Goal: Task Accomplishment & Management: Use online tool/utility

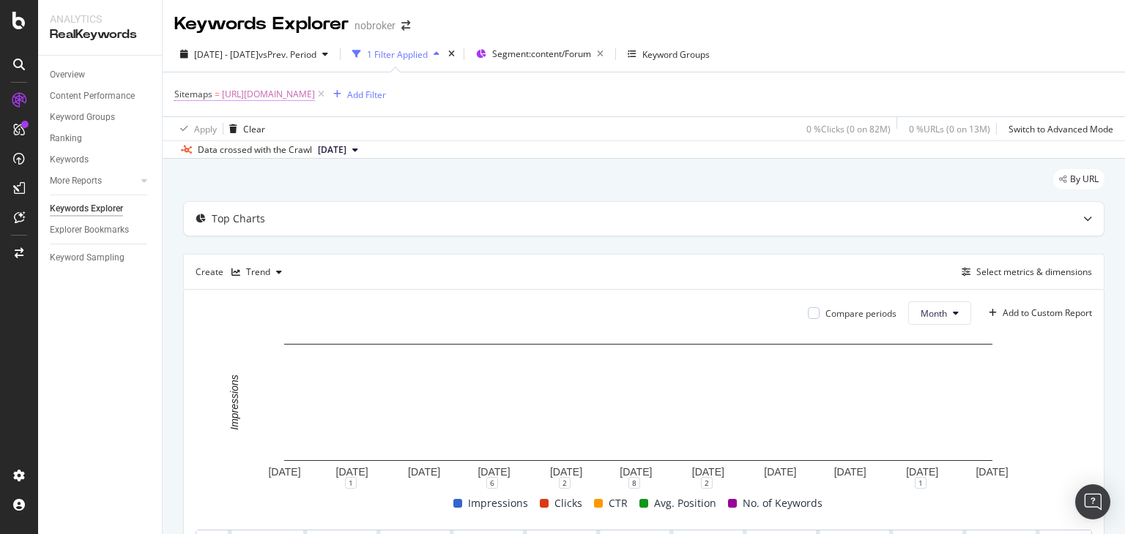
click at [315, 93] on span "[URL][DOMAIN_NAME]" at bounding box center [268, 94] width 93 height 20
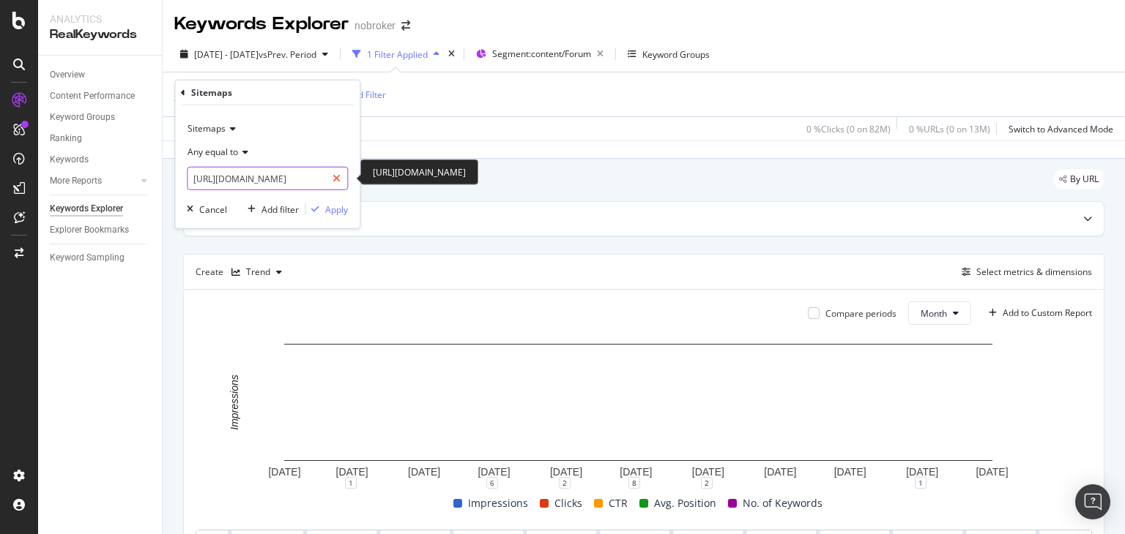
click at [341, 177] on div at bounding box center [336, 178] width 21 height 23
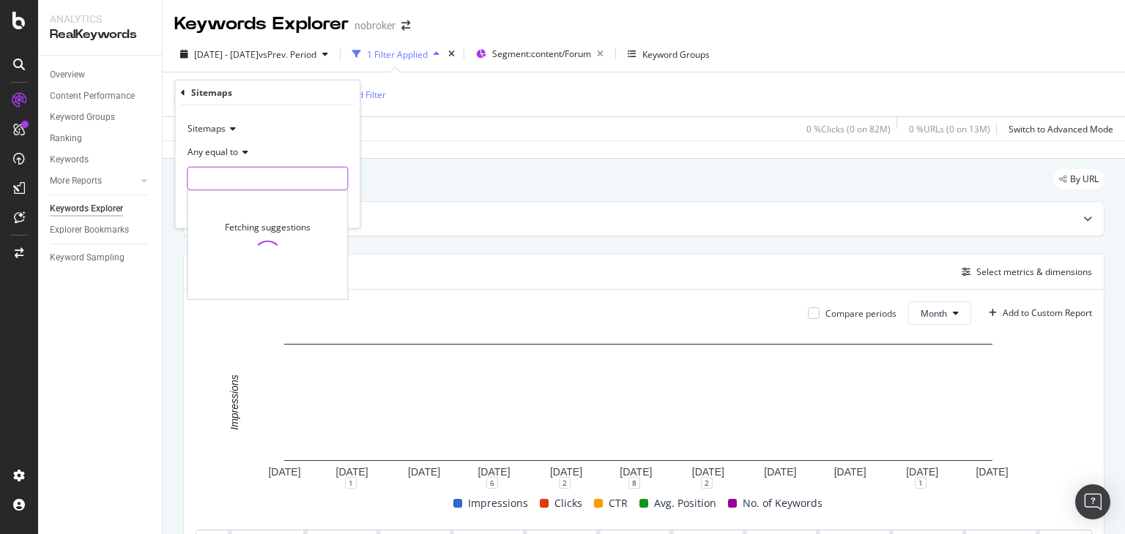
click at [278, 179] on input "text" at bounding box center [267, 178] width 160 height 23
paste input "[URL][DOMAIN_NAME]"
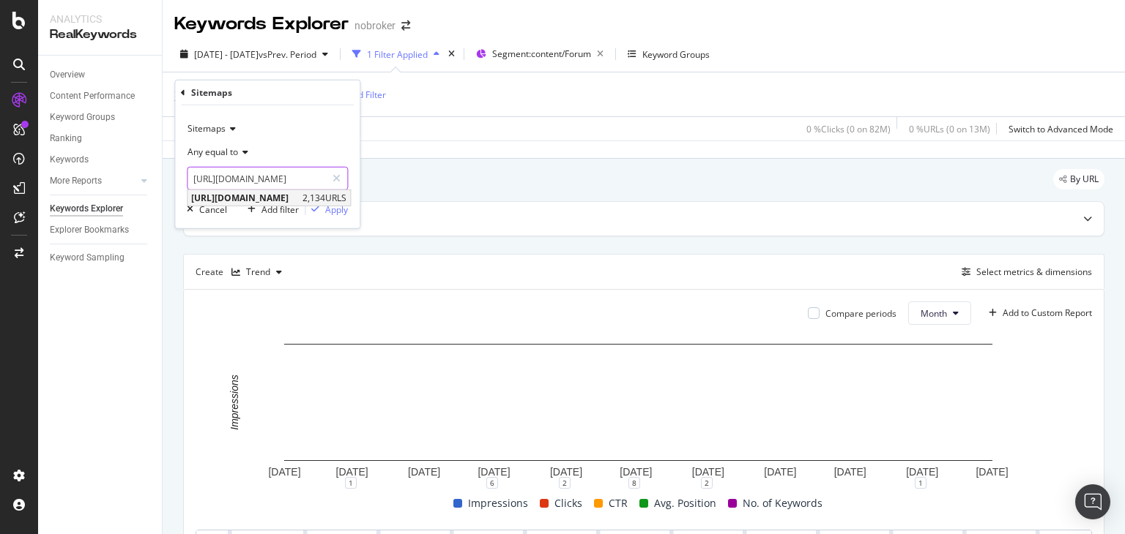
type input "[URL][DOMAIN_NAME]"
click at [299, 198] on span "[URL][DOMAIN_NAME]" at bounding box center [245, 198] width 108 height 12
click at [327, 212] on div "Apply" at bounding box center [336, 209] width 23 height 12
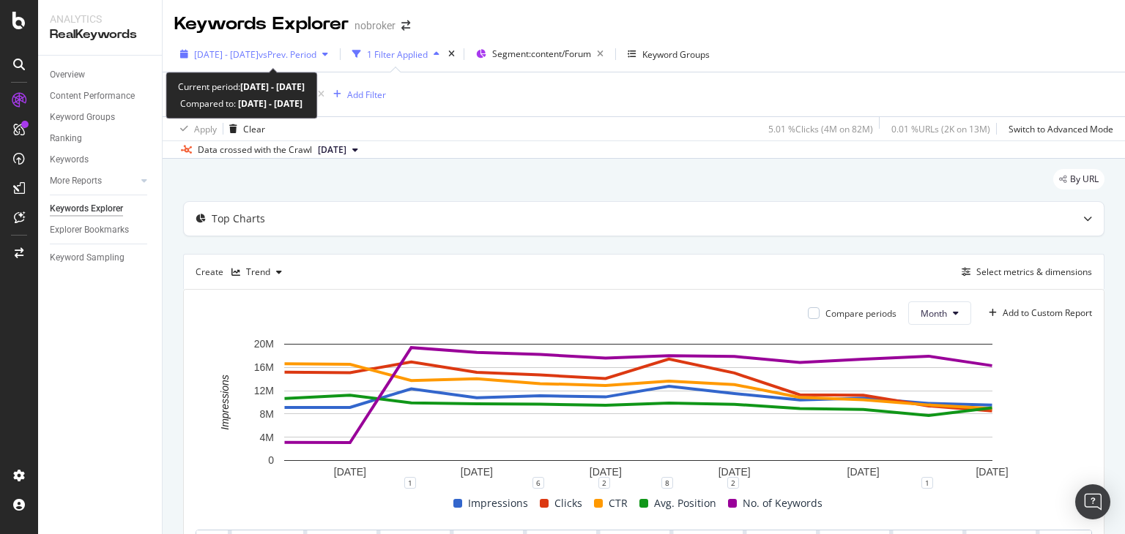
click at [246, 53] on span "2024 Jan. 1st - Dec. 31st" at bounding box center [226, 54] width 64 height 12
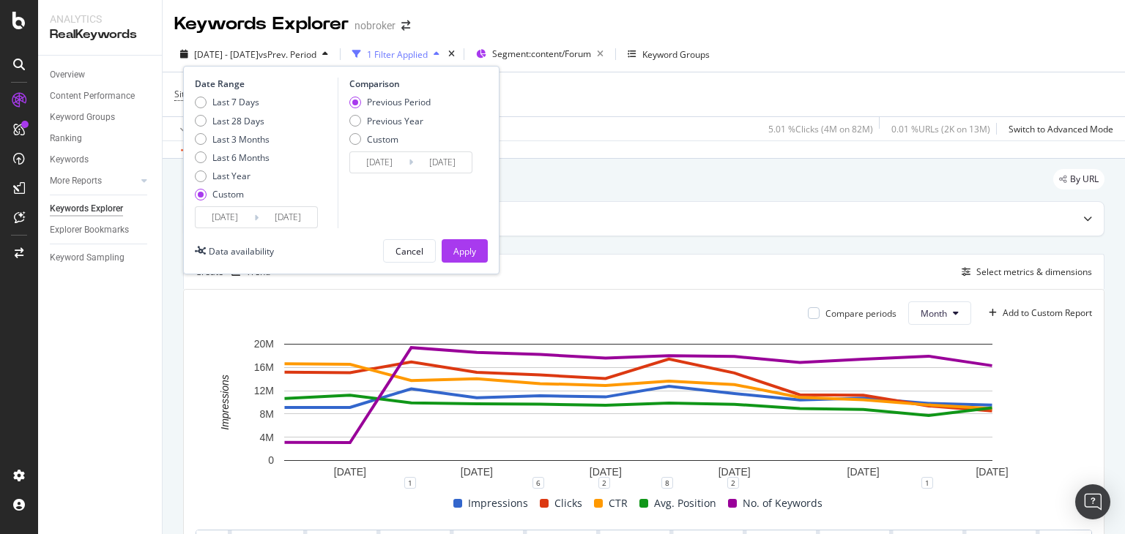
click at [245, 220] on input "2024/01/01" at bounding box center [224, 217] width 59 height 20
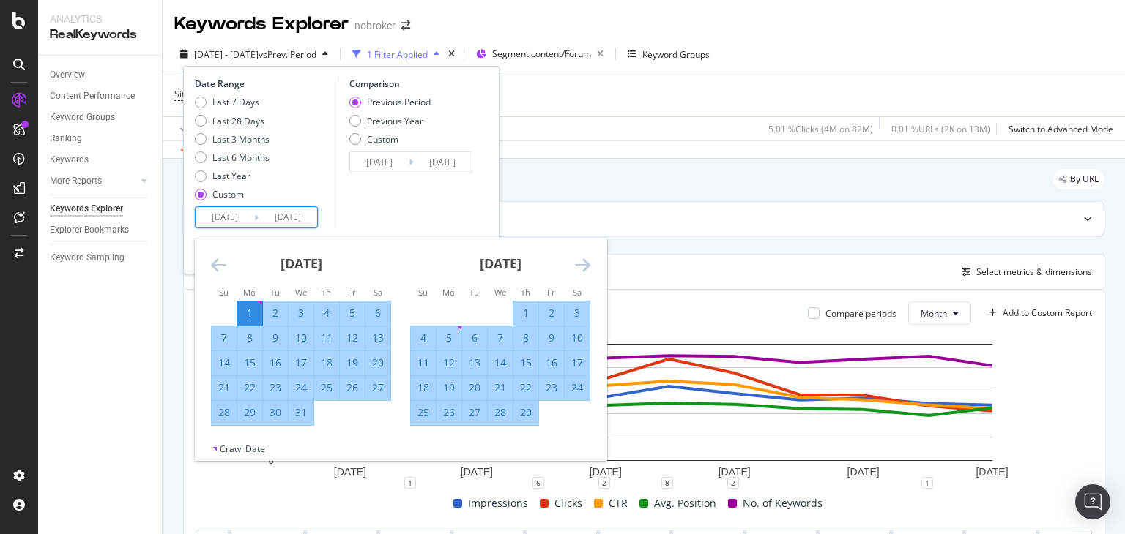
click at [247, 311] on div "1" at bounding box center [249, 313] width 25 height 15
type input "2024/01/01"
type input "[DATE]"
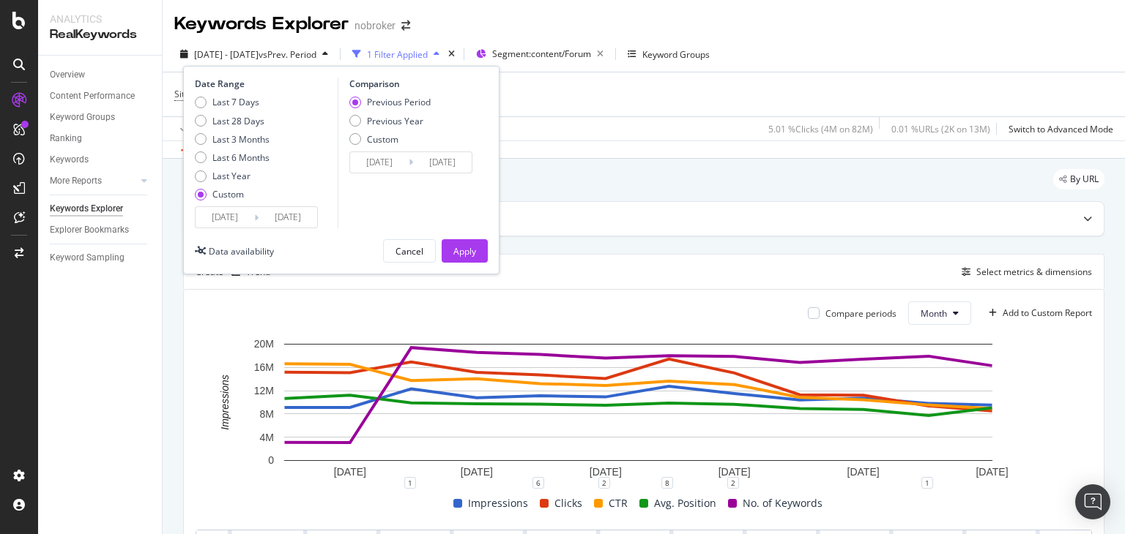
click at [241, 216] on input "2024/01/01" at bounding box center [224, 217] width 59 height 20
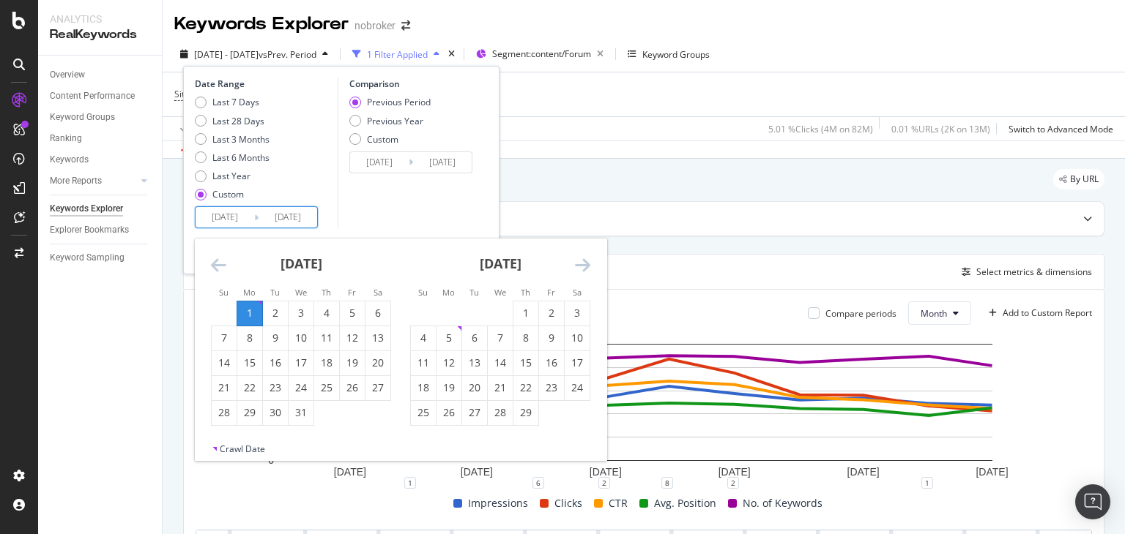
click at [216, 269] on icon "Move backward to switch to the previous month." at bounding box center [218, 265] width 15 height 18
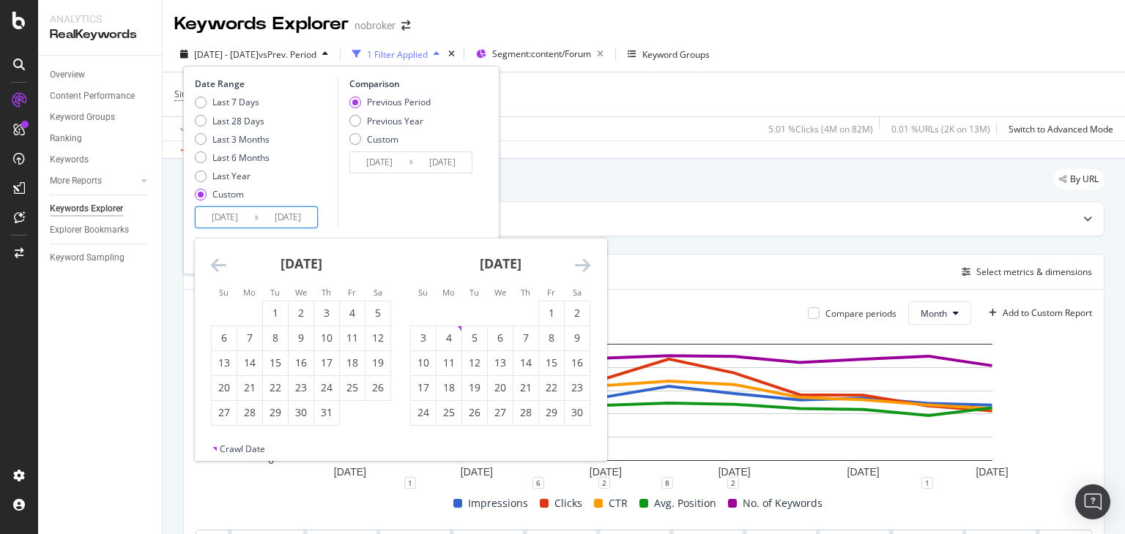
click at [216, 269] on icon "Move backward to switch to the previous month." at bounding box center [218, 265] width 15 height 18
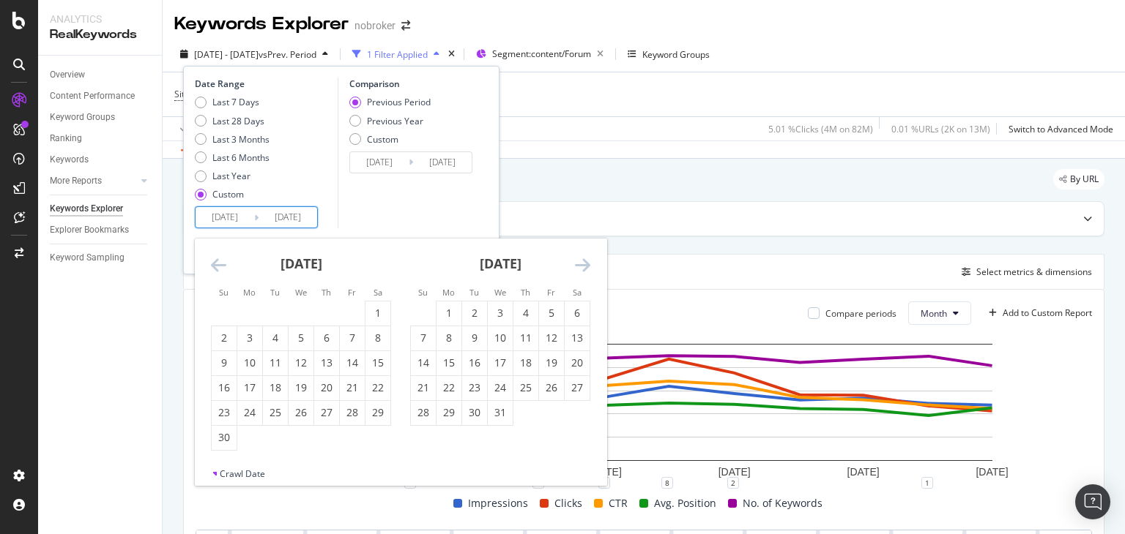
click at [216, 269] on icon "Move backward to switch to the previous month." at bounding box center [218, 265] width 15 height 18
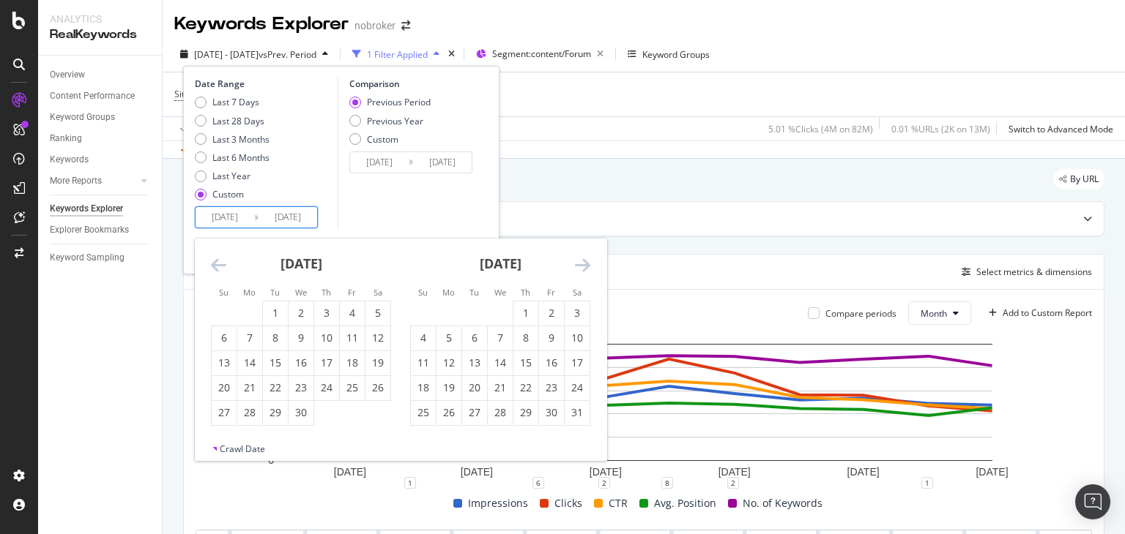
click at [216, 269] on icon "Move backward to switch to the previous month." at bounding box center [218, 265] width 15 height 18
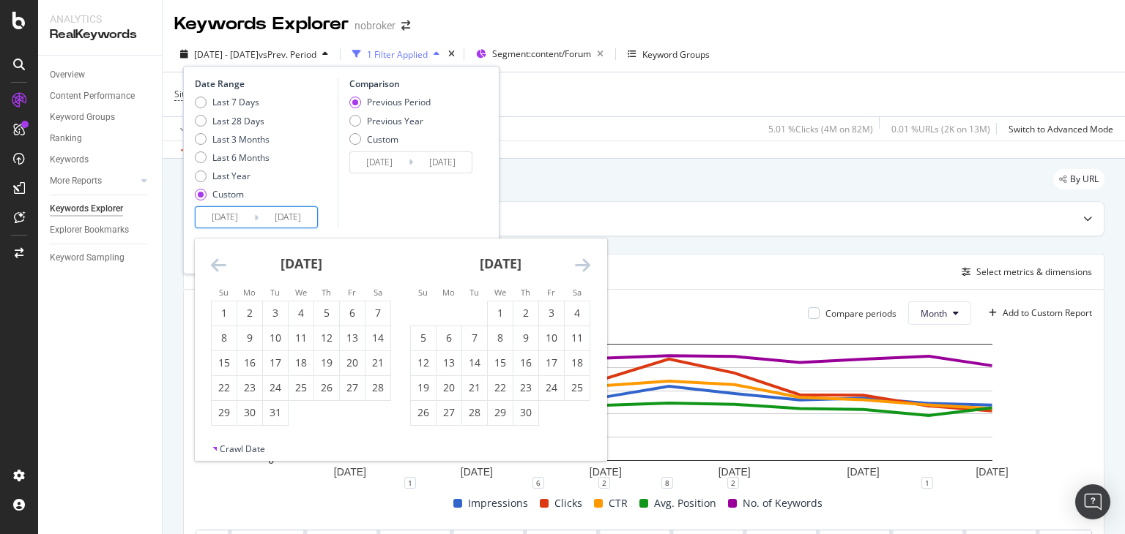
click at [216, 269] on icon "Move backward to switch to the previous month." at bounding box center [218, 265] width 15 height 18
click at [376, 309] on div "1" at bounding box center [377, 313] width 25 height 15
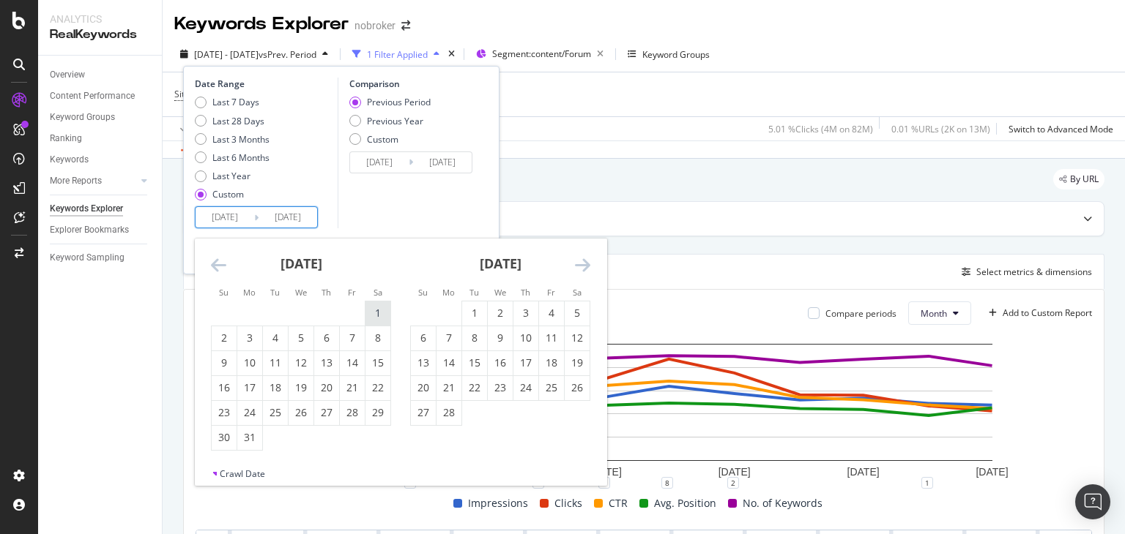
type input "[DATE]"
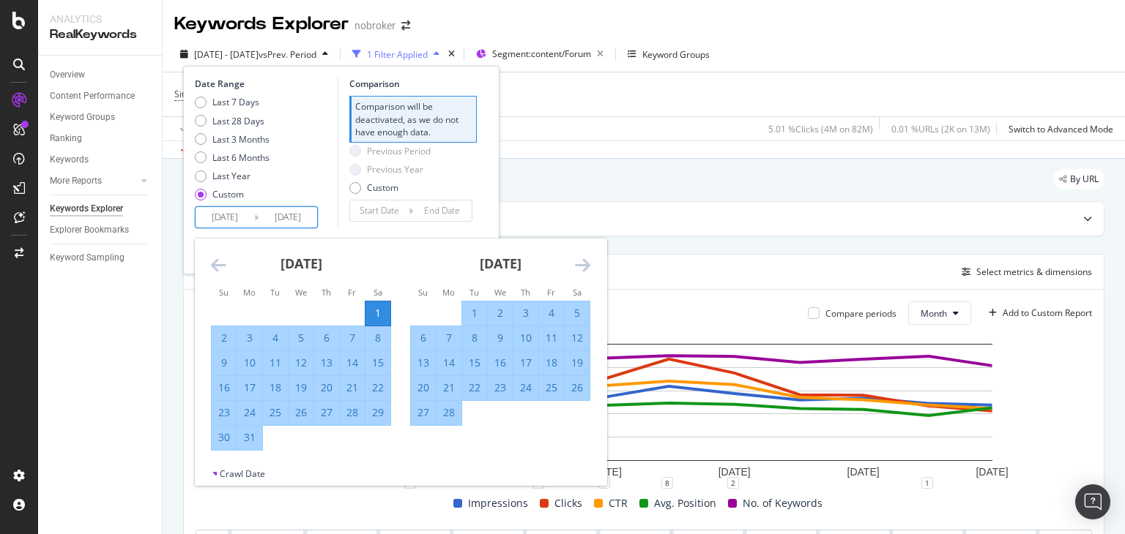
click at [585, 264] on icon "Move forward to switch to the next month." at bounding box center [582, 265] width 15 height 18
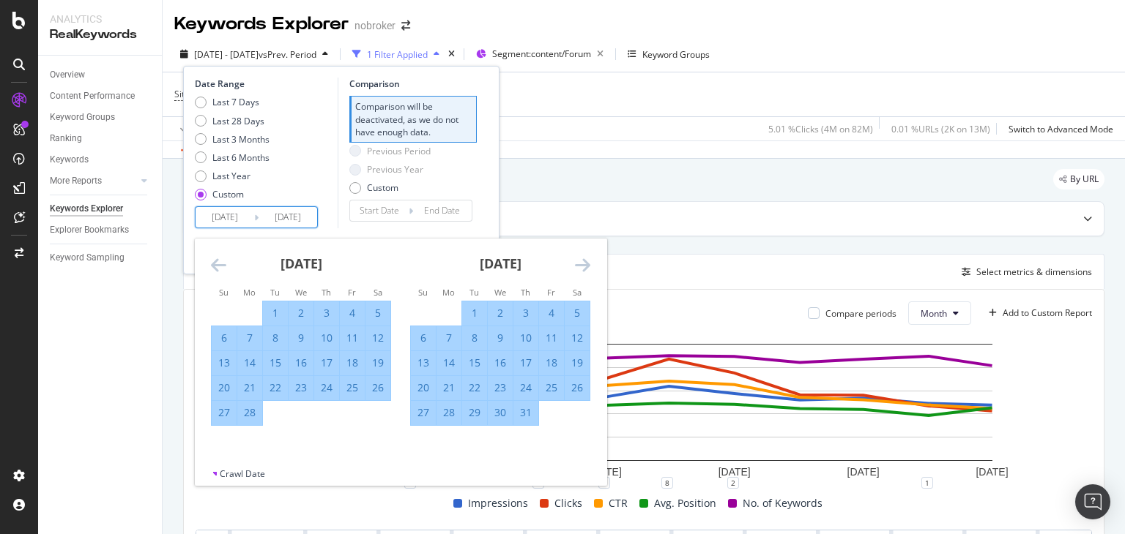
click at [585, 264] on icon "Move forward to switch to the next month." at bounding box center [582, 265] width 15 height 18
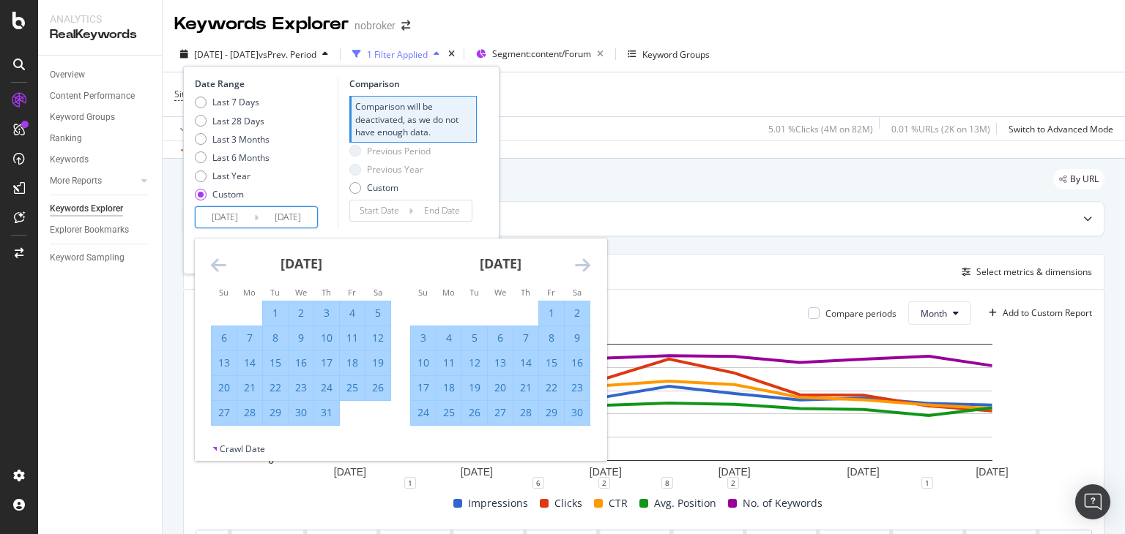
click at [585, 264] on icon "Move forward to switch to the next month." at bounding box center [582, 265] width 15 height 18
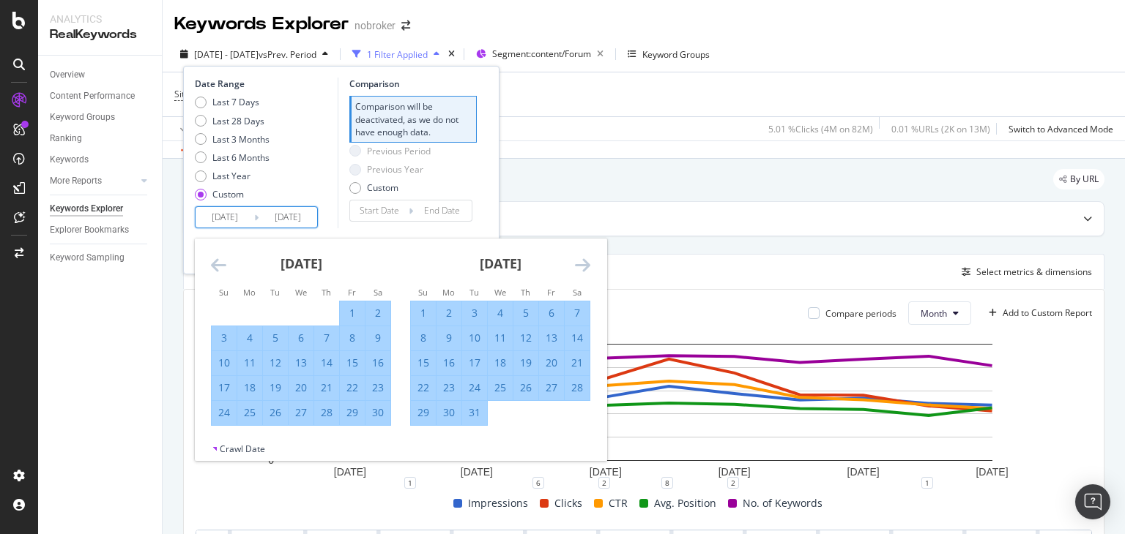
click at [585, 264] on icon "Move forward to switch to the next month." at bounding box center [582, 265] width 15 height 18
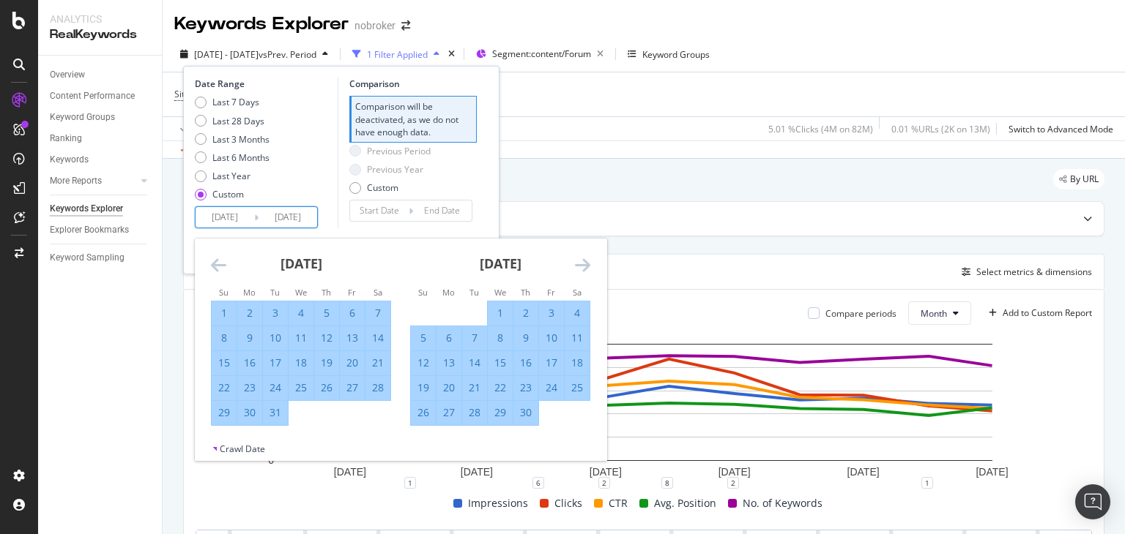
click at [585, 264] on icon "Move forward to switch to the next month." at bounding box center [582, 265] width 15 height 18
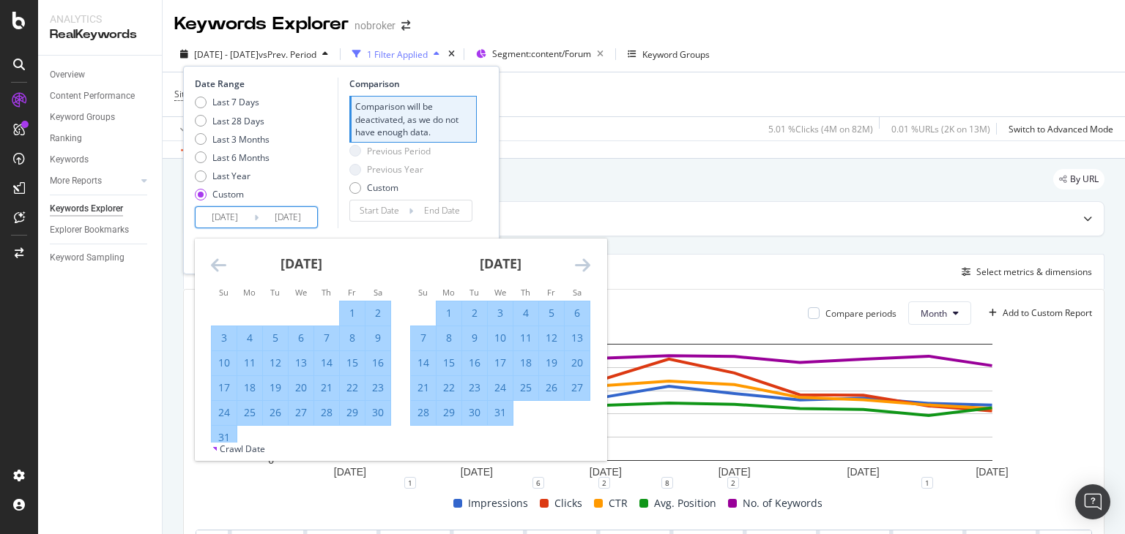
click at [585, 264] on icon "Move forward to switch to the next month." at bounding box center [582, 265] width 15 height 18
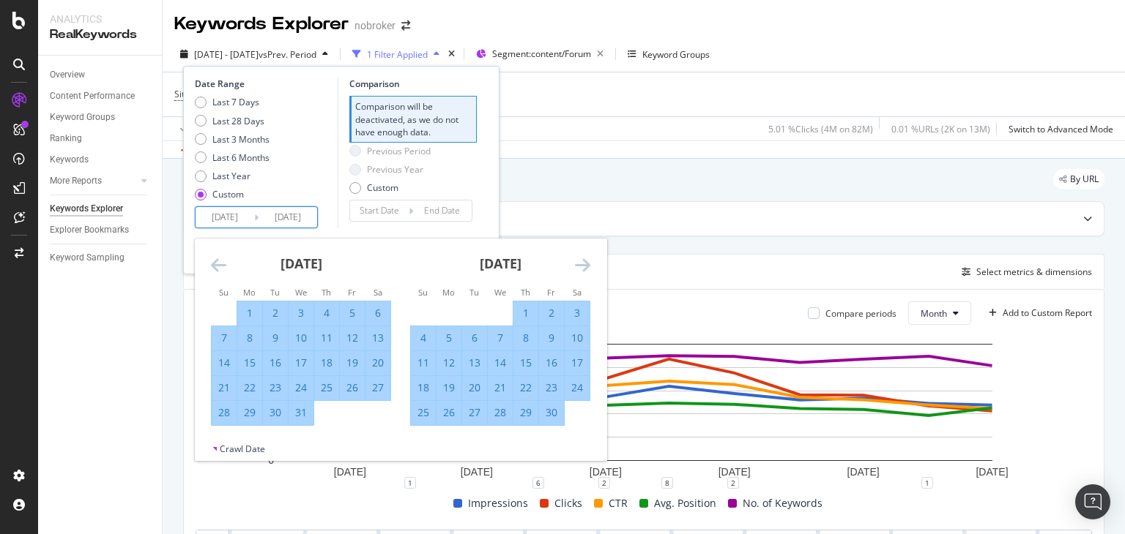
click at [585, 264] on icon "Move forward to switch to the next month." at bounding box center [582, 265] width 15 height 18
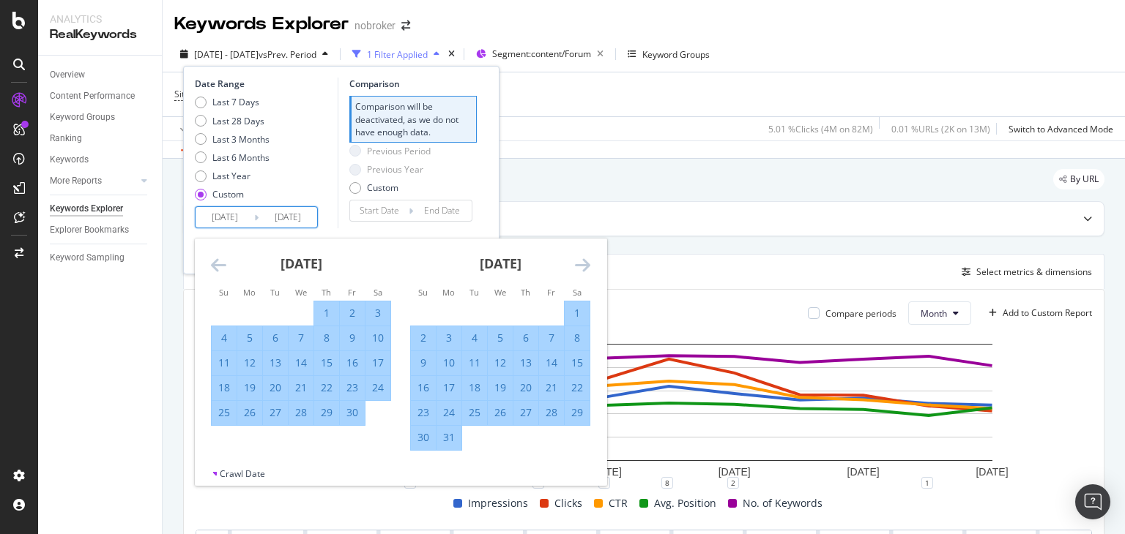
click at [585, 264] on icon "Move forward to switch to the next month." at bounding box center [582, 265] width 15 height 18
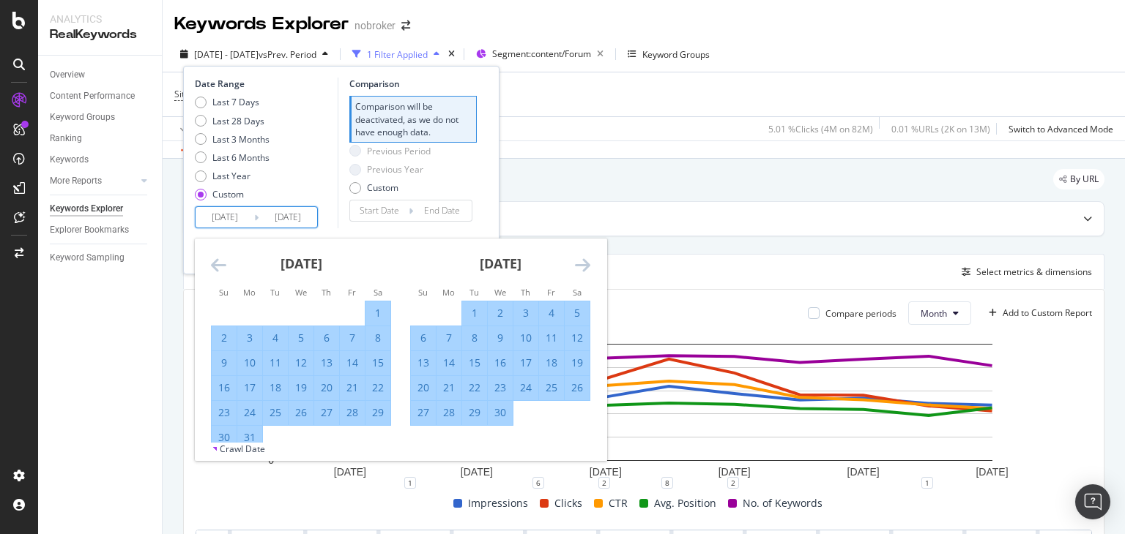
click at [585, 264] on icon "Move forward to switch to the next month." at bounding box center [582, 265] width 15 height 18
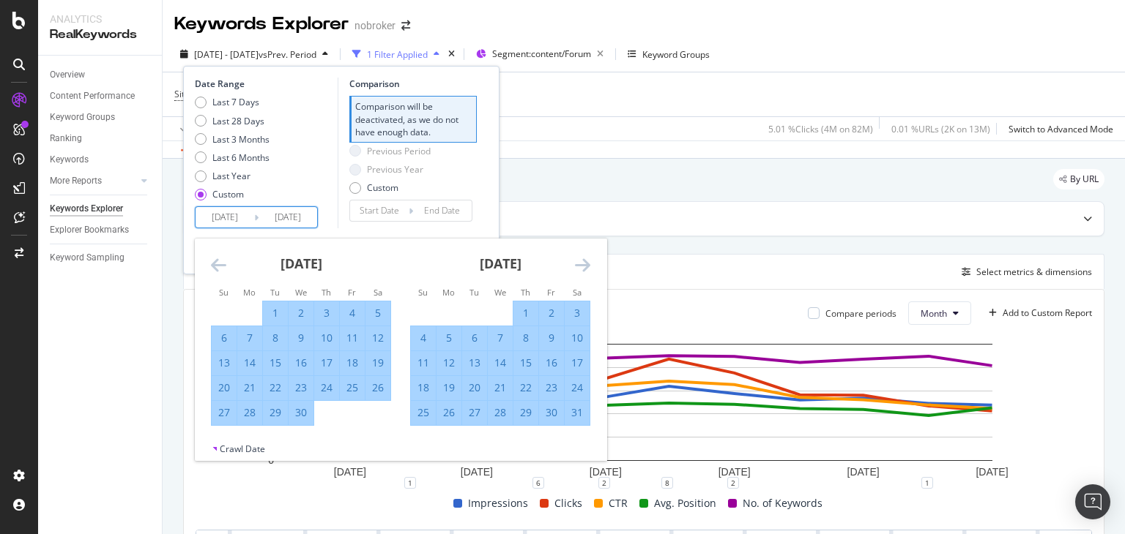
click at [574, 413] on div "31" at bounding box center [576, 413] width 25 height 15
type input "[DATE]"
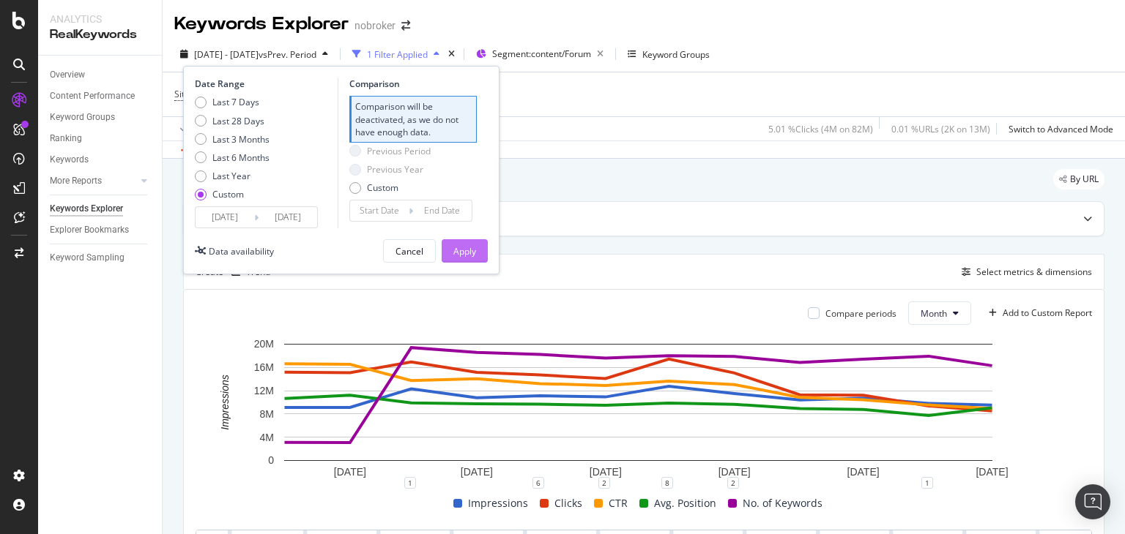
click at [461, 251] on div "Apply" at bounding box center [464, 251] width 23 height 12
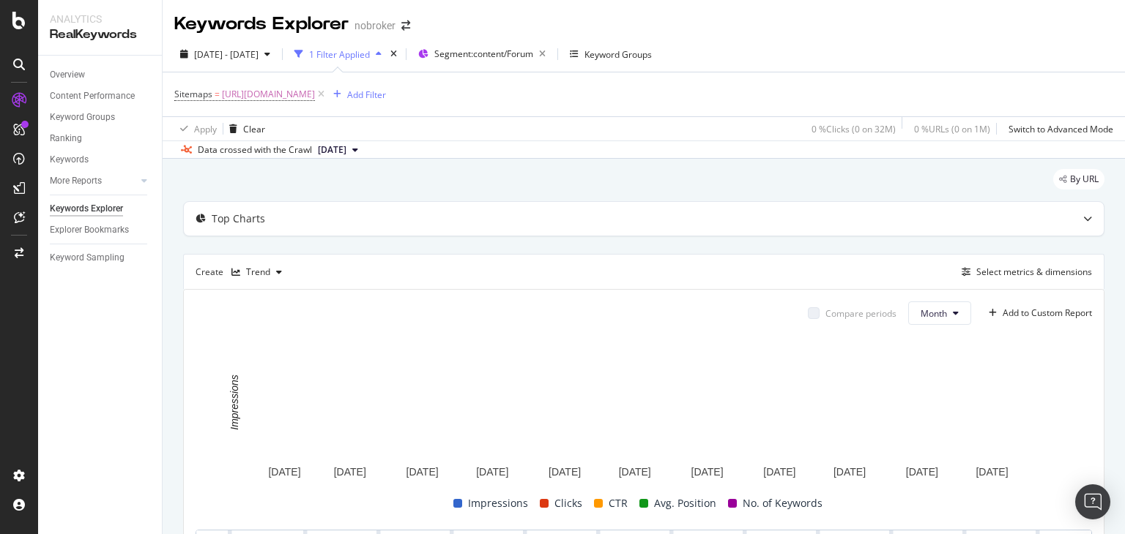
click at [358, 152] on icon at bounding box center [355, 150] width 6 height 9
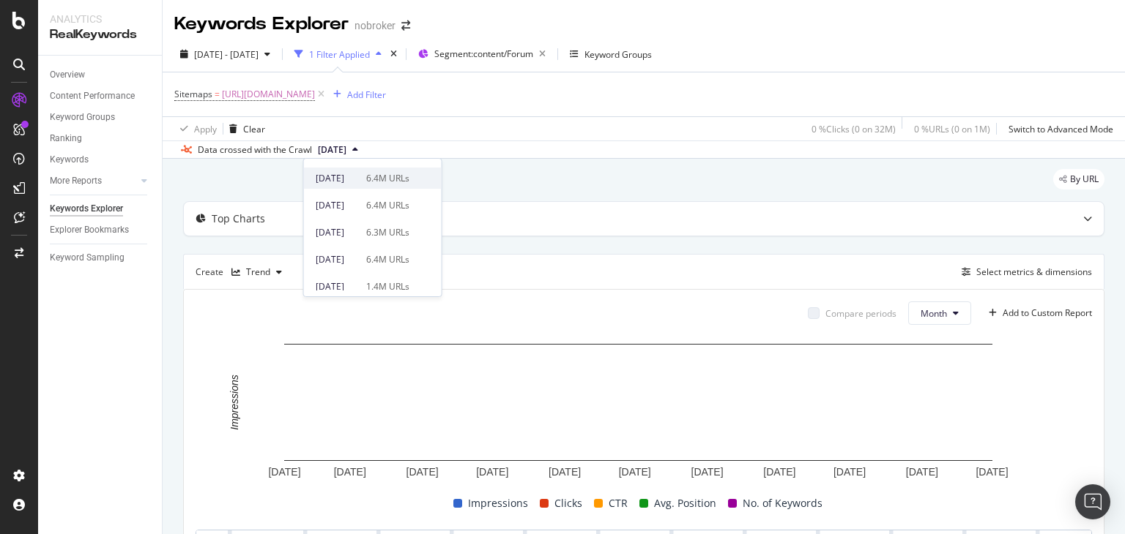
scroll to position [73, 0]
click at [357, 288] on div "[DATE]" at bounding box center [337, 288] width 42 height 13
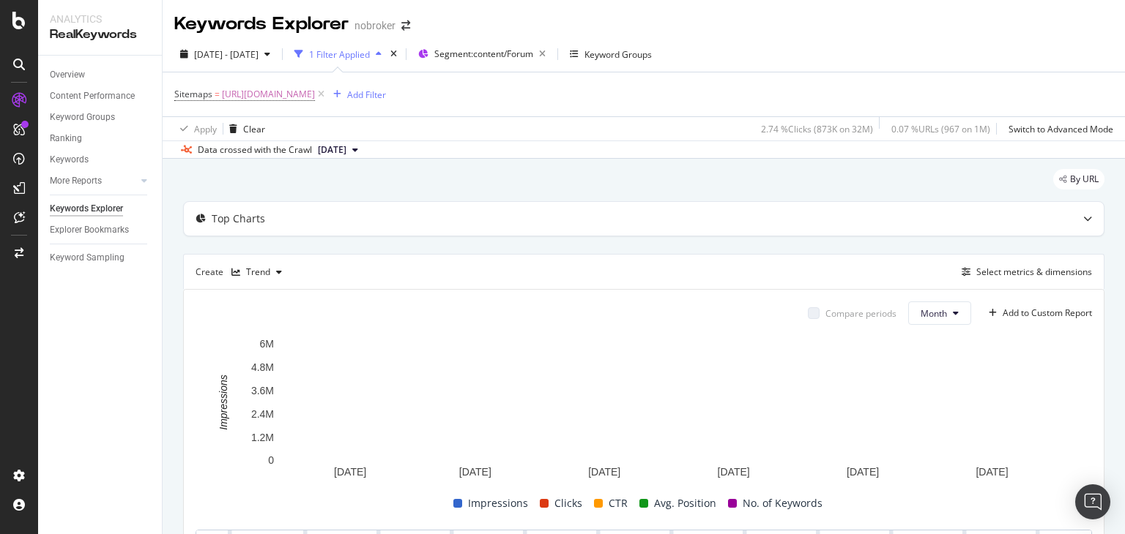
click at [364, 150] on button "[DATE]" at bounding box center [338, 150] width 52 height 18
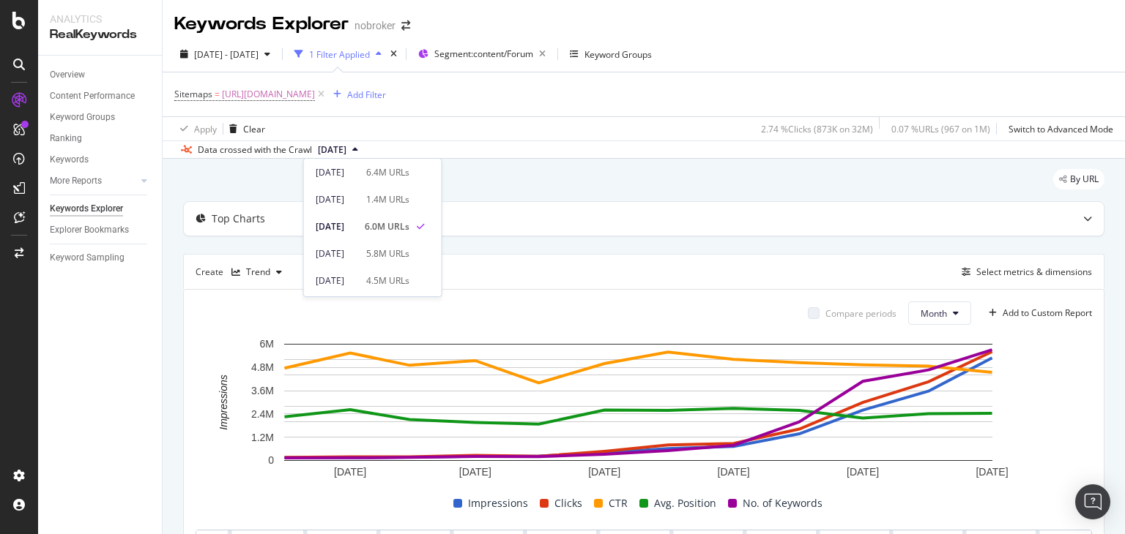
scroll to position [146, 0]
click at [356, 213] on div "[DATE]" at bounding box center [336, 215] width 40 height 13
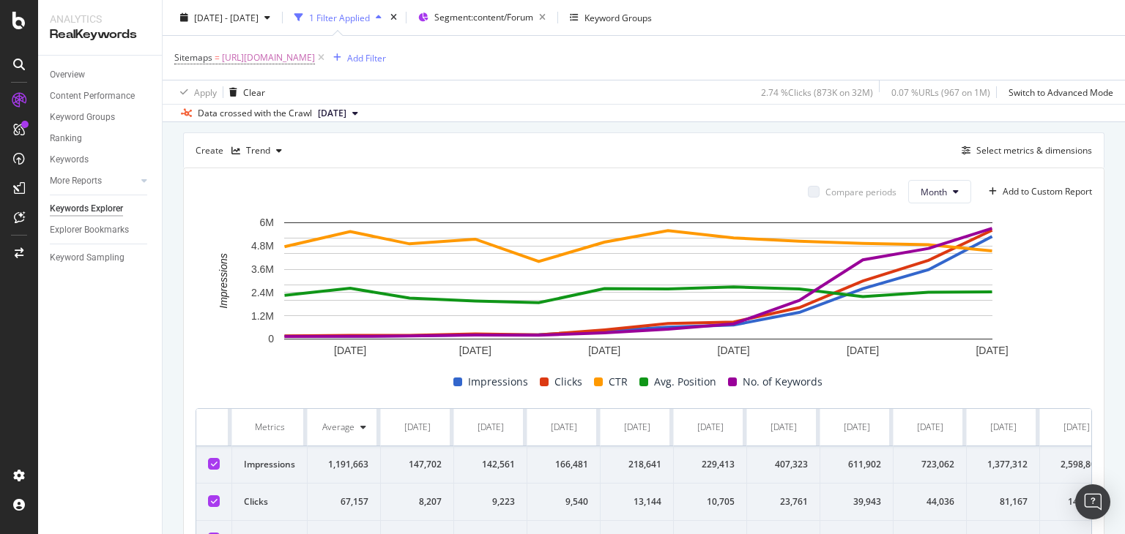
scroll to position [73, 0]
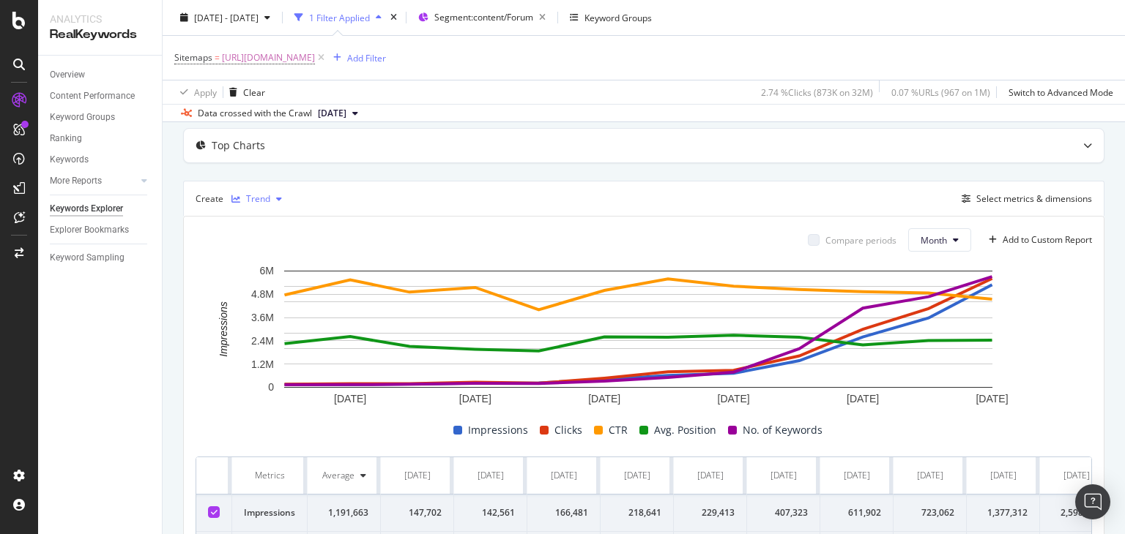
click at [284, 195] on div "button" at bounding box center [279, 199] width 18 height 9
click at [275, 226] on div "Table" at bounding box center [272, 222] width 23 height 12
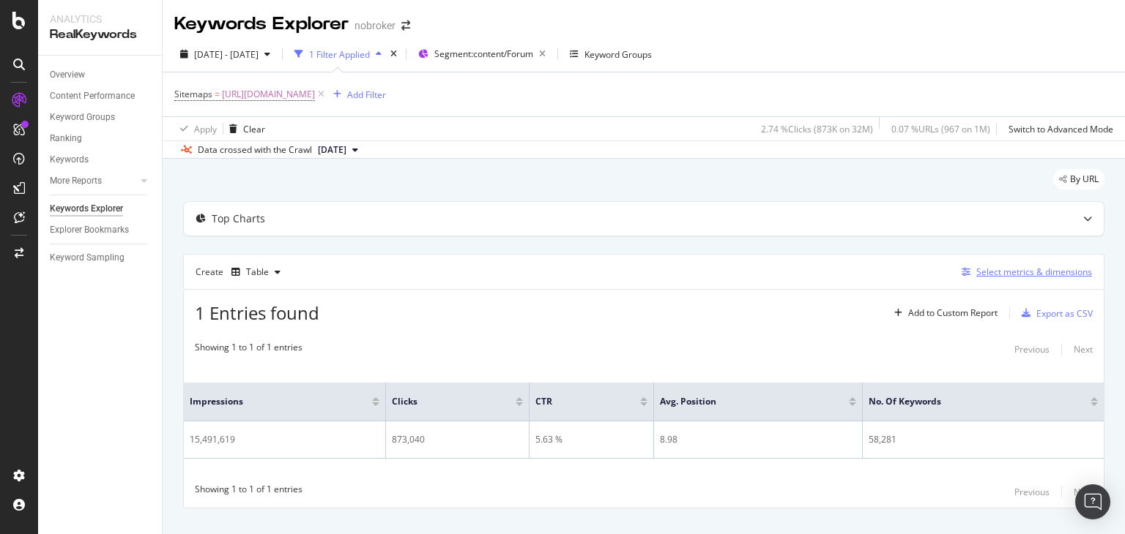
click at [1007, 268] on div "Select metrics & dimensions" at bounding box center [1034, 272] width 116 height 12
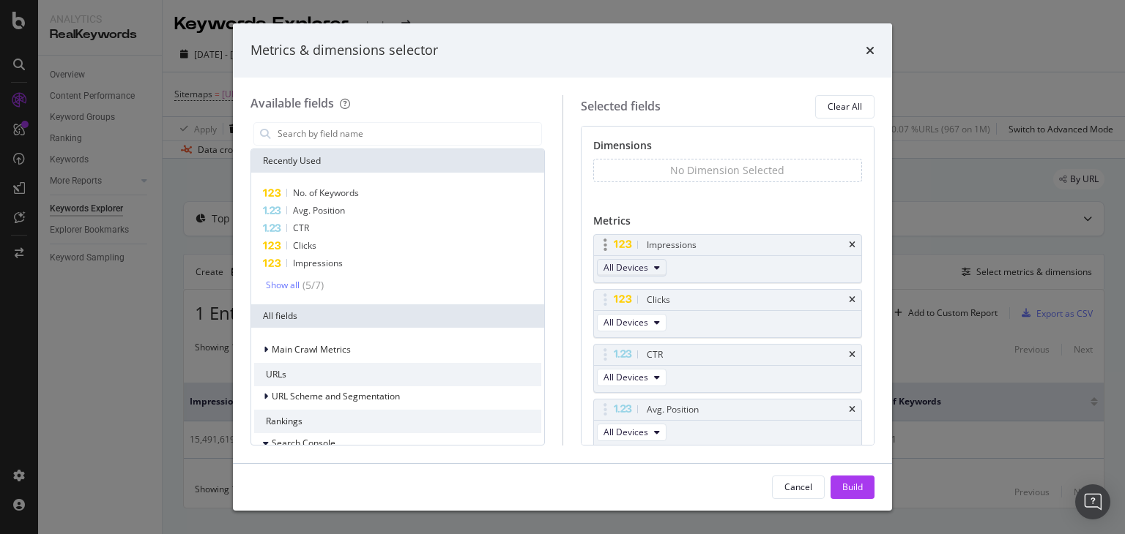
click at [654, 266] on icon "modal" at bounding box center [657, 268] width 6 height 9
click at [720, 210] on div "Dimensions No Dimension Selected You can use this field as a dimension Metrics …" at bounding box center [727, 336] width 269 height 396
click at [849, 244] on icon "times" at bounding box center [852, 245] width 7 height 9
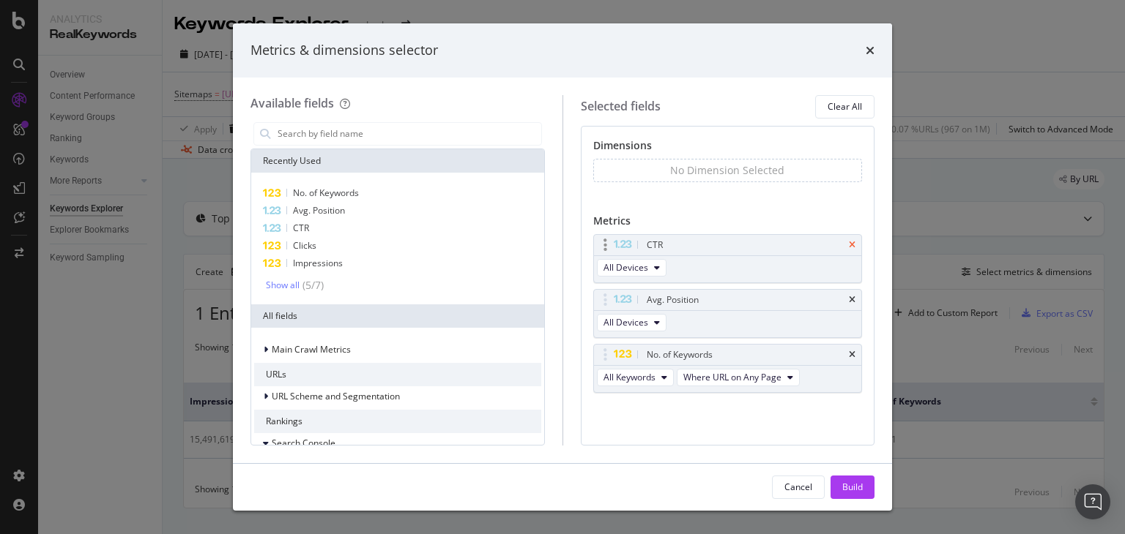
click at [853, 244] on icon "times" at bounding box center [852, 245] width 7 height 9
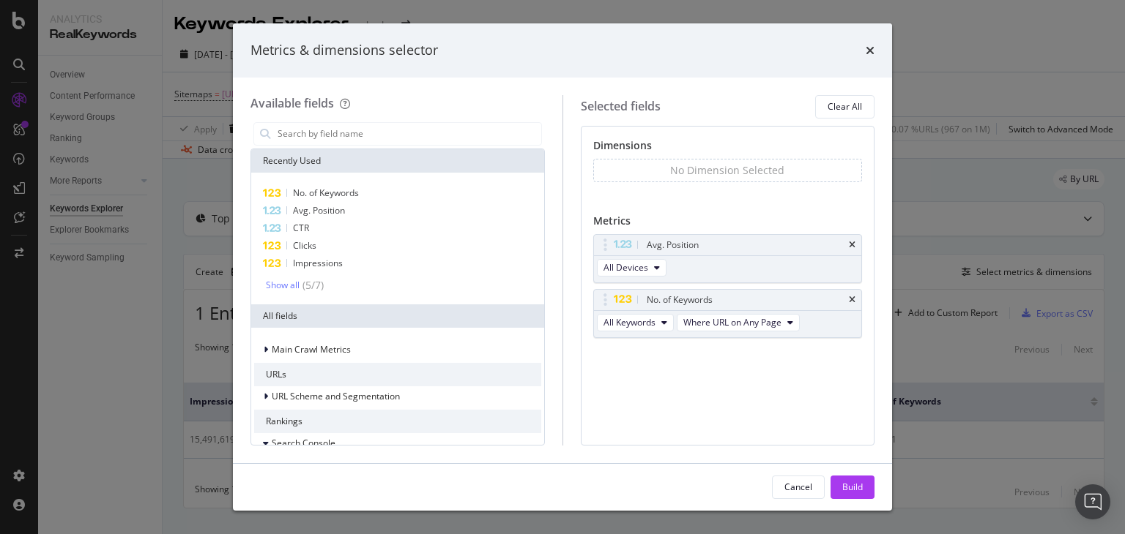
click at [853, 244] on icon "times" at bounding box center [852, 245] width 7 height 9
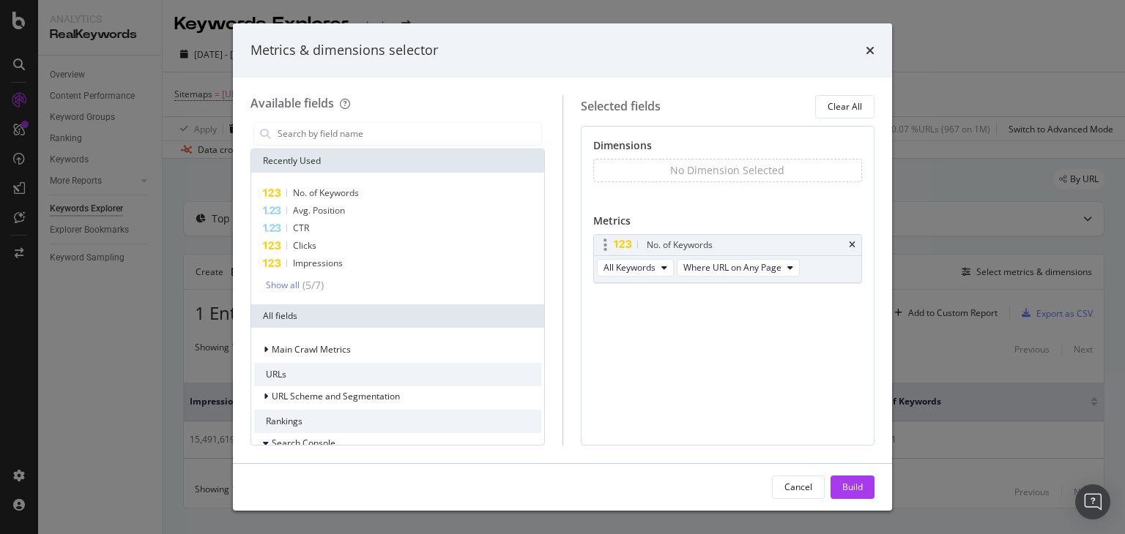
click at [853, 249] on div "No. of Keywords" at bounding box center [728, 245] width 268 height 20
click at [853, 245] on icon "times" at bounding box center [852, 245] width 7 height 9
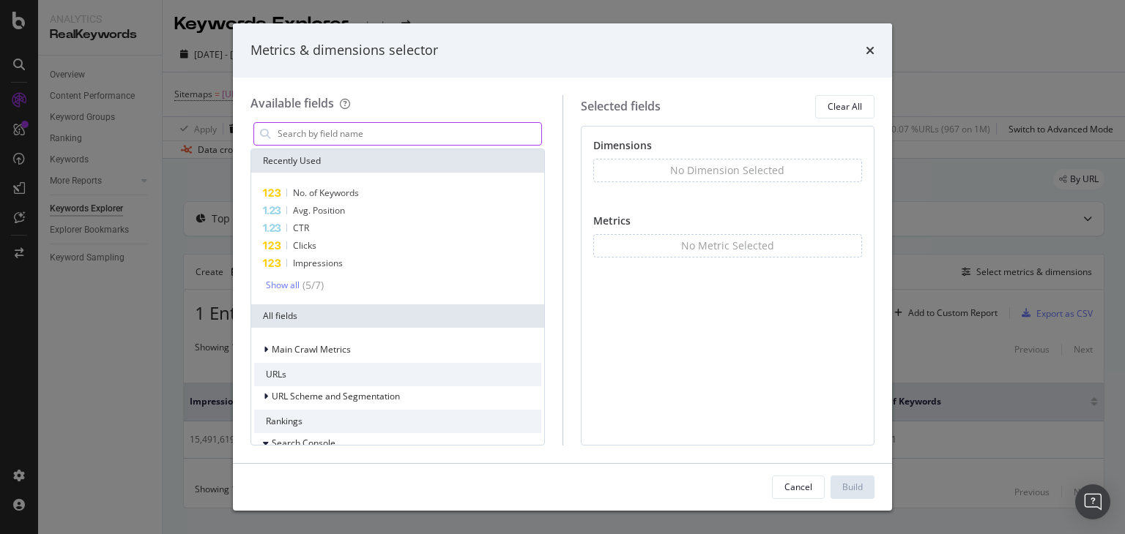
click at [323, 127] on input "modal" at bounding box center [408, 134] width 265 height 22
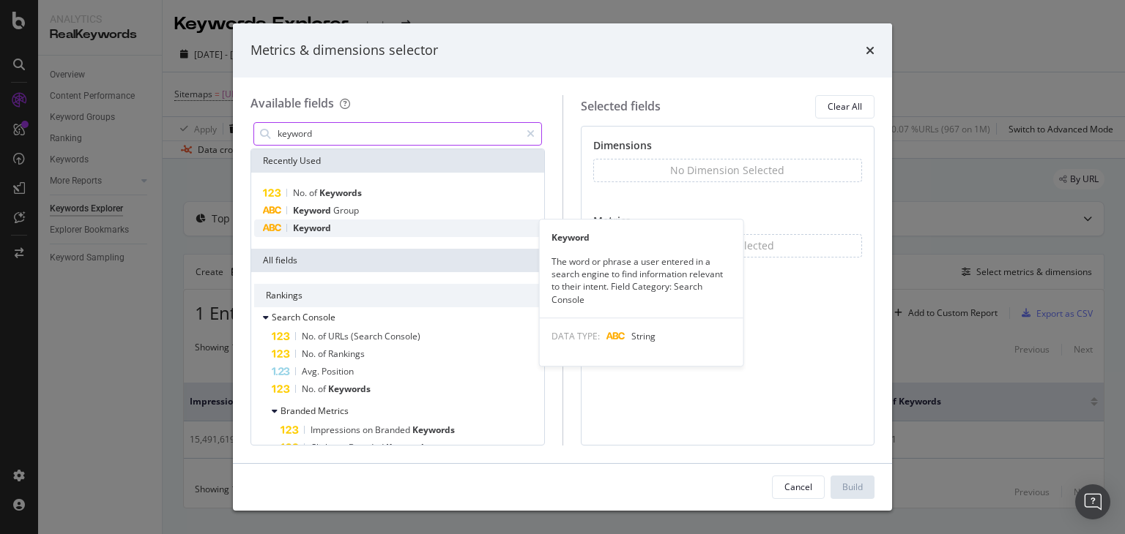
type input "keyword"
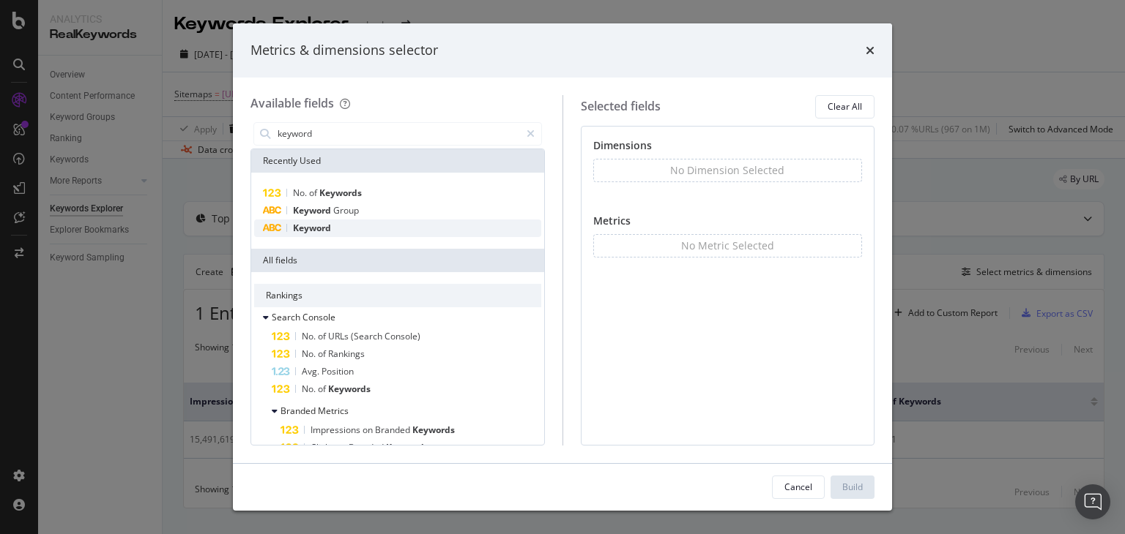
click at [313, 228] on span "Keyword" at bounding box center [312, 228] width 38 height 12
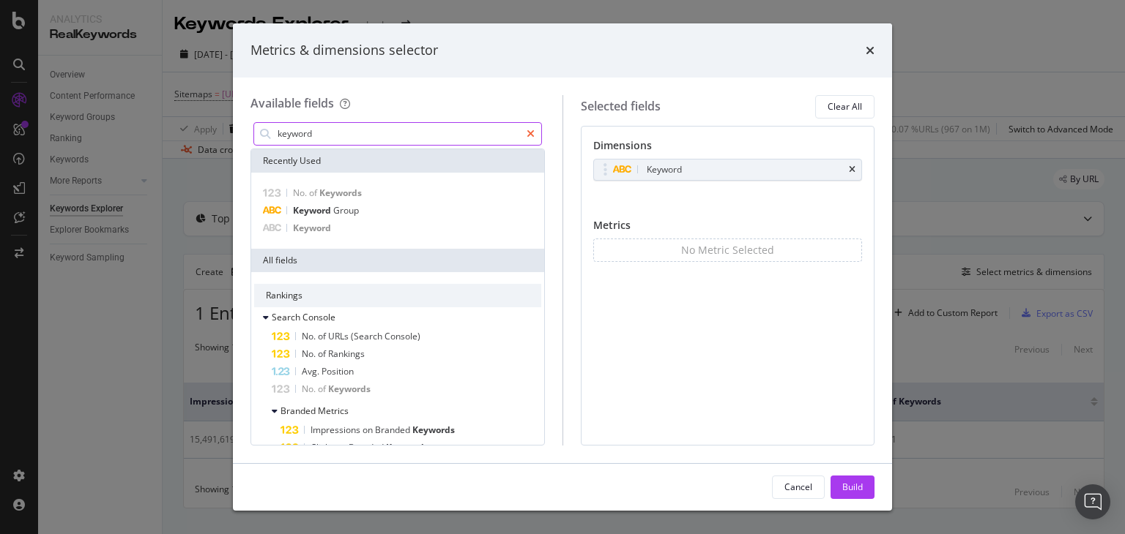
click at [531, 133] on icon "modal" at bounding box center [530, 134] width 8 height 10
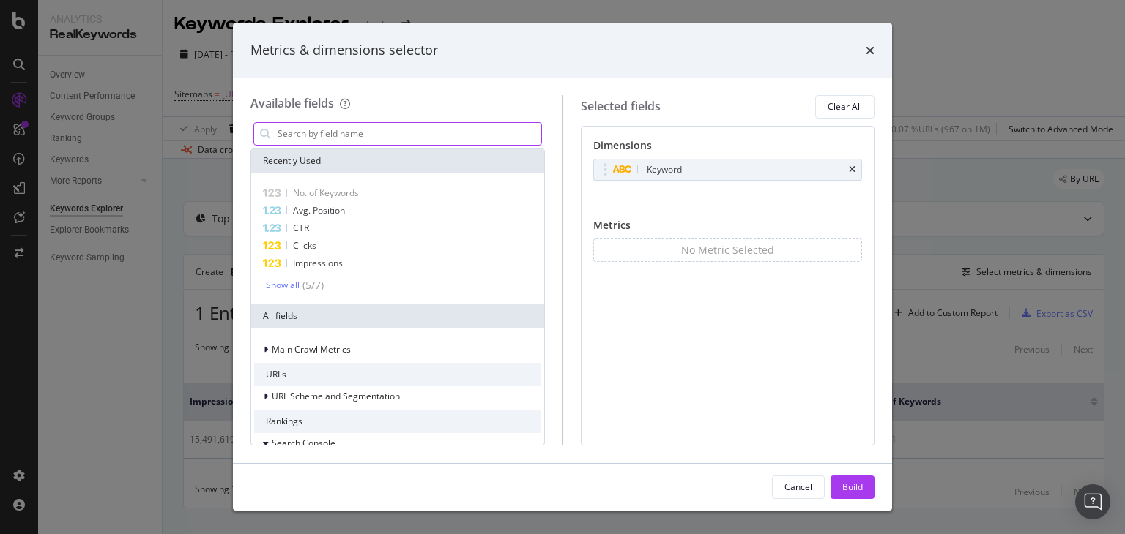
click at [426, 138] on input "modal" at bounding box center [408, 134] width 265 height 22
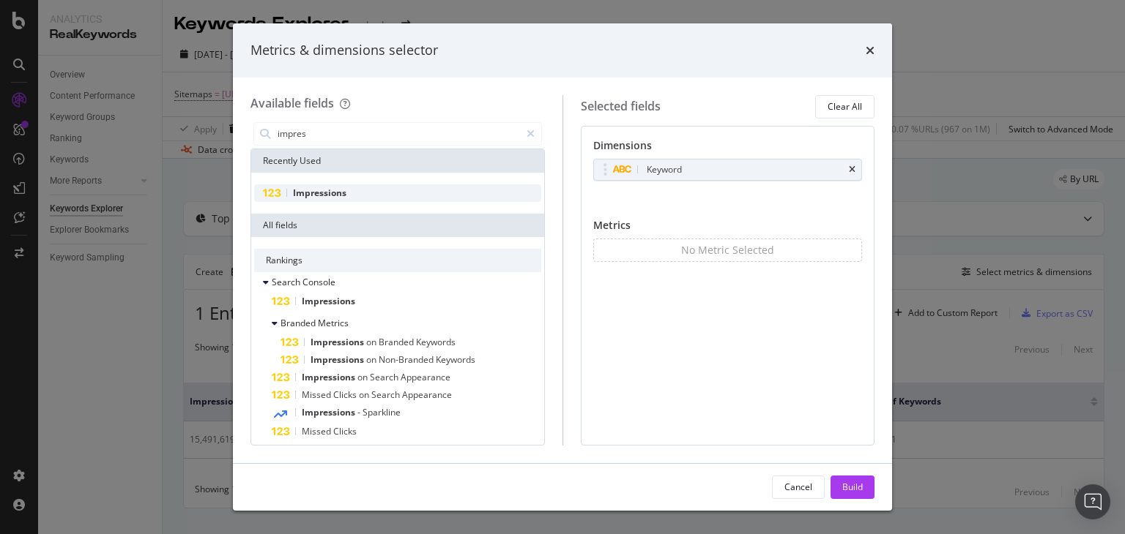
click at [372, 186] on div "Impressions" at bounding box center [397, 193] width 287 height 18
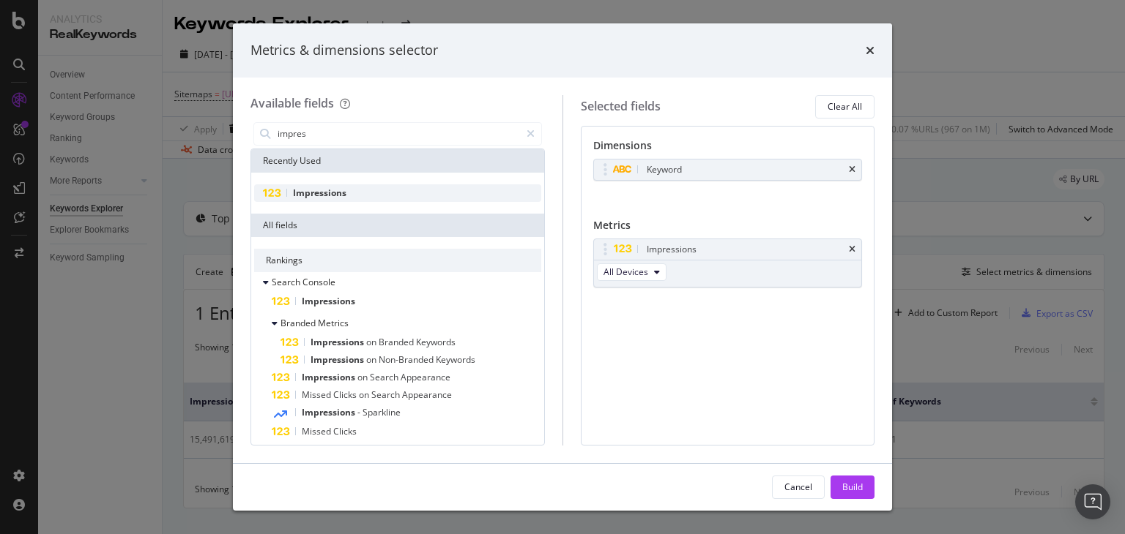
click at [372, 190] on div "Impressions" at bounding box center [397, 193] width 287 height 18
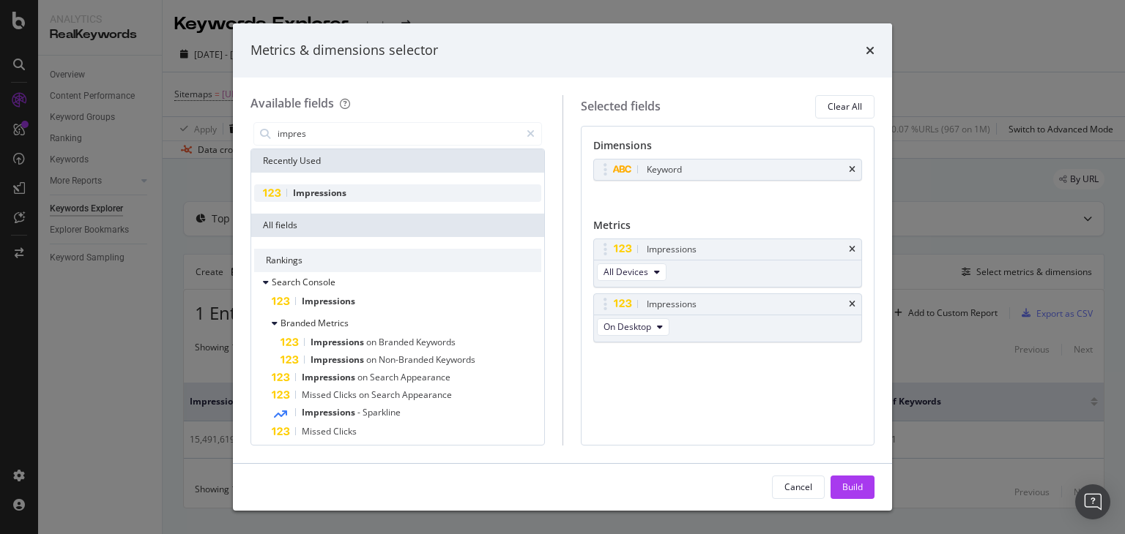
click at [372, 190] on div "Impressions" at bounding box center [397, 193] width 287 height 18
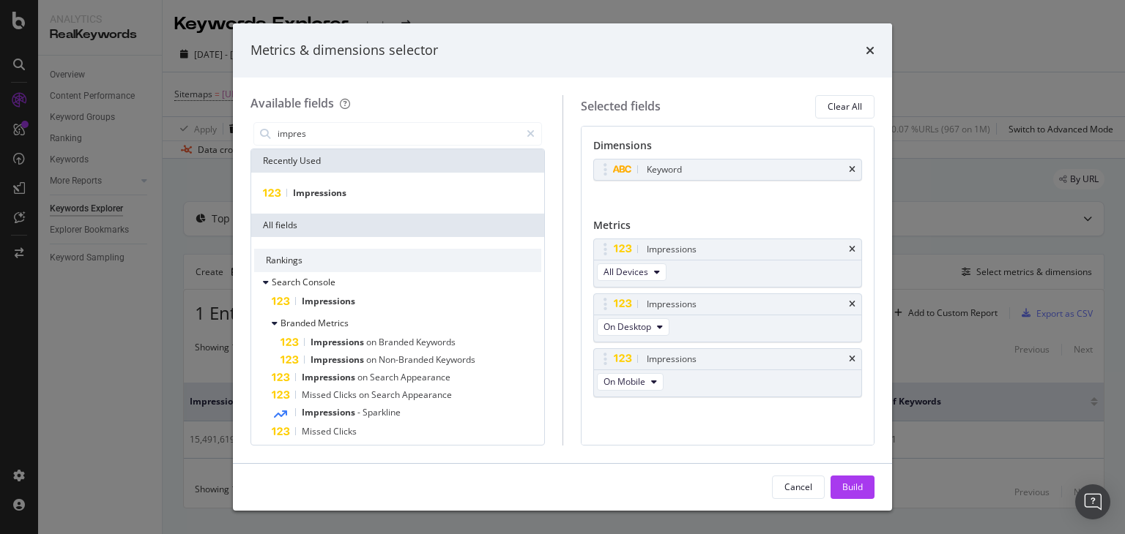
click at [850, 359] on icon "times" at bounding box center [852, 359] width 7 height 9
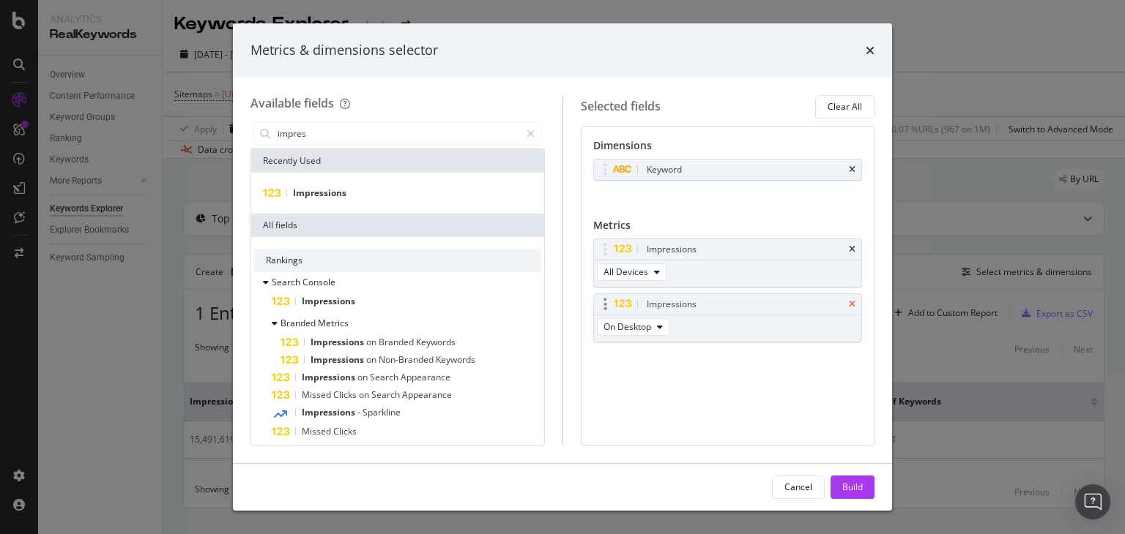
click at [849, 307] on icon "times" at bounding box center [852, 304] width 7 height 9
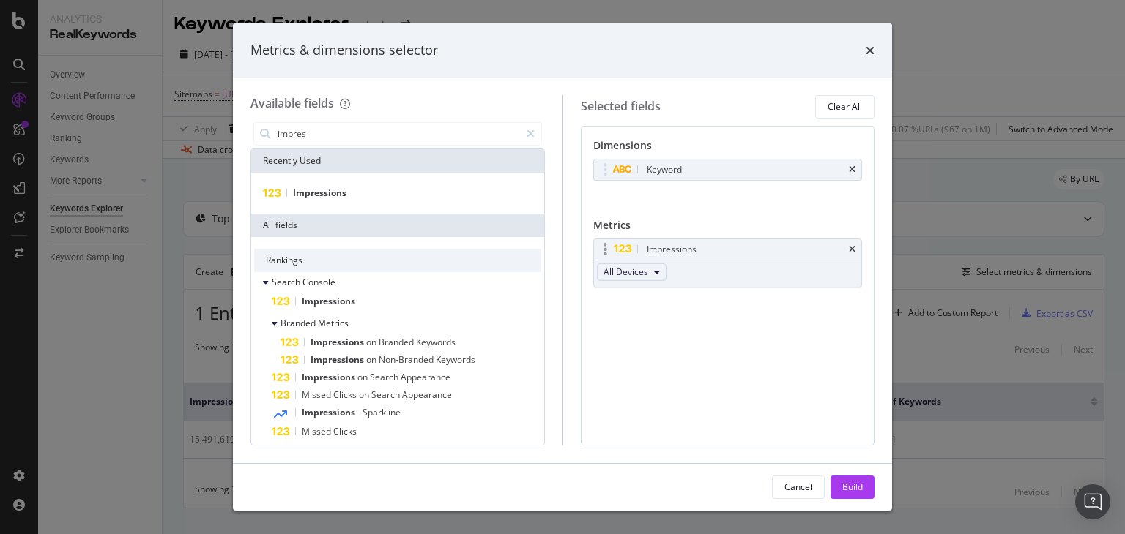
click at [655, 273] on icon "modal" at bounding box center [657, 272] width 6 height 9
click at [739, 351] on div "Dimensions Keyword You can use this field as a dimension Metrics Impressions Al…" at bounding box center [728, 286] width 294 height 320
click at [604, 247] on icon "modal" at bounding box center [605, 249] width 4 height 15
click at [654, 272] on icon "modal" at bounding box center [657, 272] width 6 height 9
click at [852, 250] on icon "times" at bounding box center [852, 249] width 7 height 9
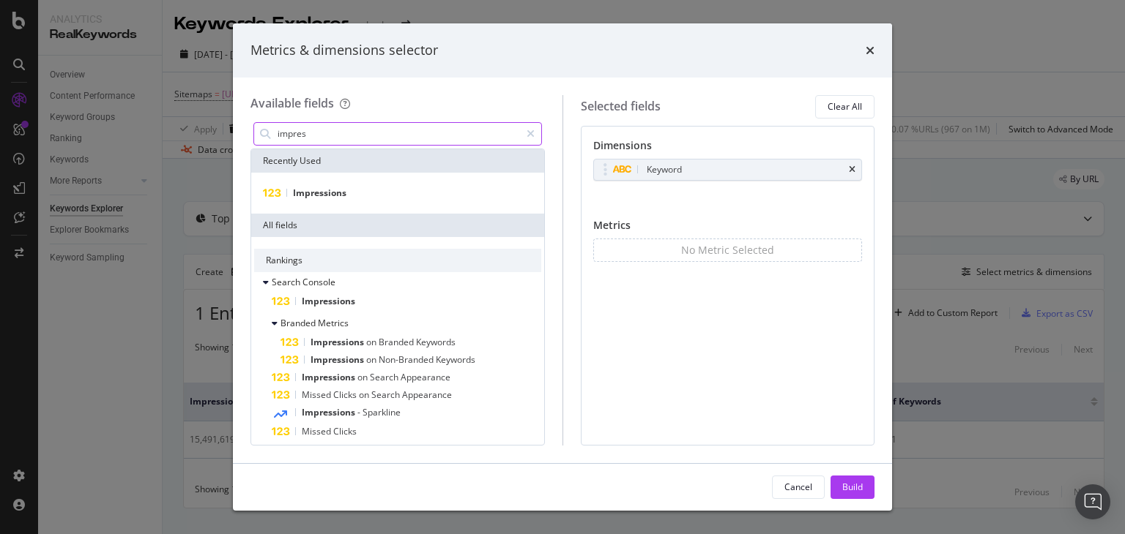
click at [316, 133] on input "impres" at bounding box center [398, 134] width 244 height 22
click at [327, 134] on input "impres" at bounding box center [398, 134] width 244 height 22
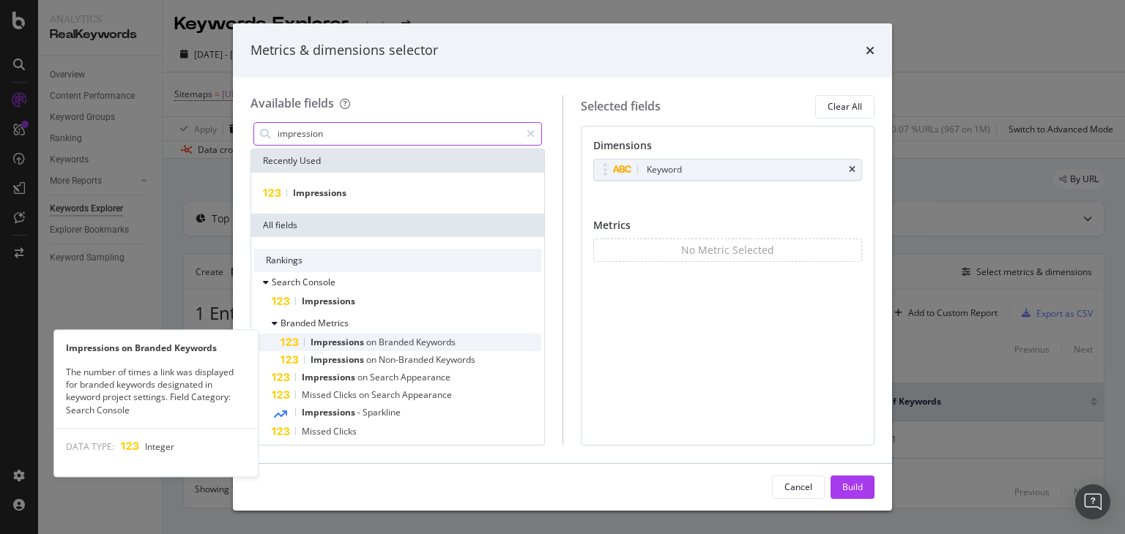
scroll to position [48, 0]
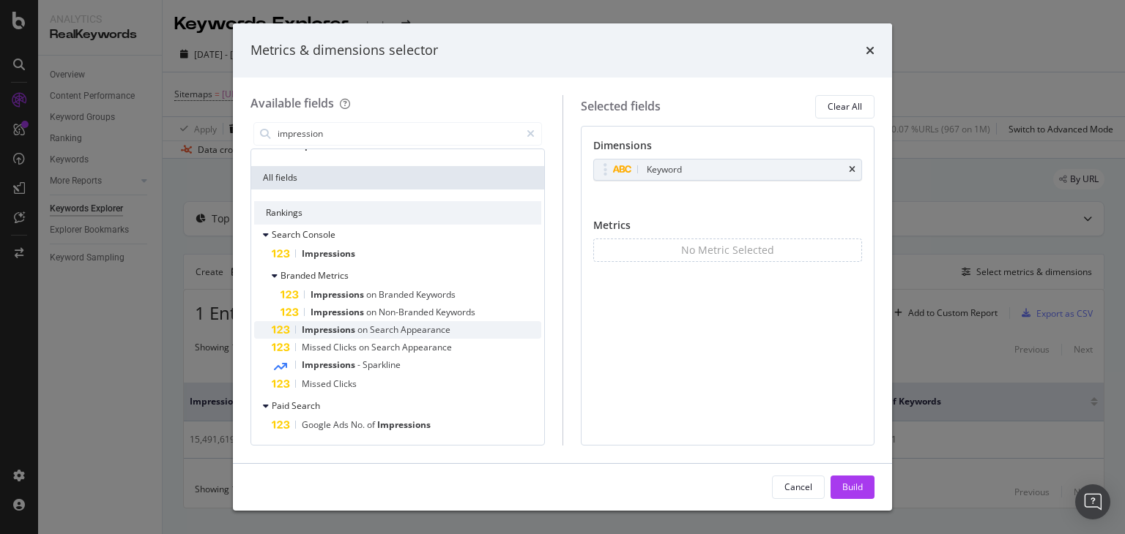
click at [364, 332] on span "on" at bounding box center [363, 330] width 12 height 12
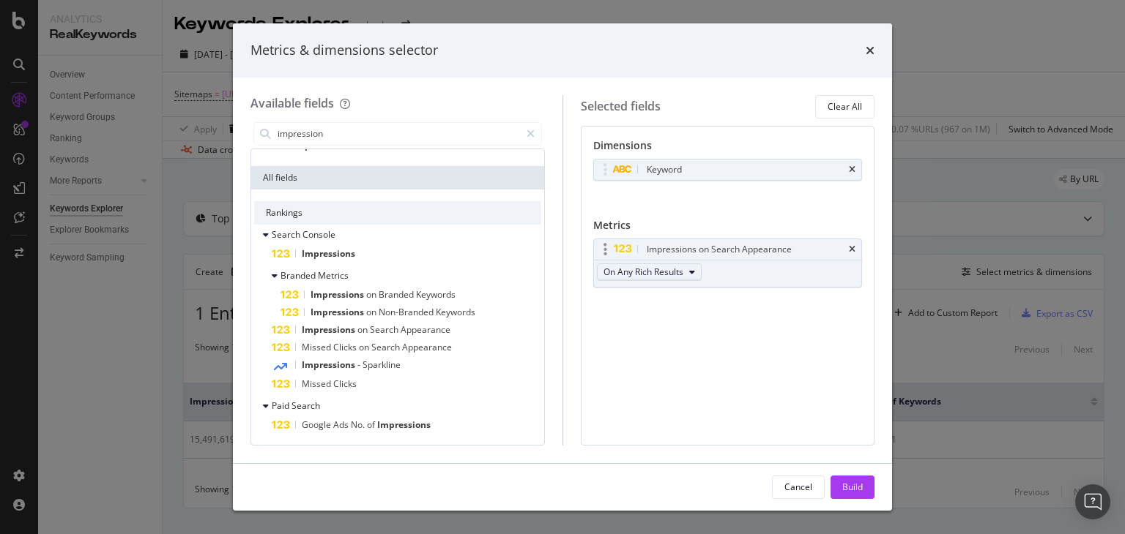
click at [687, 268] on button "On Any Rich Results" at bounding box center [649, 273] width 105 height 18
click at [852, 247] on icon "times" at bounding box center [852, 249] width 7 height 9
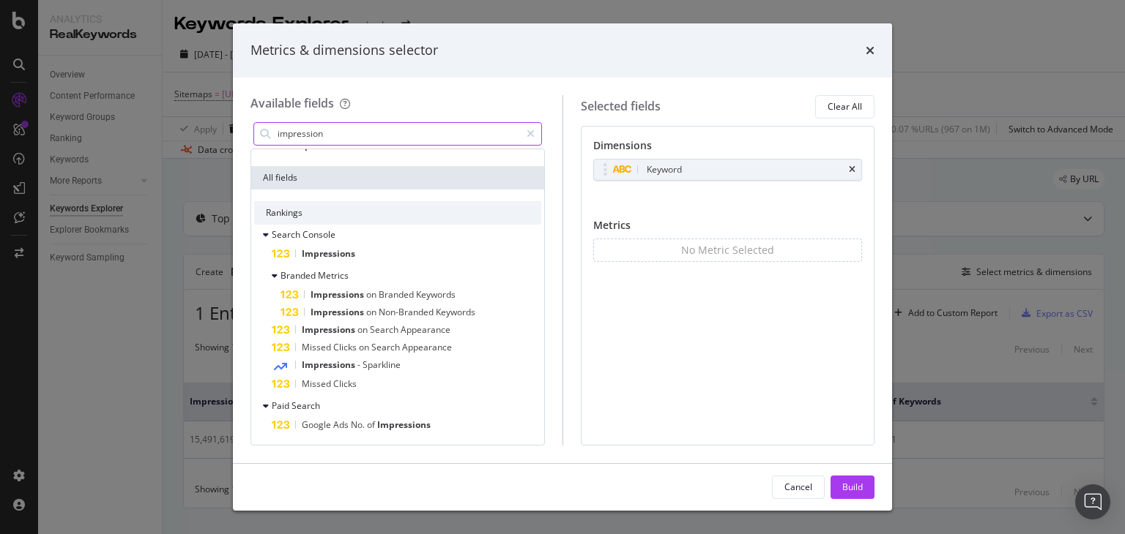
click at [343, 135] on input "impression" at bounding box center [398, 134] width 244 height 22
type input "i"
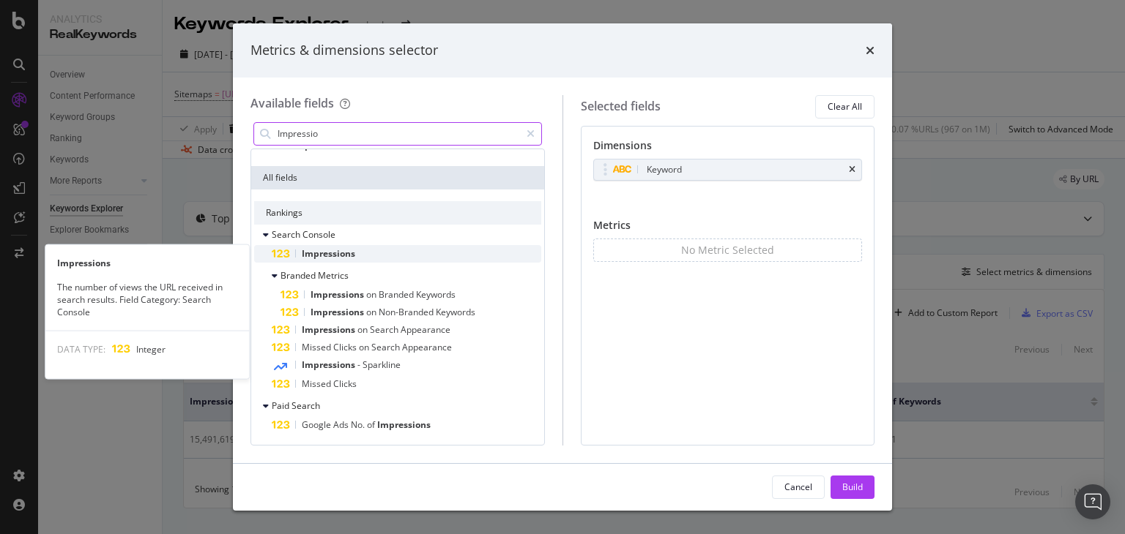
type input "Impressio"
click at [338, 251] on span "Impressions" at bounding box center [328, 253] width 53 height 12
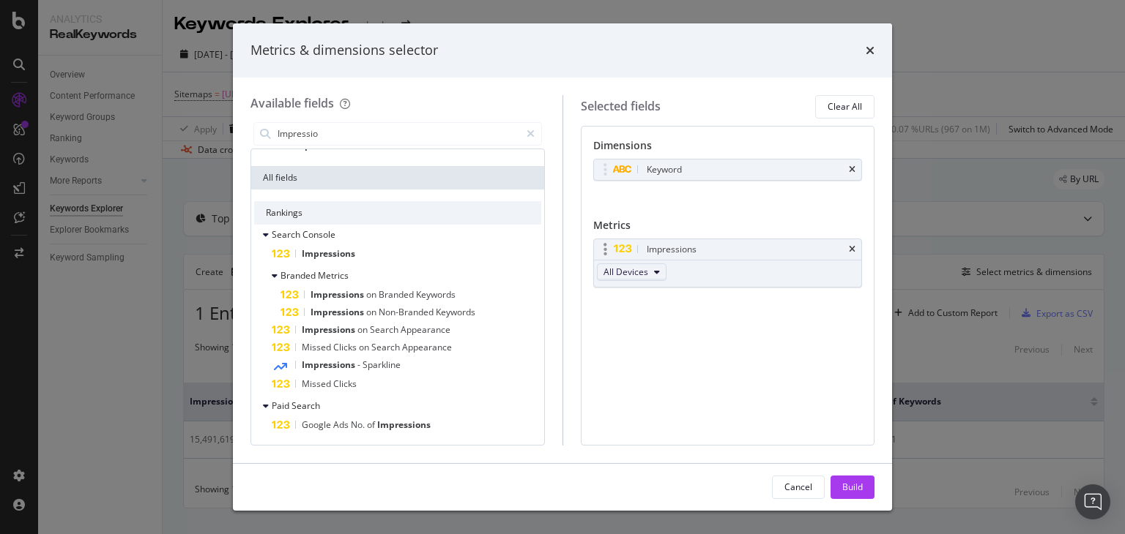
click at [646, 267] on button "All Devices" at bounding box center [632, 273] width 70 height 18
click at [641, 328] on span "On Desktop" at bounding box center [632, 324] width 48 height 13
click at [649, 277] on button "On Desktop" at bounding box center [633, 273] width 72 height 18
click at [633, 358] on div "On Mobile" at bounding box center [633, 350] width 73 height 21
click at [650, 276] on button "On Mobile" at bounding box center [630, 273] width 67 height 18
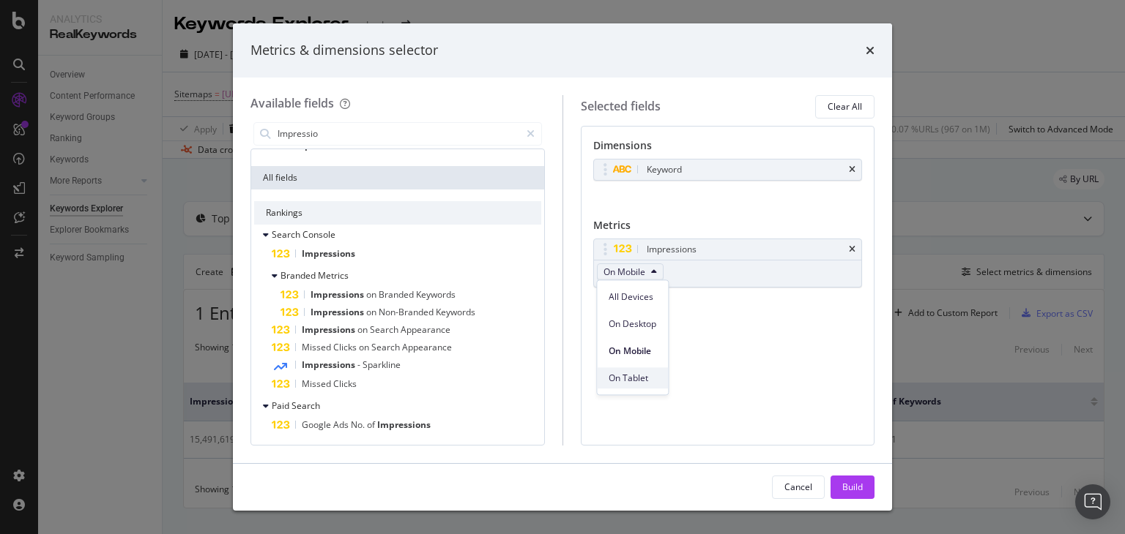
click at [642, 384] on span "On Tablet" at bounding box center [632, 378] width 48 height 13
click at [644, 265] on button "On Tablet" at bounding box center [629, 273] width 64 height 18
click at [641, 297] on span "All Devices" at bounding box center [632, 297] width 48 height 13
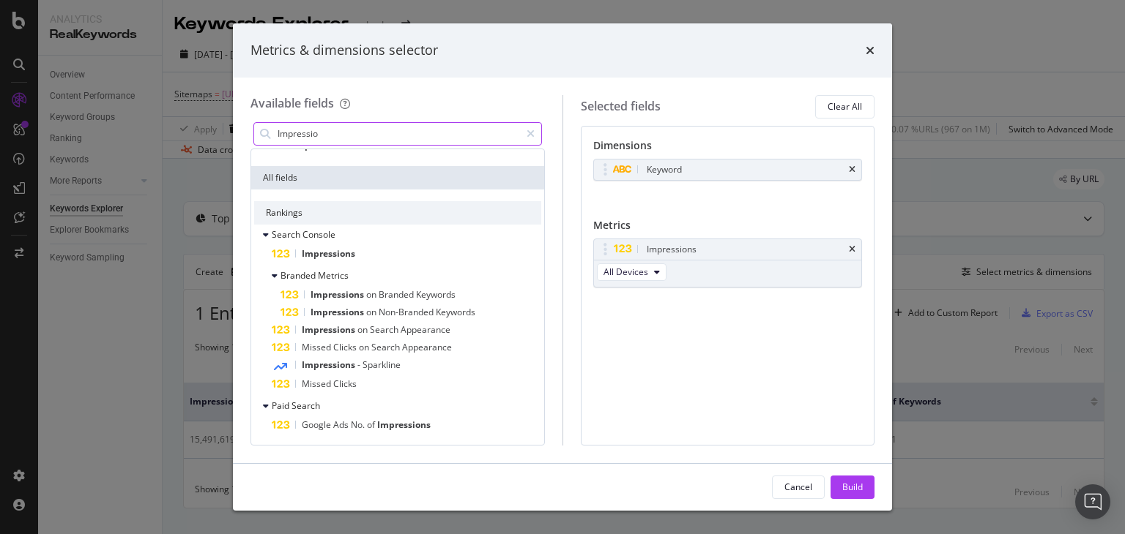
click at [352, 130] on input "Impressio" at bounding box center [398, 134] width 244 height 22
click at [872, 51] on icon "times" at bounding box center [869, 51] width 9 height 12
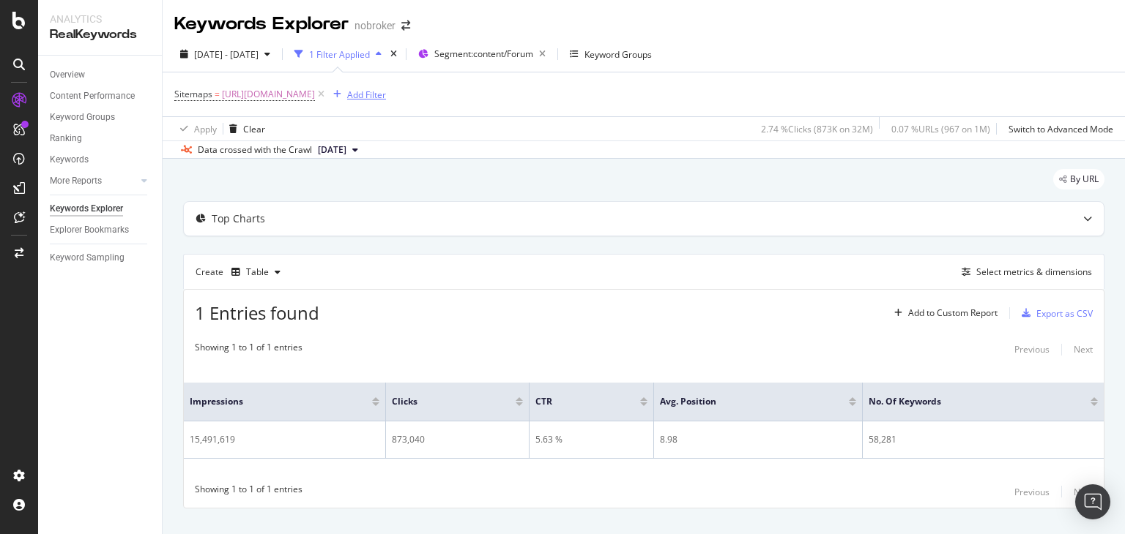
click at [386, 95] on div "Add Filter" at bounding box center [366, 95] width 39 height 12
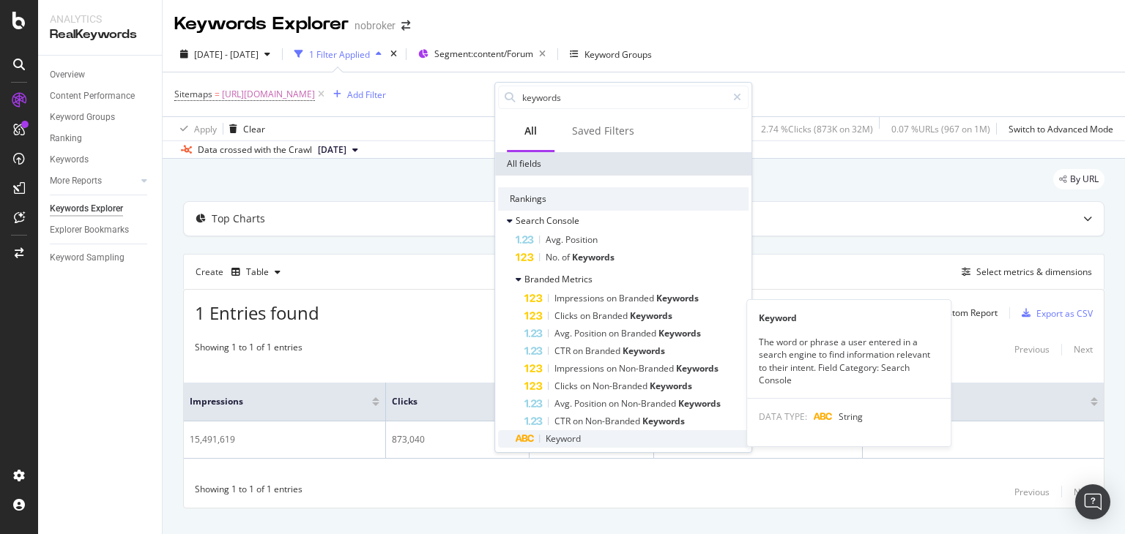
type input "keywords"
click at [569, 437] on span "Keyword" at bounding box center [562, 439] width 35 height 12
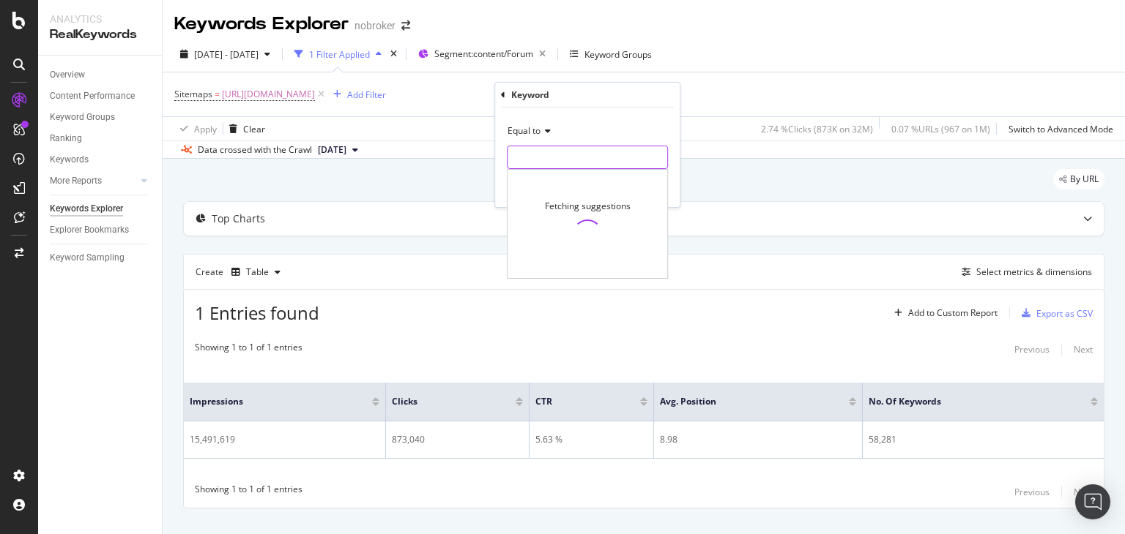
click at [564, 147] on input "text" at bounding box center [587, 157] width 160 height 23
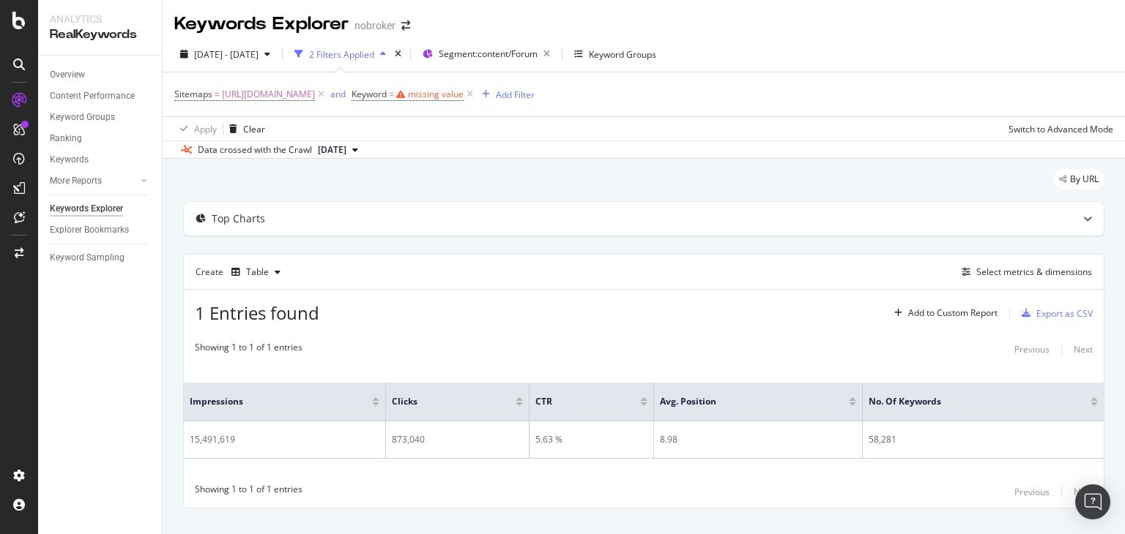
click at [749, 90] on div "Sitemaps = https://www.nobroker.in/forum/sitemap-index/?id=banking.xml and Keyw…" at bounding box center [643, 94] width 939 height 44
click at [476, 92] on icon at bounding box center [469, 94] width 12 height 15
click at [990, 271] on div "Select metrics & dimensions" at bounding box center [1034, 272] width 116 height 12
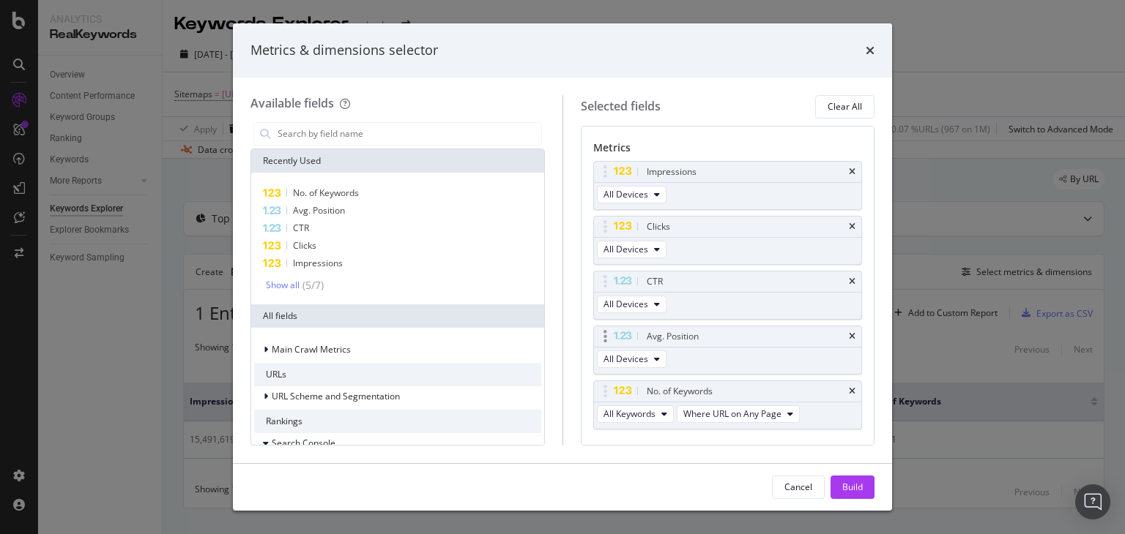
scroll to position [105, 0]
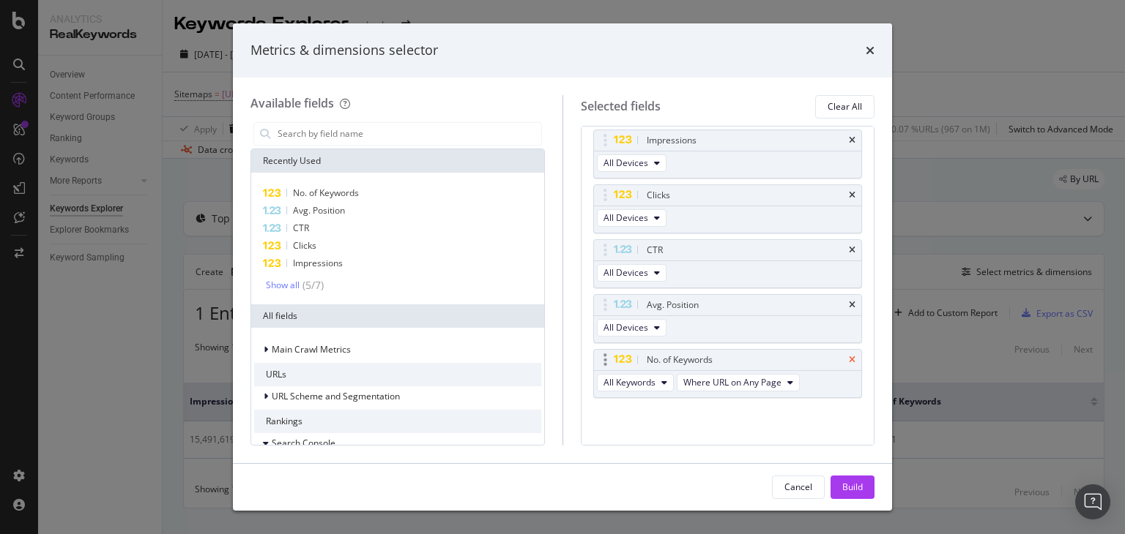
click at [849, 356] on icon "times" at bounding box center [852, 360] width 7 height 9
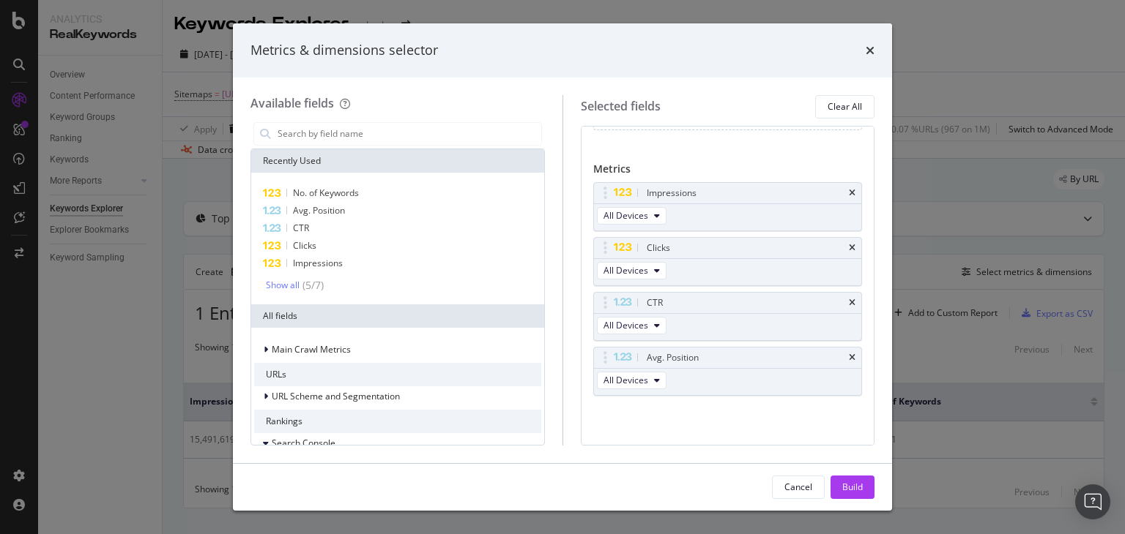
scroll to position [50, 0]
click at [849, 356] on icon "times" at bounding box center [852, 360] width 7 height 9
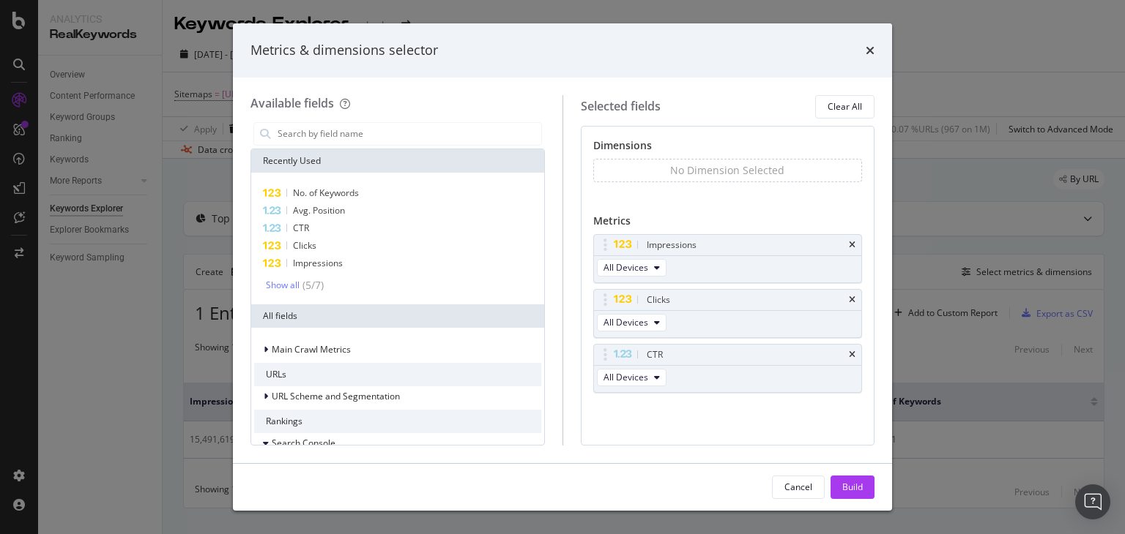
scroll to position [0, 0]
click at [840, 355] on div "CTR" at bounding box center [745, 355] width 203 height 15
click at [849, 353] on icon "times" at bounding box center [852, 355] width 7 height 9
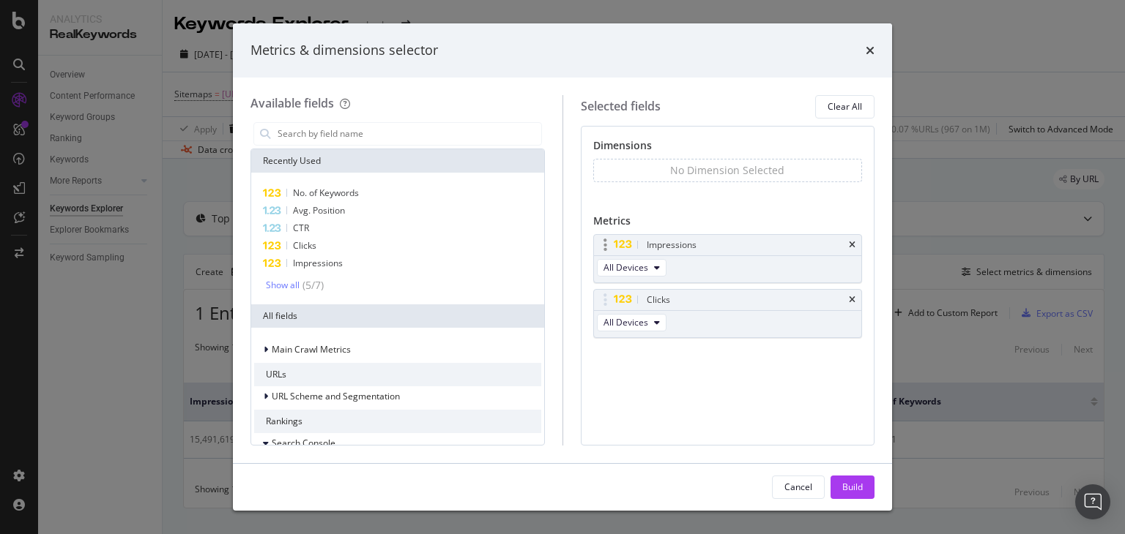
drag, startPoint x: 854, startPoint y: 302, endPoint x: 858, endPoint y: 261, distance: 42.0
click at [854, 302] on icon "times" at bounding box center [852, 300] width 7 height 9
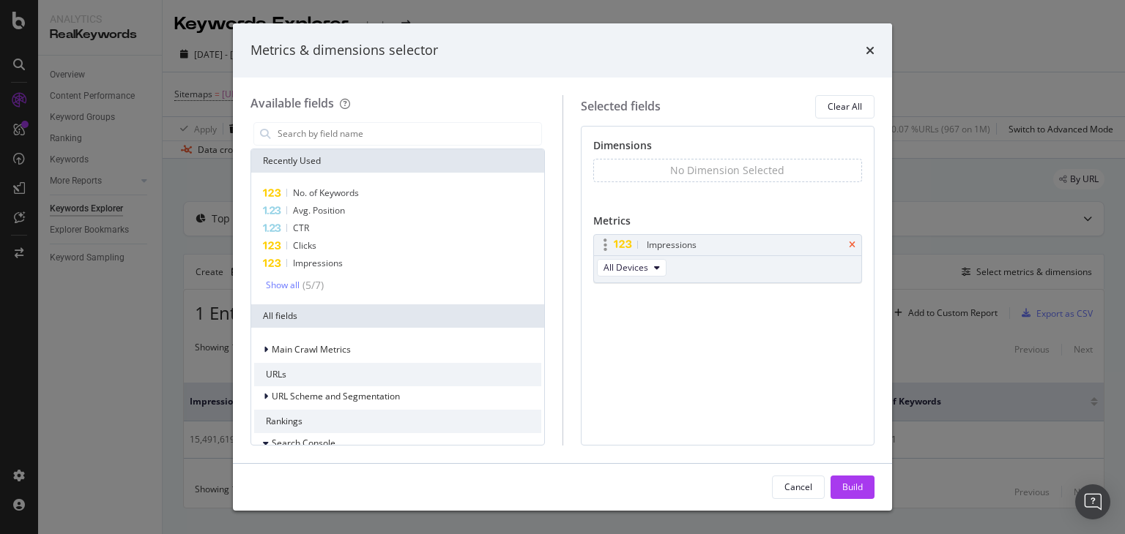
click at [852, 244] on icon "times" at bounding box center [852, 245] width 7 height 9
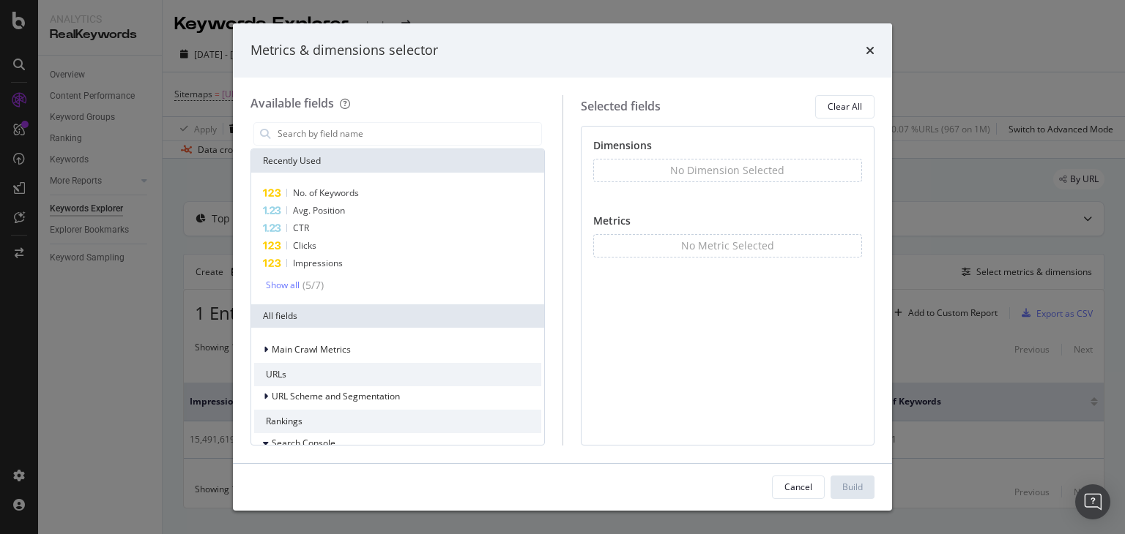
click at [696, 175] on div "No Dimension Selected" at bounding box center [727, 170] width 114 height 15
click at [335, 131] on input "modal" at bounding box center [408, 134] width 265 height 22
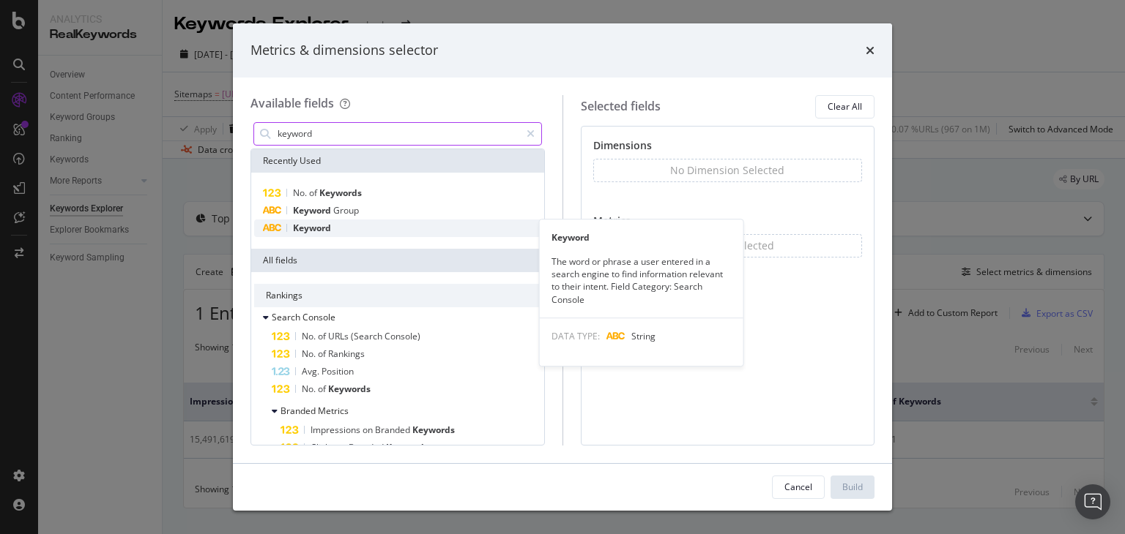
type input "keyword"
click at [347, 229] on div "Keyword" at bounding box center [397, 229] width 287 height 18
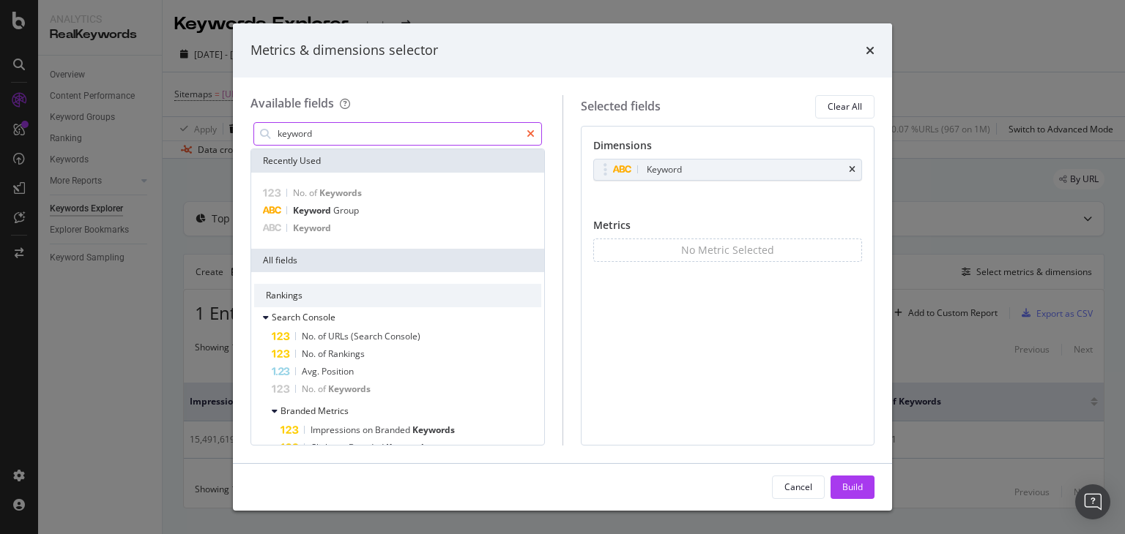
click at [529, 133] on icon "modal" at bounding box center [530, 134] width 8 height 10
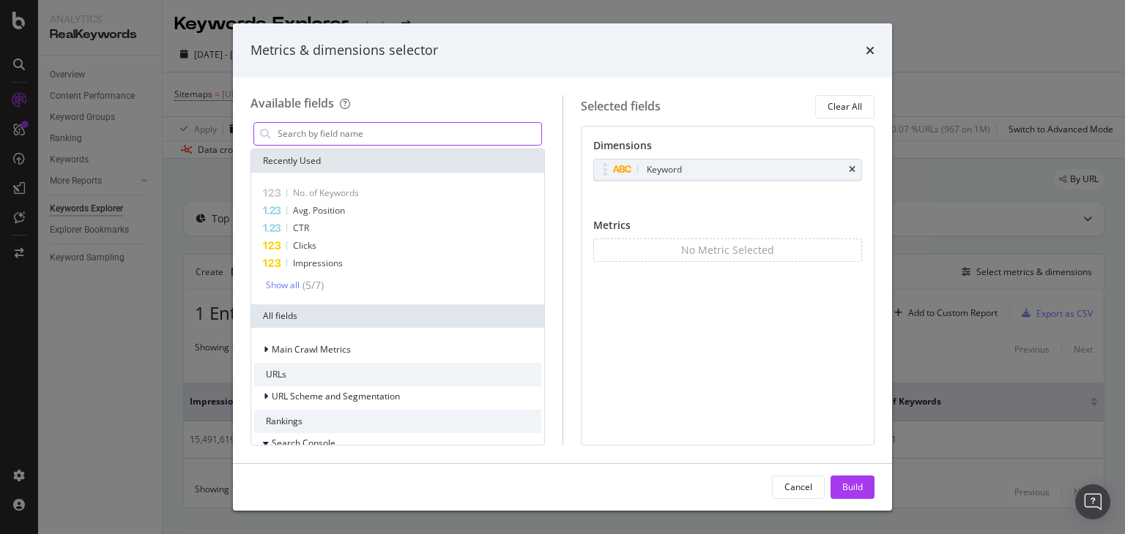
click at [395, 137] on input "modal" at bounding box center [408, 134] width 265 height 22
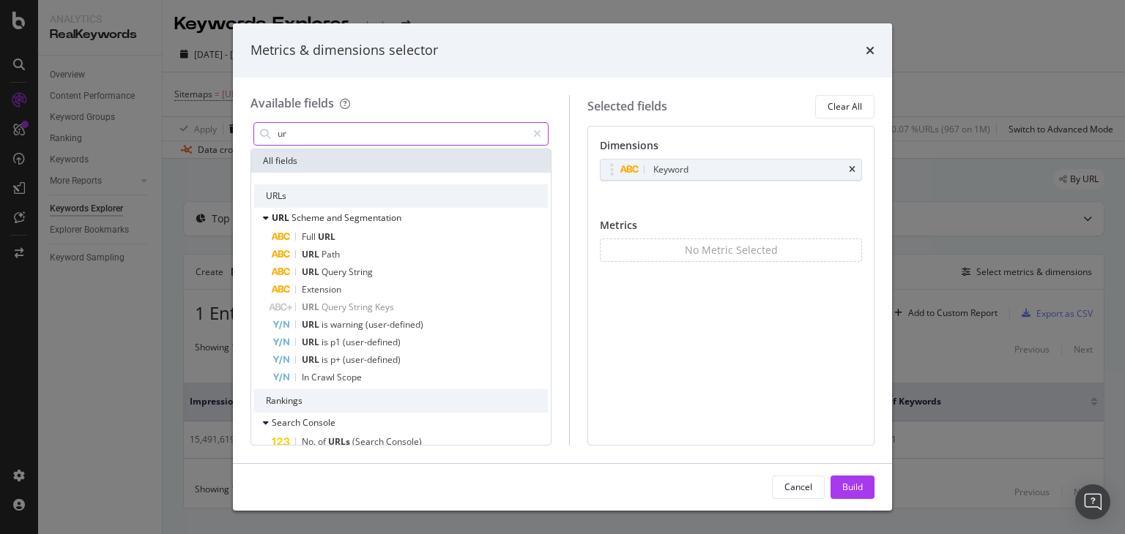
type input "u"
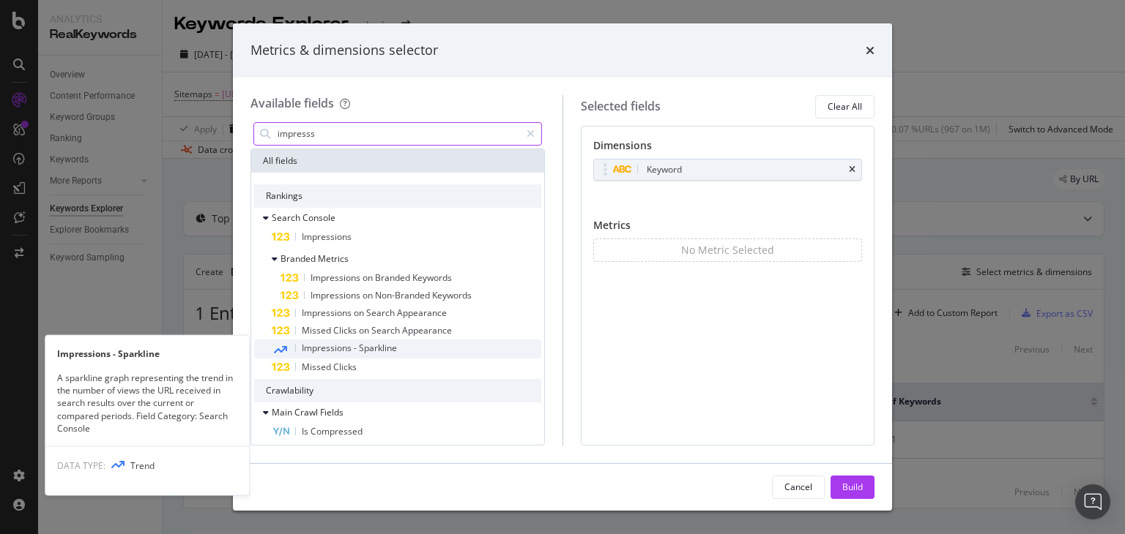
scroll to position [7, 0]
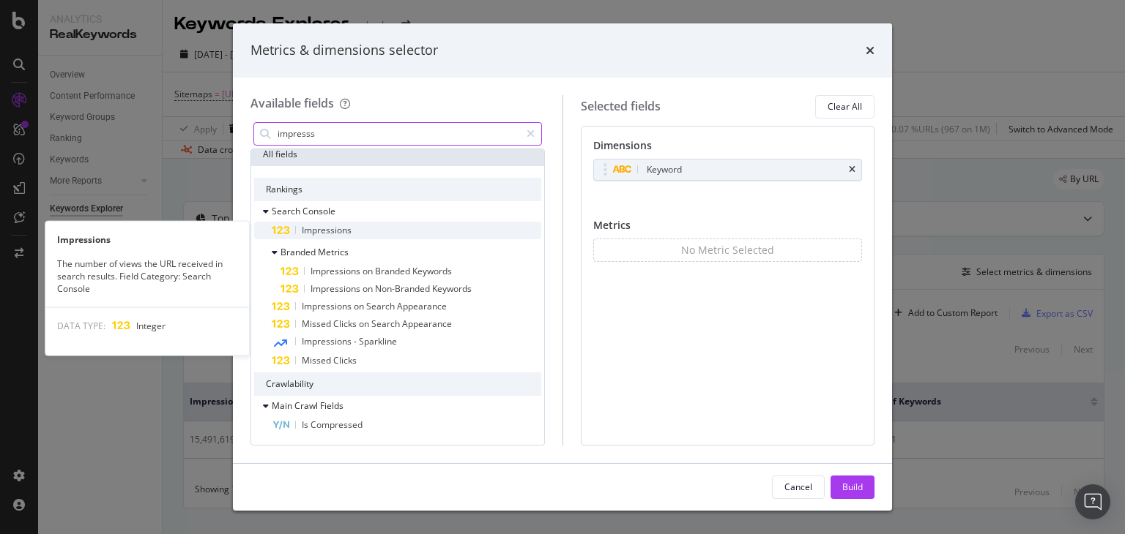
type input "impresss"
click at [332, 234] on span "Impressions" at bounding box center [327, 230] width 50 height 12
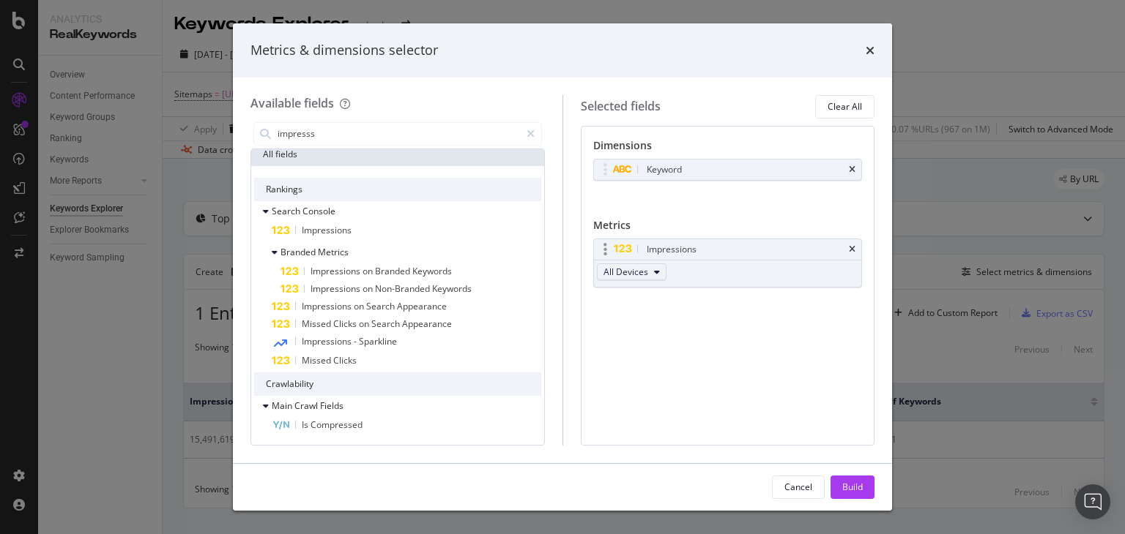
click at [654, 273] on icon "modal" at bounding box center [657, 272] width 6 height 9
click at [337, 233] on span "Impressions" at bounding box center [327, 230] width 50 height 12
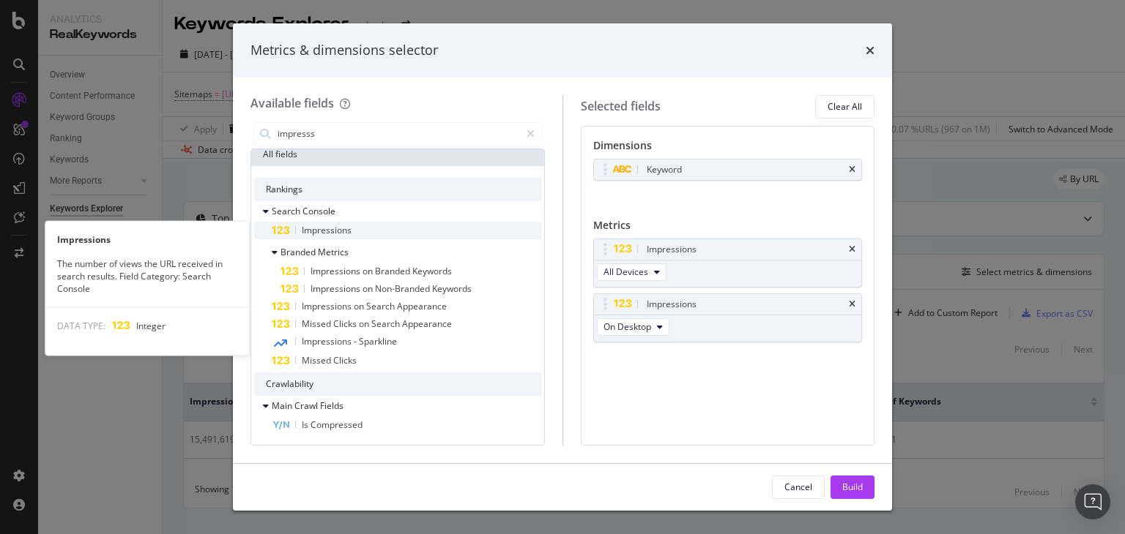
click at [338, 229] on span "Impressions" at bounding box center [327, 230] width 50 height 12
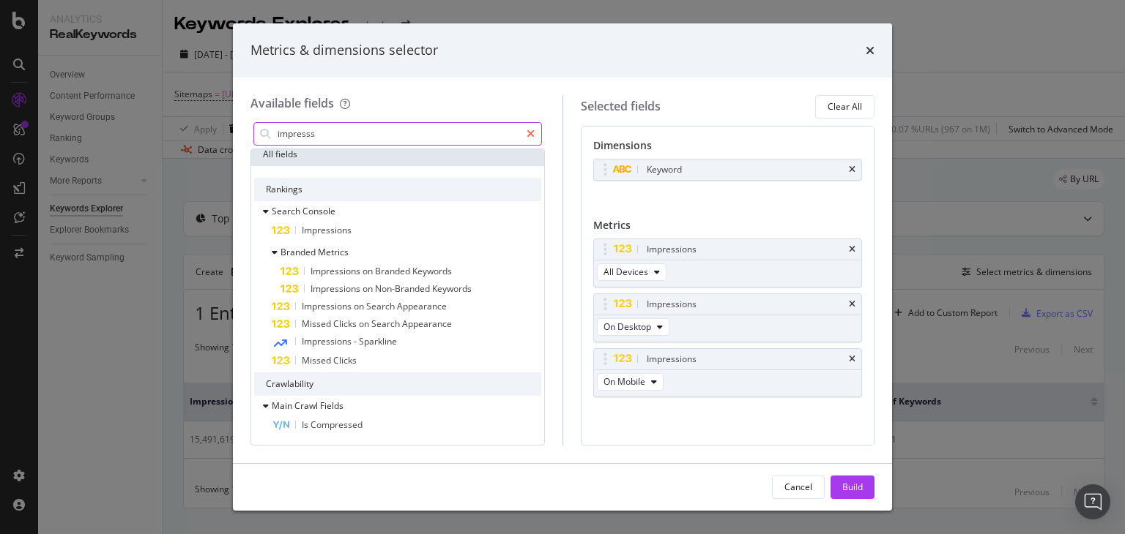
click at [530, 133] on icon "modal" at bounding box center [530, 134] width 8 height 10
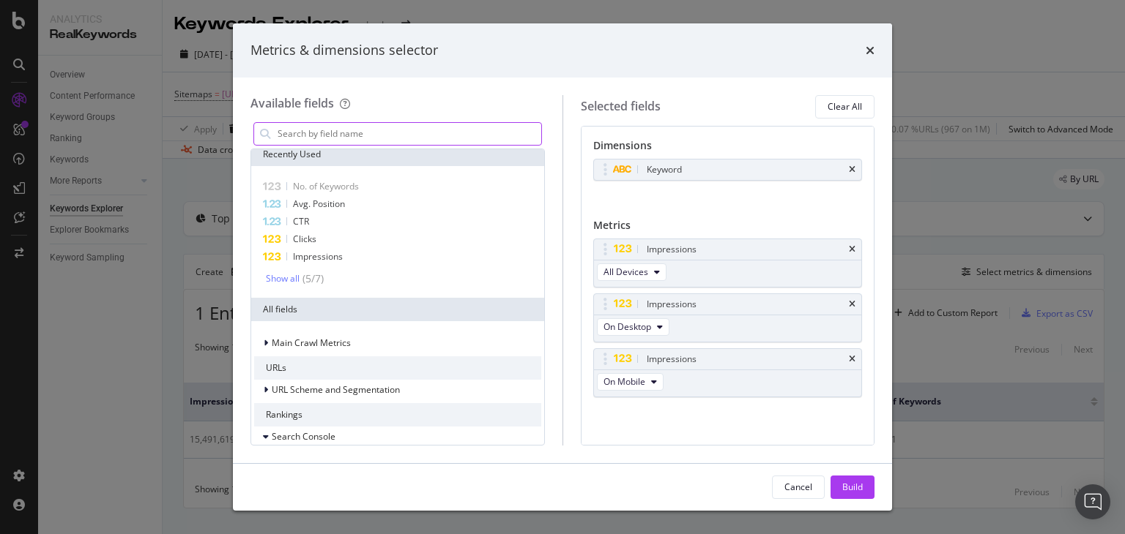
scroll to position [162, 0]
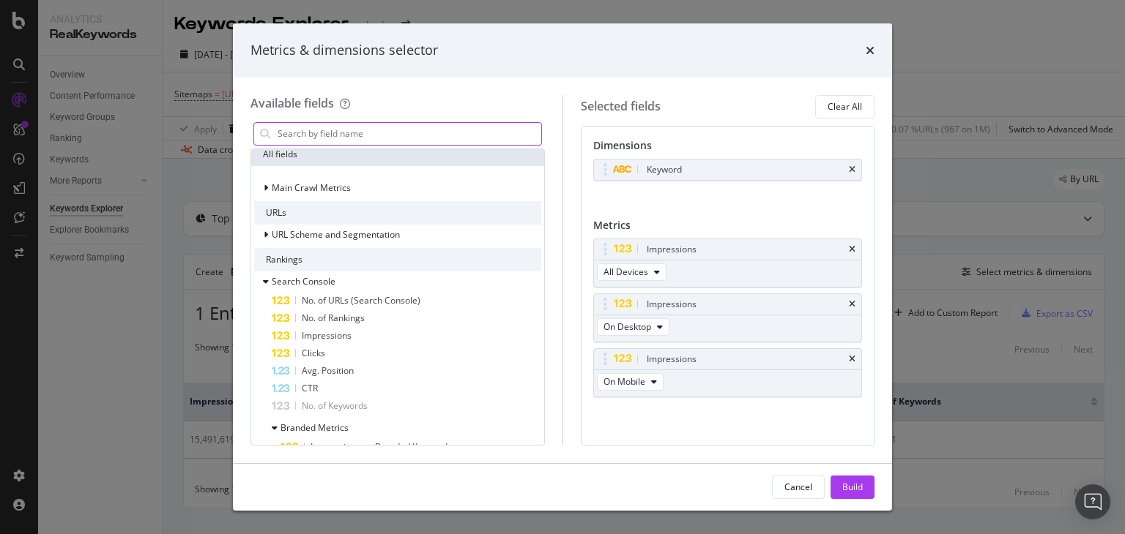
click at [466, 133] on input "modal" at bounding box center [408, 134] width 265 height 22
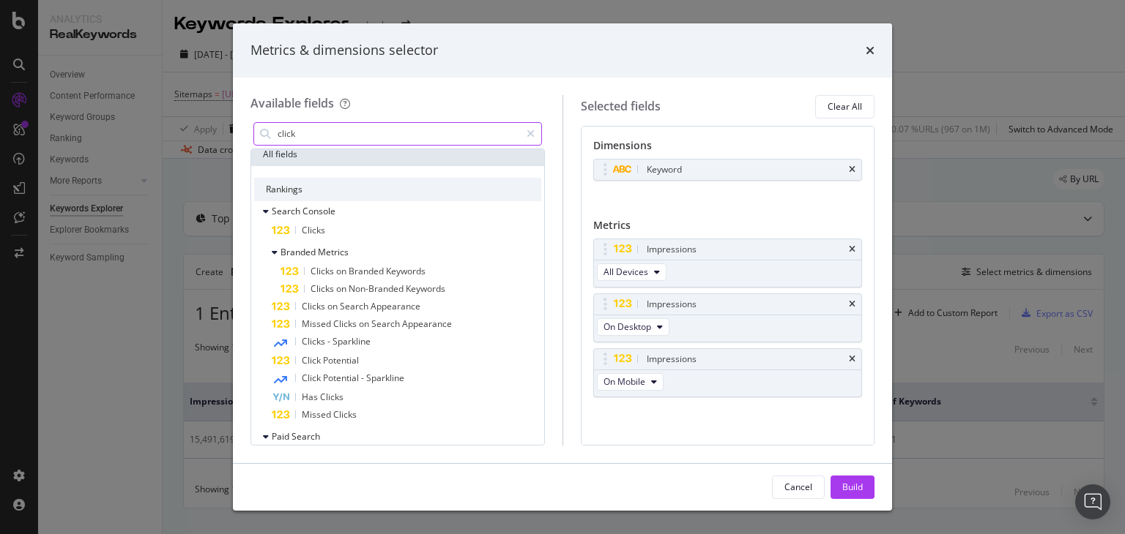
scroll to position [71, 0]
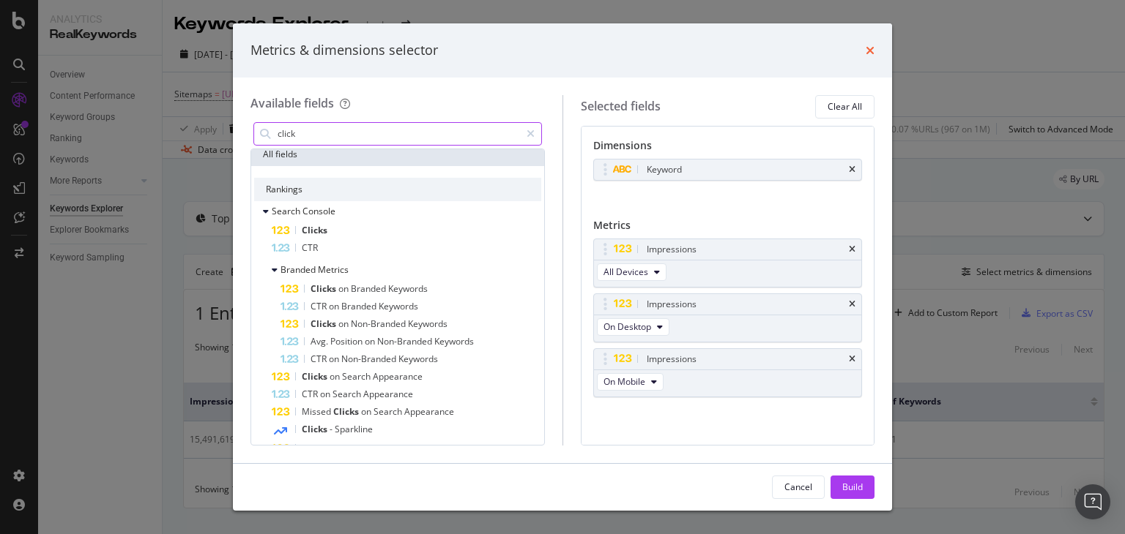
type input "click"
click at [870, 53] on icon "times" at bounding box center [869, 51] width 9 height 12
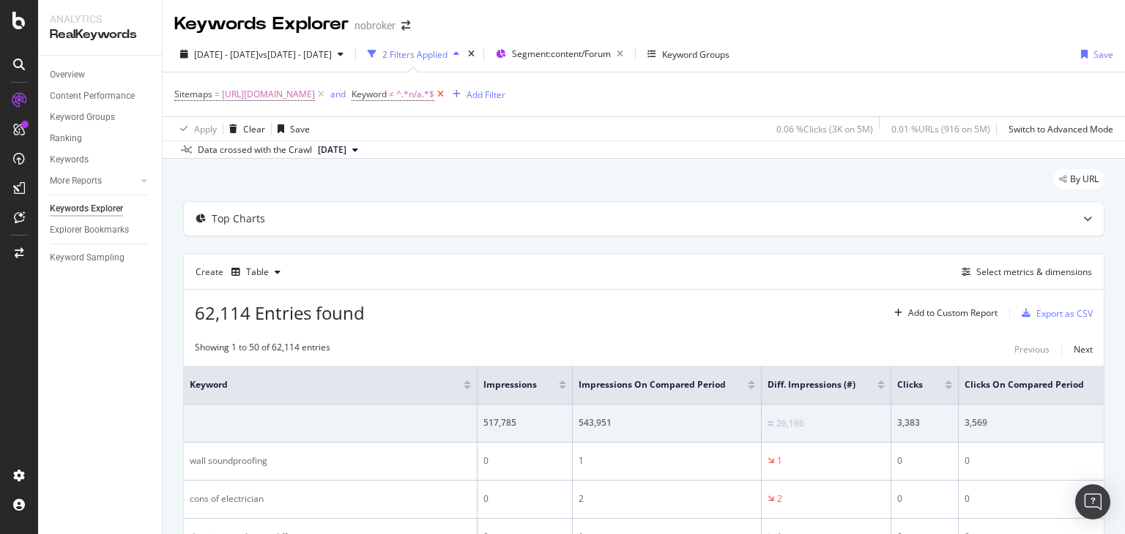
click at [447, 94] on icon at bounding box center [440, 94] width 12 height 15
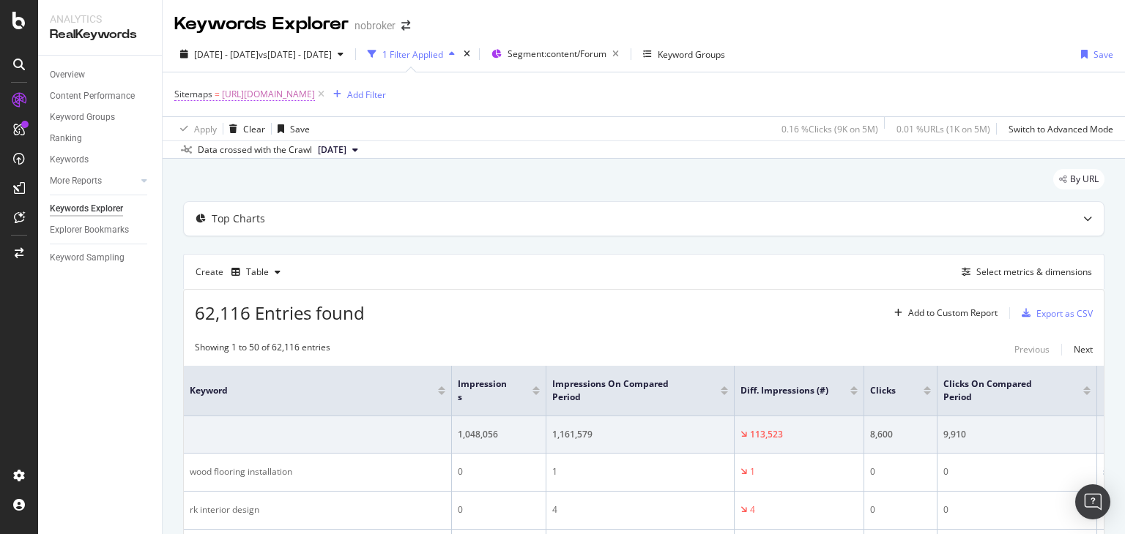
click at [315, 92] on span "[URL][DOMAIN_NAME]" at bounding box center [268, 94] width 93 height 20
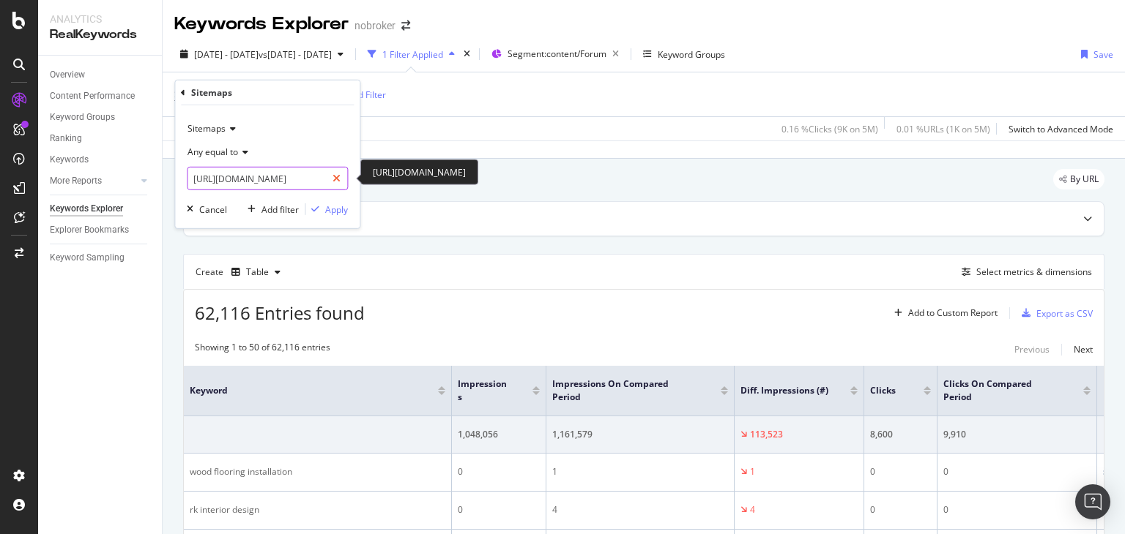
click at [341, 179] on div at bounding box center [336, 178] width 21 height 23
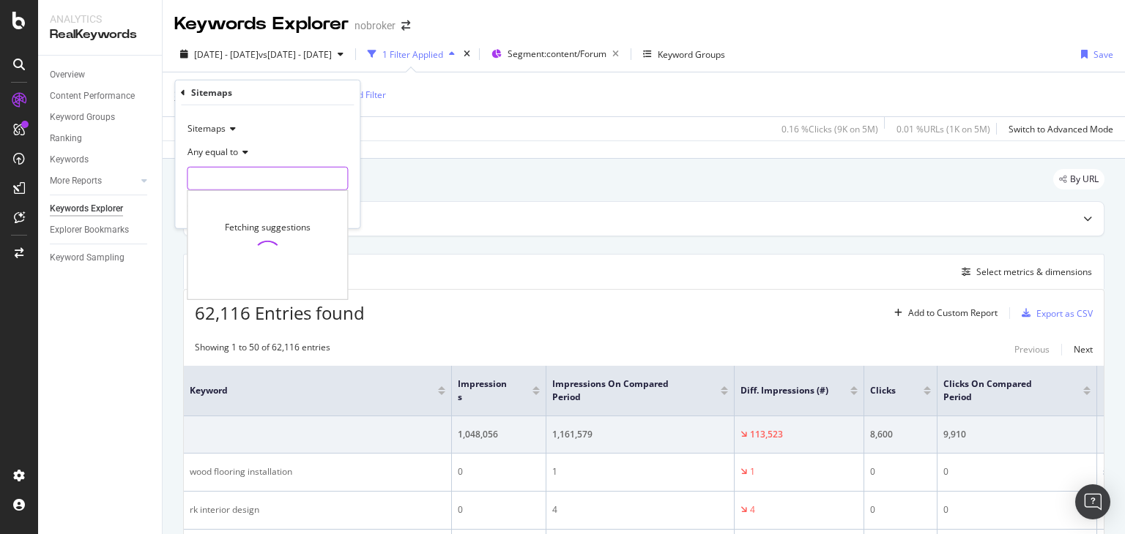
click at [302, 178] on input "text" at bounding box center [267, 178] width 160 height 23
paste input "[URL][DOMAIN_NAME]"
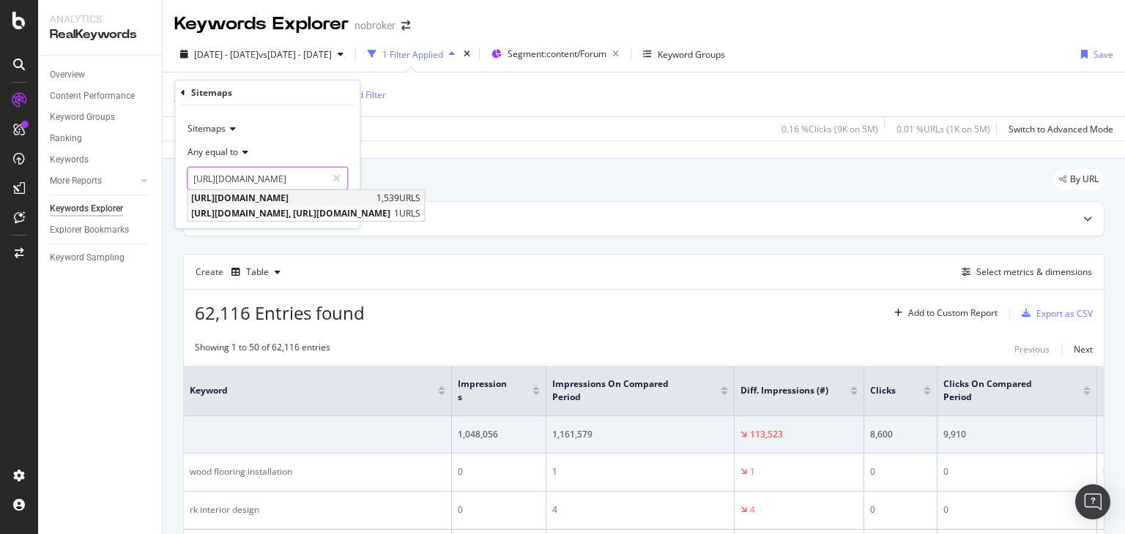
type input "[URL][DOMAIN_NAME]"
click at [318, 199] on span "[URL][DOMAIN_NAME]" at bounding box center [282, 198] width 182 height 12
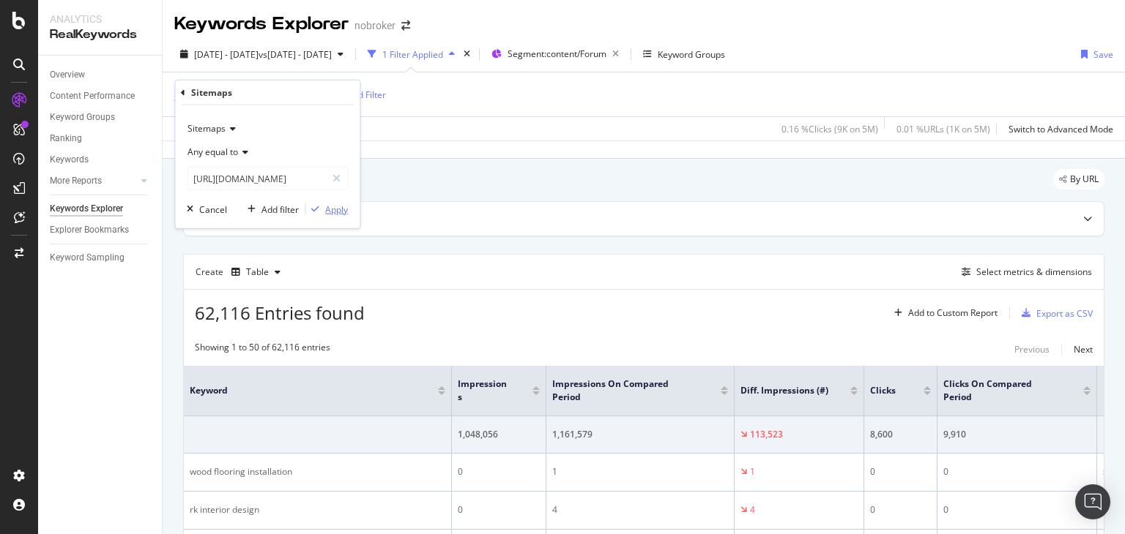
click at [322, 206] on div "button" at bounding box center [315, 209] width 20 height 9
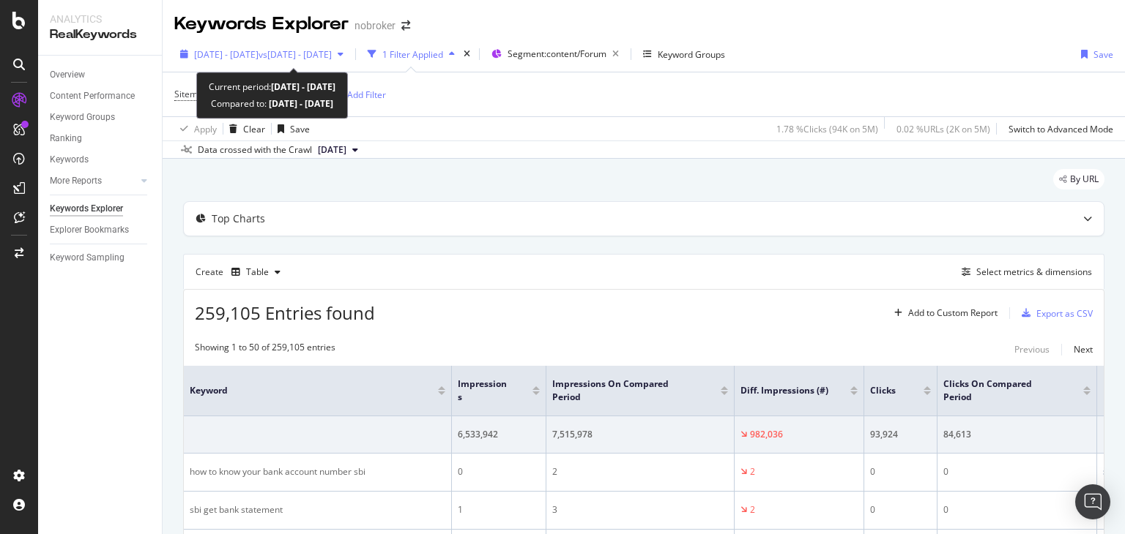
click at [258, 59] on span "[DATE] - [DATE]" at bounding box center [226, 54] width 64 height 12
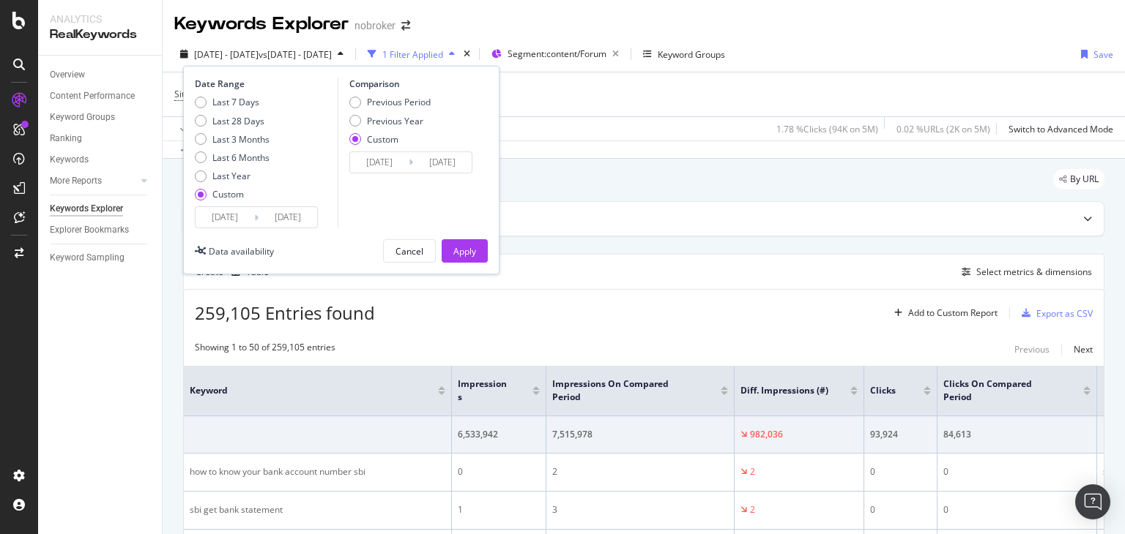
click at [244, 217] on input "[DATE]" at bounding box center [224, 217] width 59 height 20
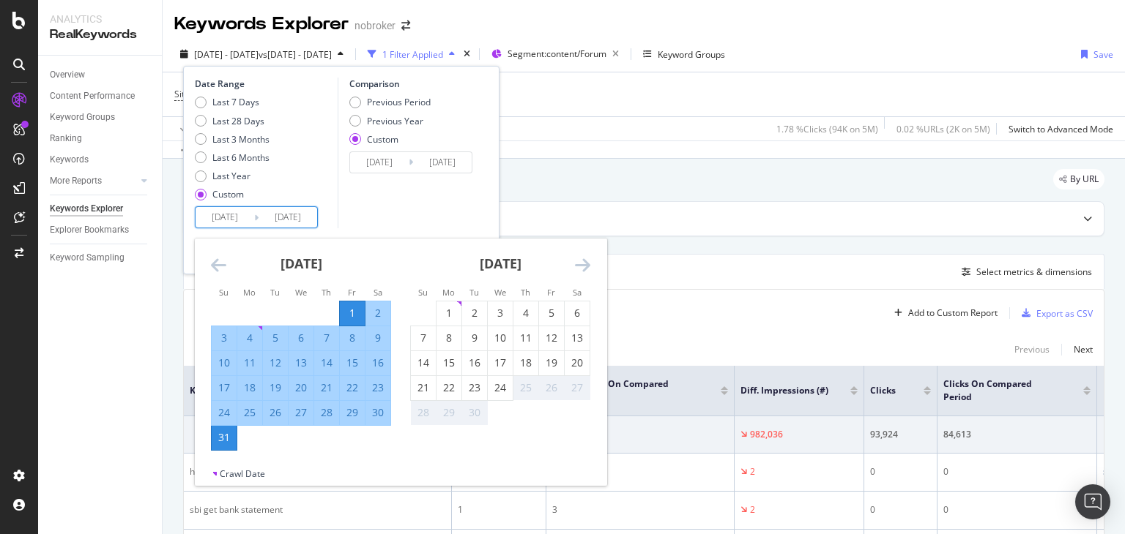
click at [348, 306] on div "1" at bounding box center [352, 313] width 25 height 15
type input "[DATE]"
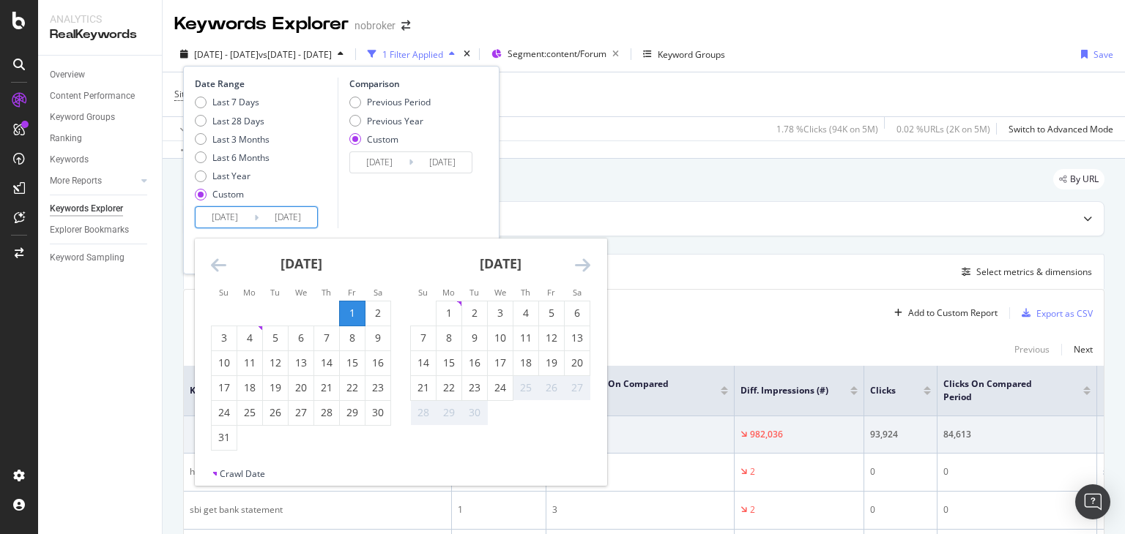
click at [249, 217] on input "[DATE]" at bounding box center [224, 217] width 59 height 20
click at [215, 263] on icon "Move backward to switch to the previous month." at bounding box center [218, 265] width 15 height 18
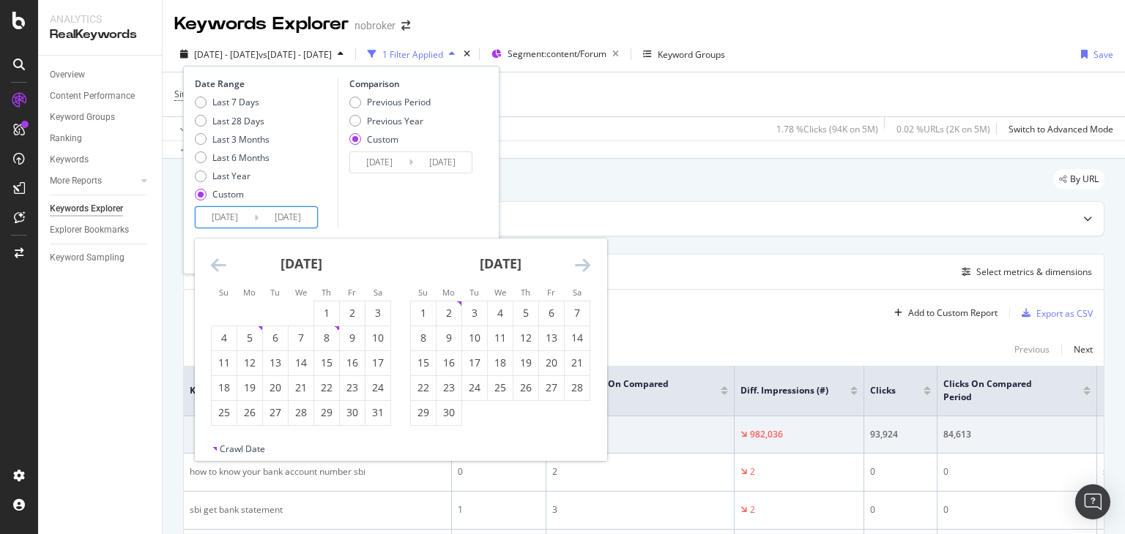
click at [215, 263] on icon "Move backward to switch to the previous month." at bounding box center [218, 265] width 15 height 18
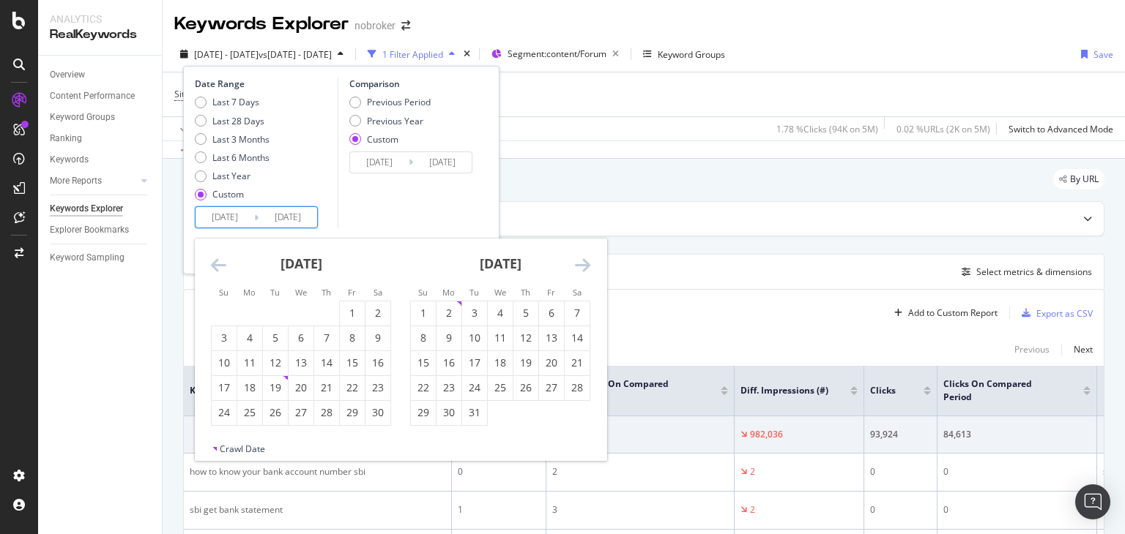
click at [215, 263] on icon "Move backward to switch to the previous month." at bounding box center [218, 265] width 15 height 18
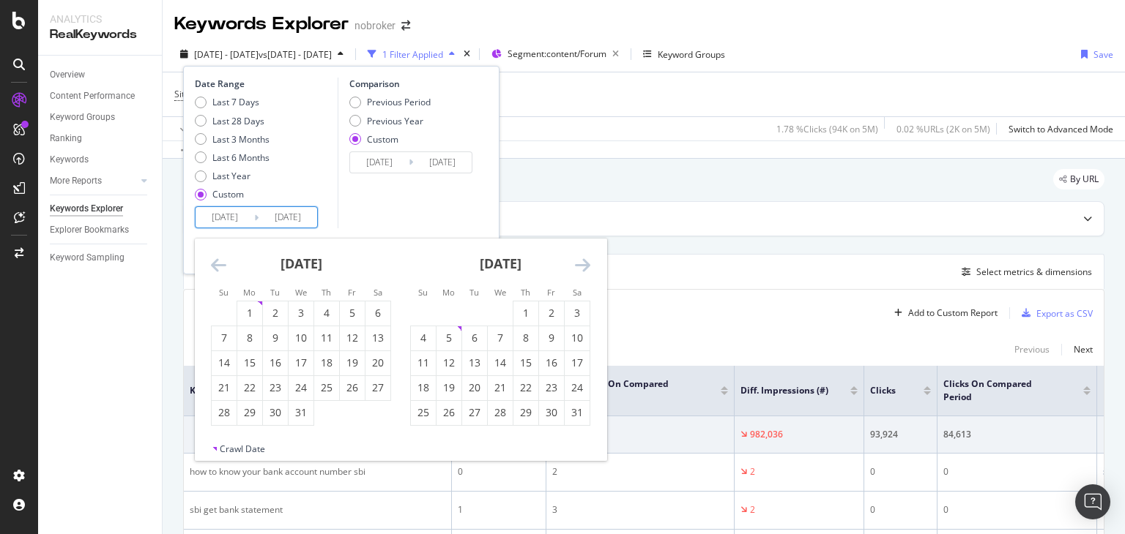
click at [215, 263] on icon "Move backward to switch to the previous month." at bounding box center [218, 265] width 15 height 18
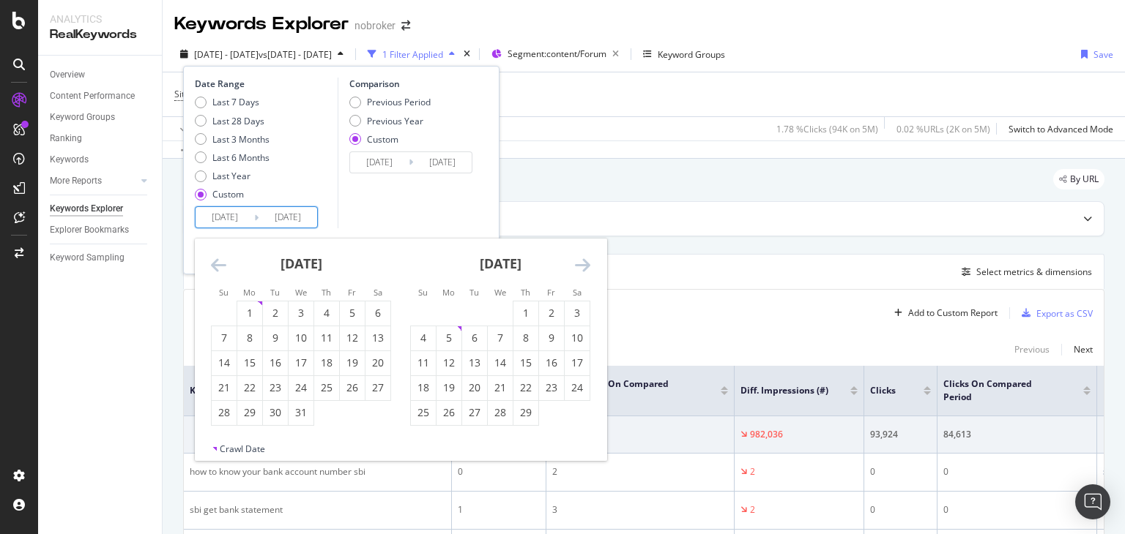
click at [215, 263] on icon "Move backward to switch to the previous month." at bounding box center [218, 265] width 15 height 18
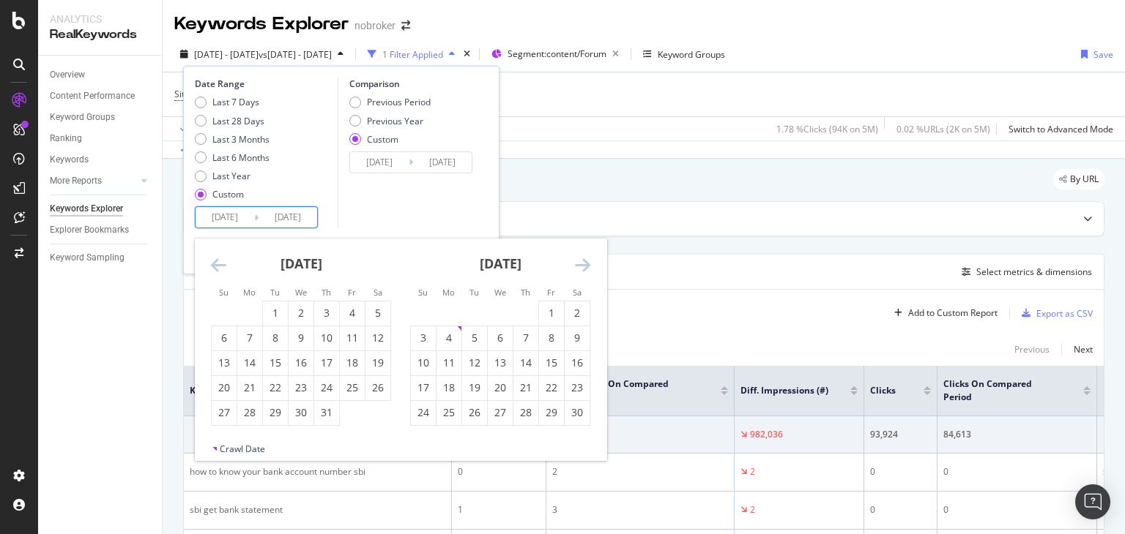
click at [215, 263] on icon "Move backward to switch to the previous month." at bounding box center [218, 265] width 15 height 18
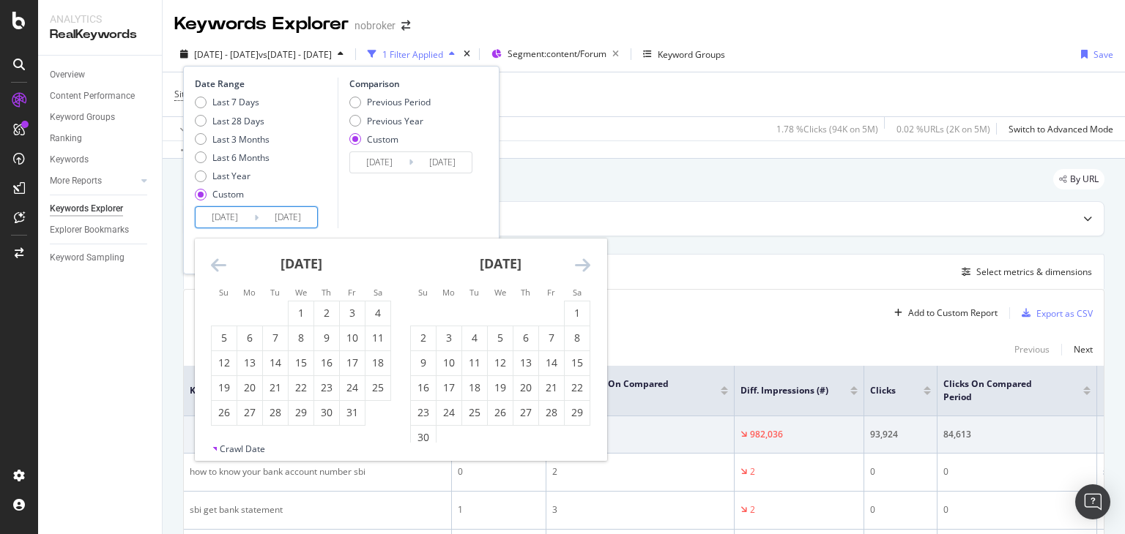
click at [215, 263] on icon "Move backward to switch to the previous month." at bounding box center [218, 265] width 15 height 18
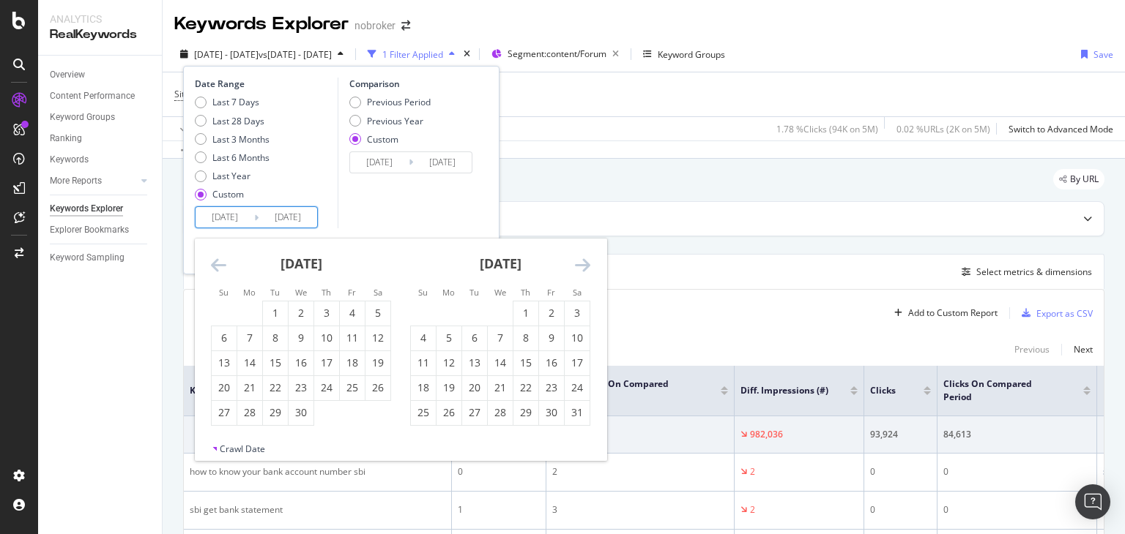
click at [215, 263] on icon "Move backward to switch to the previous month." at bounding box center [218, 265] width 15 height 18
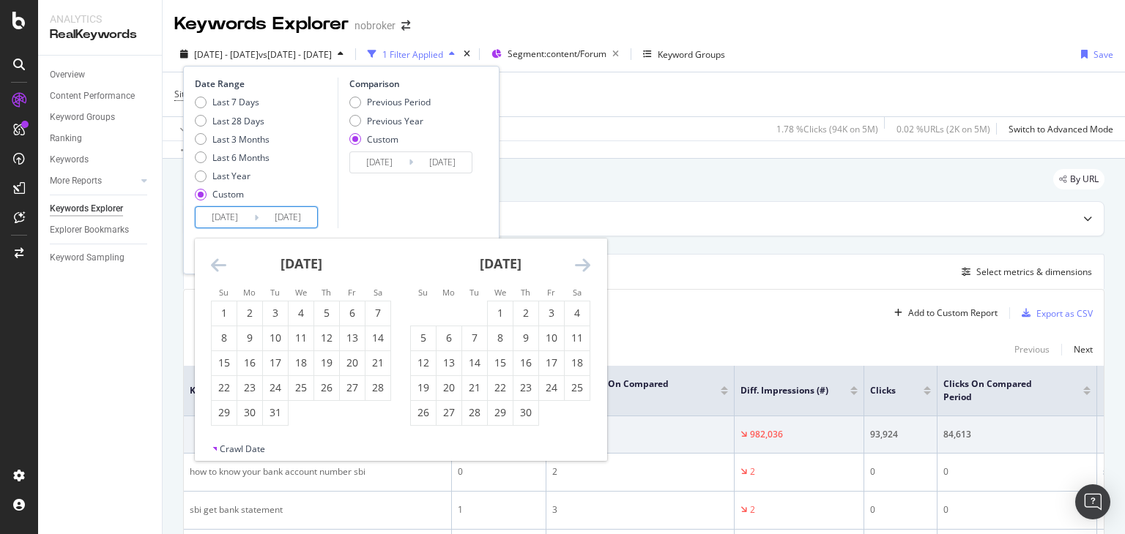
click at [215, 263] on icon "Move backward to switch to the previous month." at bounding box center [218, 265] width 15 height 18
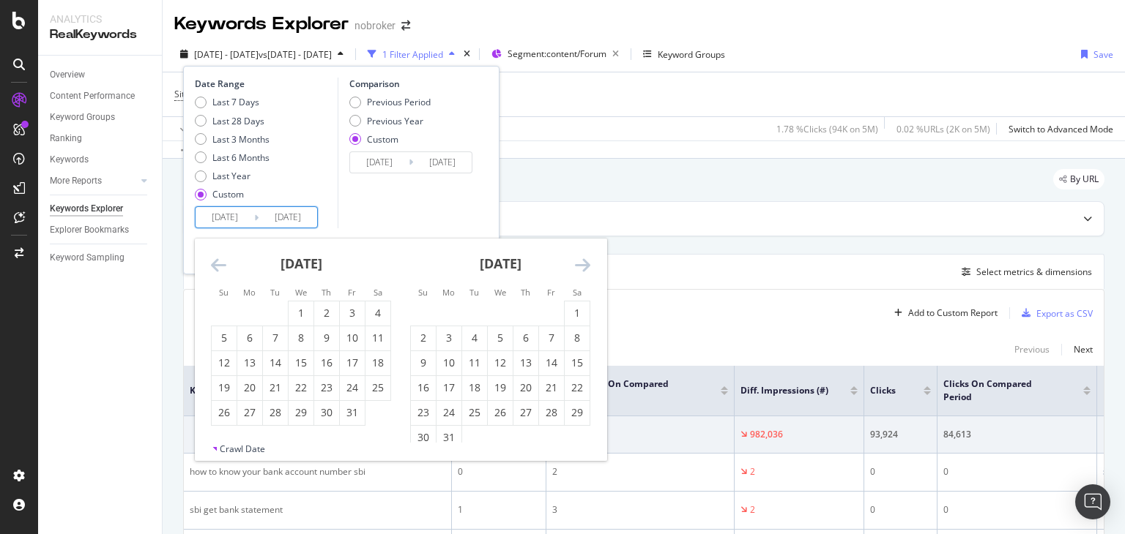
click at [587, 262] on icon "Move forward to switch to the next month." at bounding box center [582, 265] width 15 height 18
click at [373, 316] on div "1" at bounding box center [377, 313] width 25 height 15
type input "[DATE]"
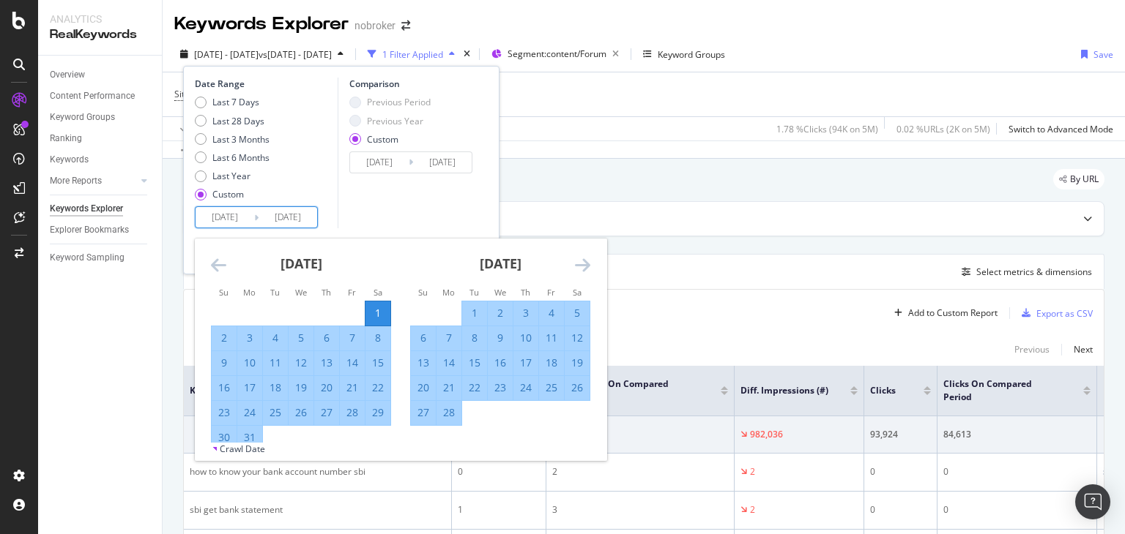
click at [585, 266] on icon "Move forward to switch to the next month." at bounding box center [582, 265] width 15 height 18
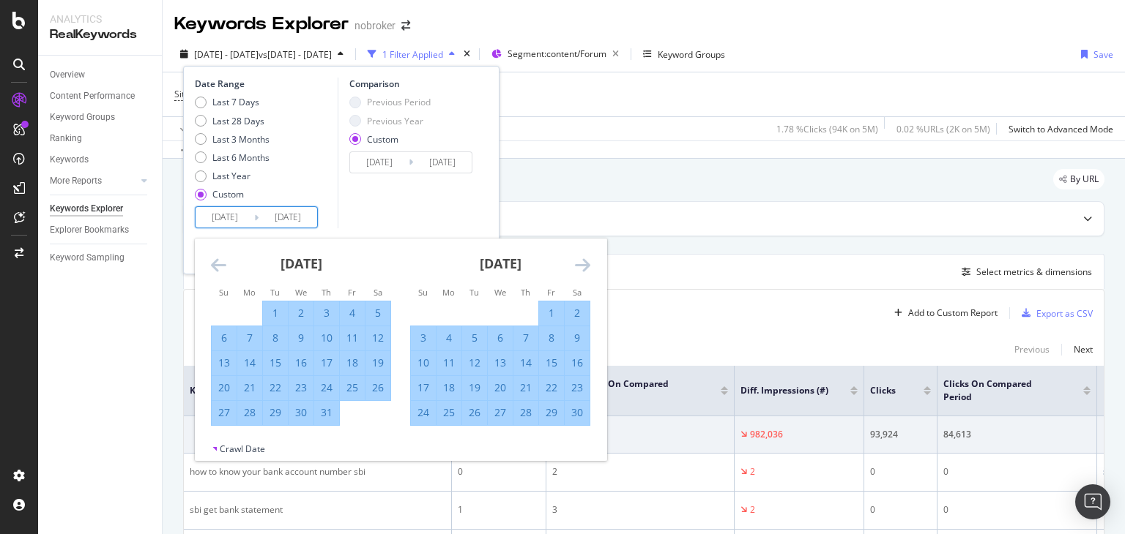
click at [585, 266] on icon "Move forward to switch to the next month." at bounding box center [582, 265] width 15 height 18
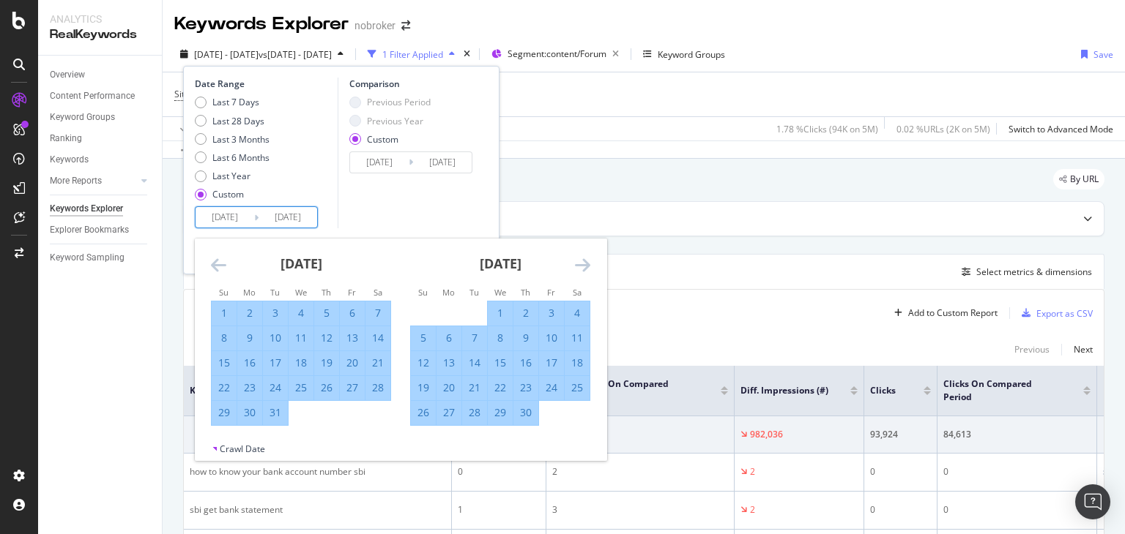
click at [585, 266] on icon "Move forward to switch to the next month." at bounding box center [582, 265] width 15 height 18
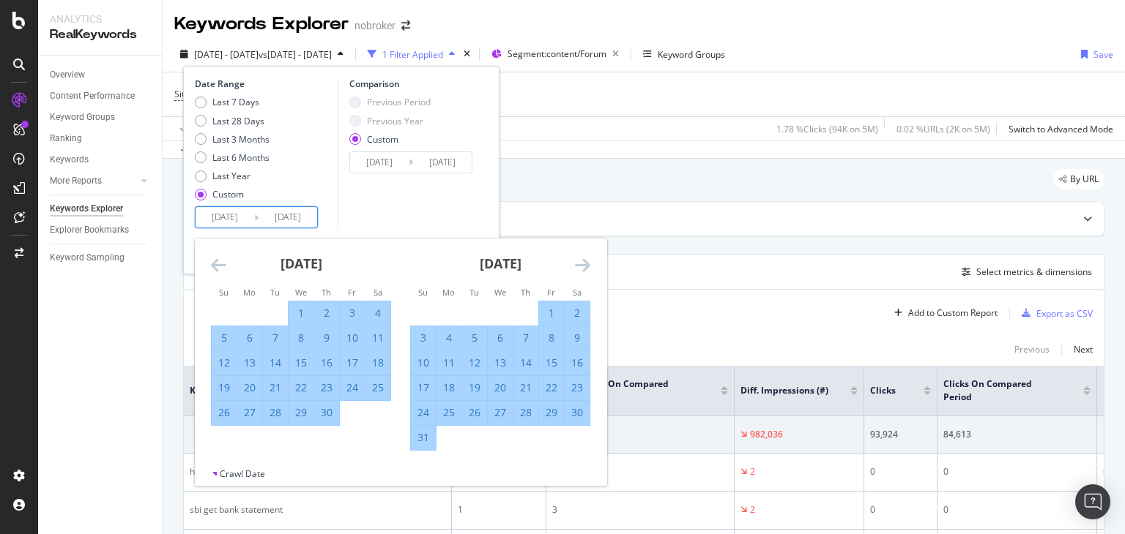
click at [585, 266] on icon "Move forward to switch to the next month." at bounding box center [582, 265] width 15 height 18
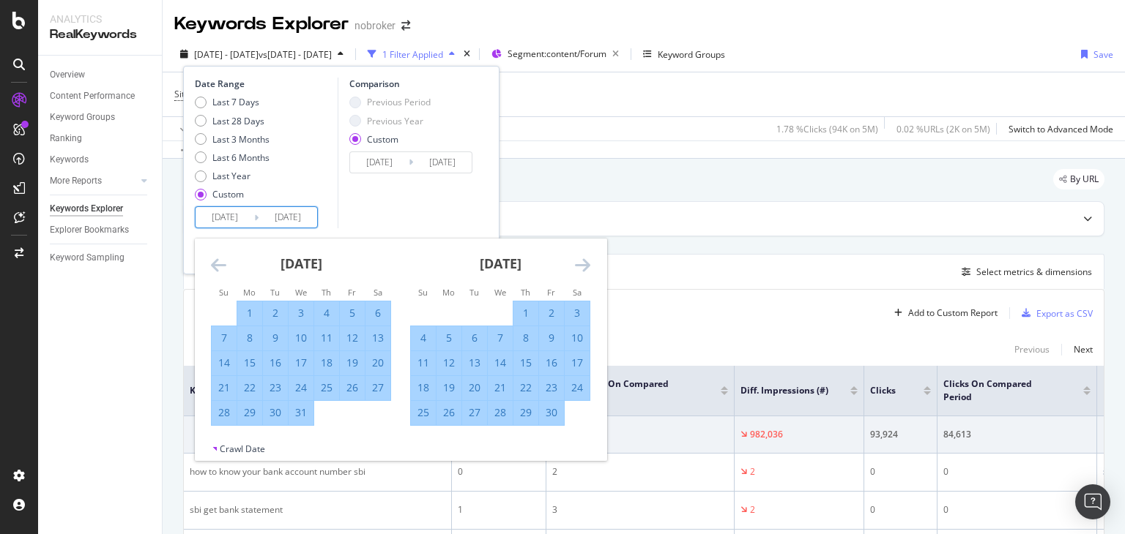
click at [585, 266] on icon "Move forward to switch to the next month." at bounding box center [582, 265] width 15 height 18
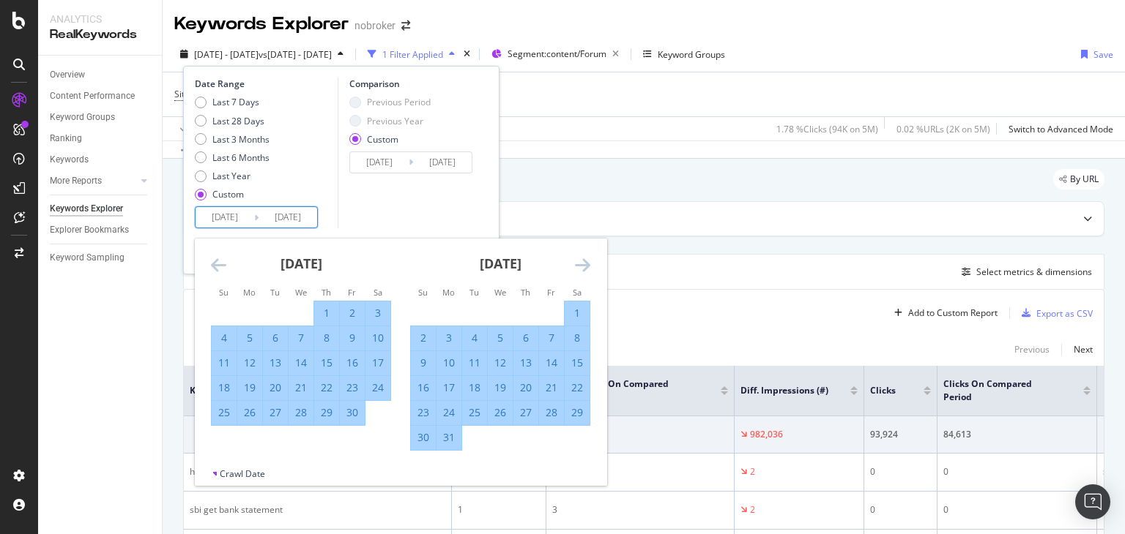
click at [585, 266] on icon "Move forward to switch to the next month." at bounding box center [582, 265] width 15 height 18
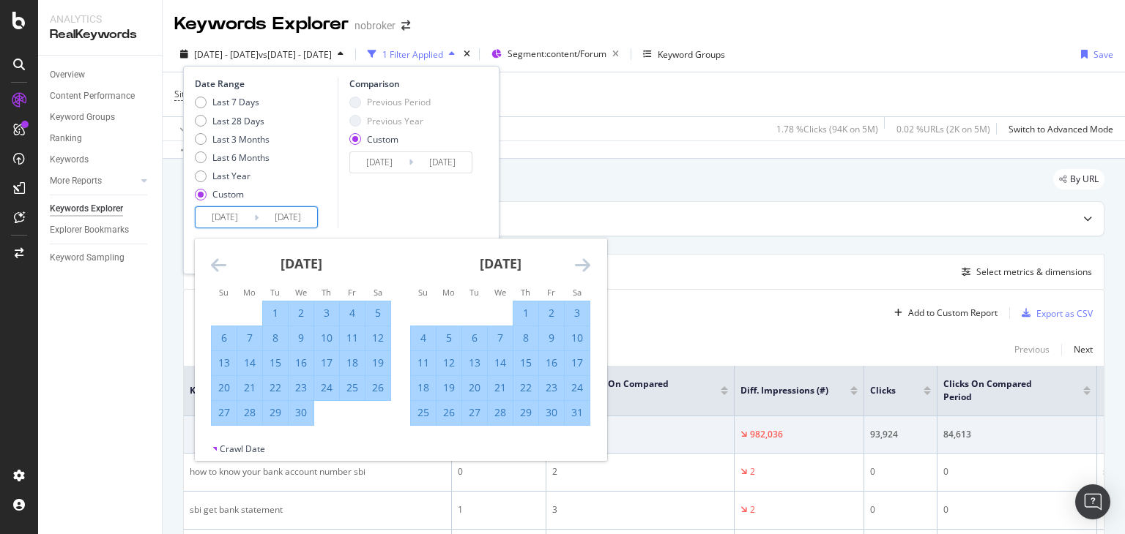
click at [577, 422] on div "31" at bounding box center [576, 413] width 25 height 24
type input "[DATE]"
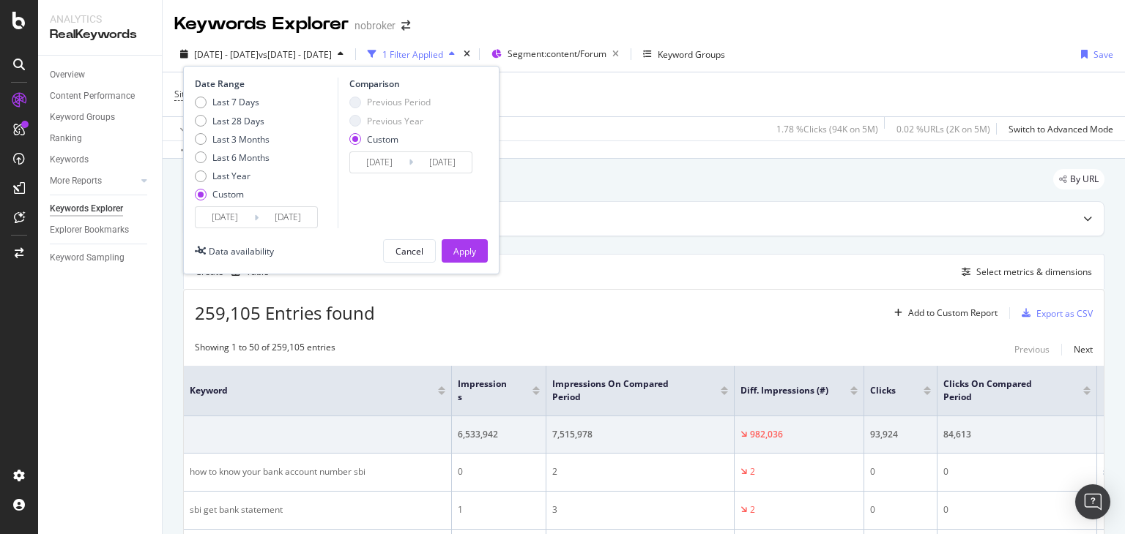
click at [354, 103] on div "Previous Period" at bounding box center [355, 103] width 12 height 12
click at [354, 138] on div "Custom" at bounding box center [355, 139] width 12 height 12
drag, startPoint x: 357, startPoint y: 124, endPoint x: 357, endPoint y: 112, distance: 11.7
click at [357, 123] on div "Previous Year" at bounding box center [355, 121] width 12 height 12
click at [357, 106] on div "Previous Period" at bounding box center [355, 103] width 12 height 12
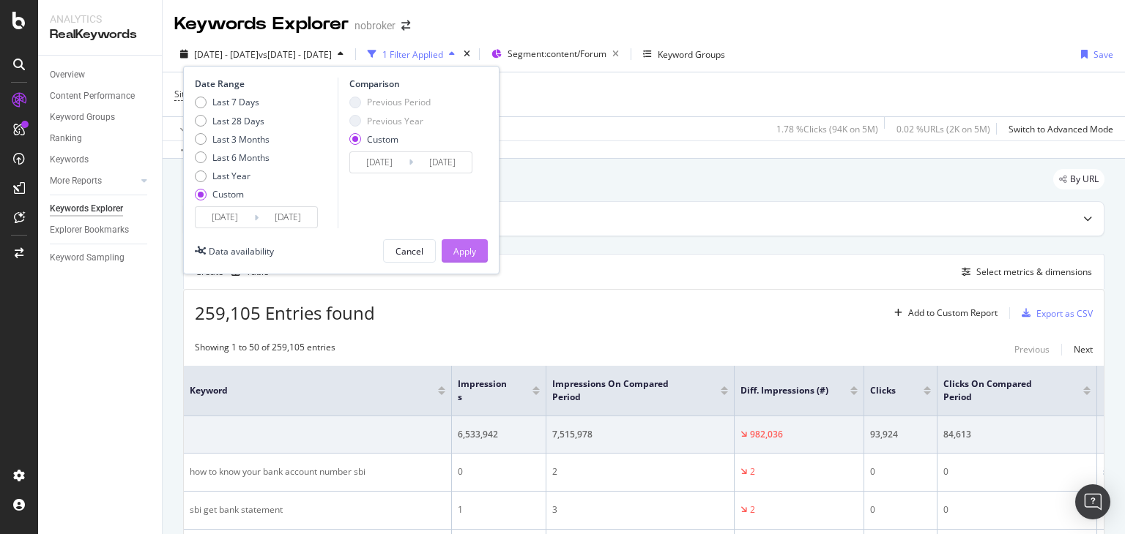
click at [463, 250] on div "Apply" at bounding box center [464, 251] width 23 height 12
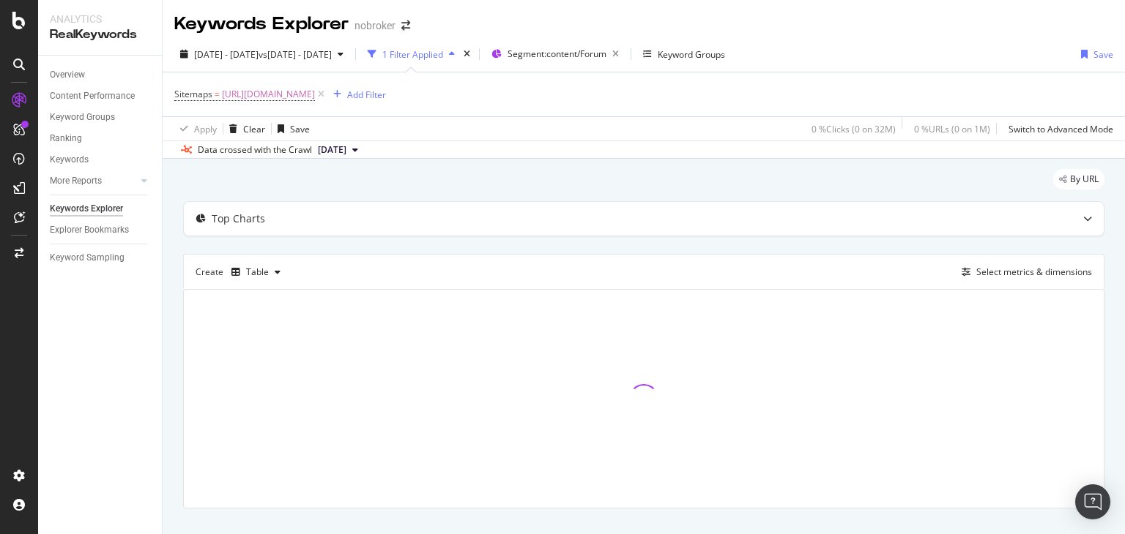
click at [364, 148] on button "[DATE]" at bounding box center [338, 150] width 52 height 18
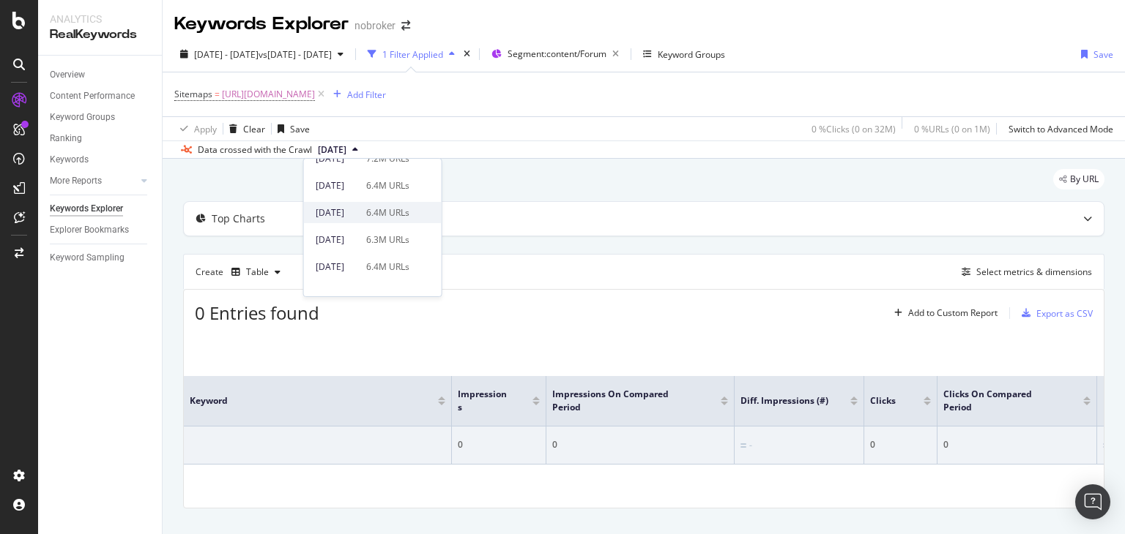
scroll to position [73, 0]
click at [357, 286] on div "[DATE]" at bounding box center [337, 288] width 42 height 13
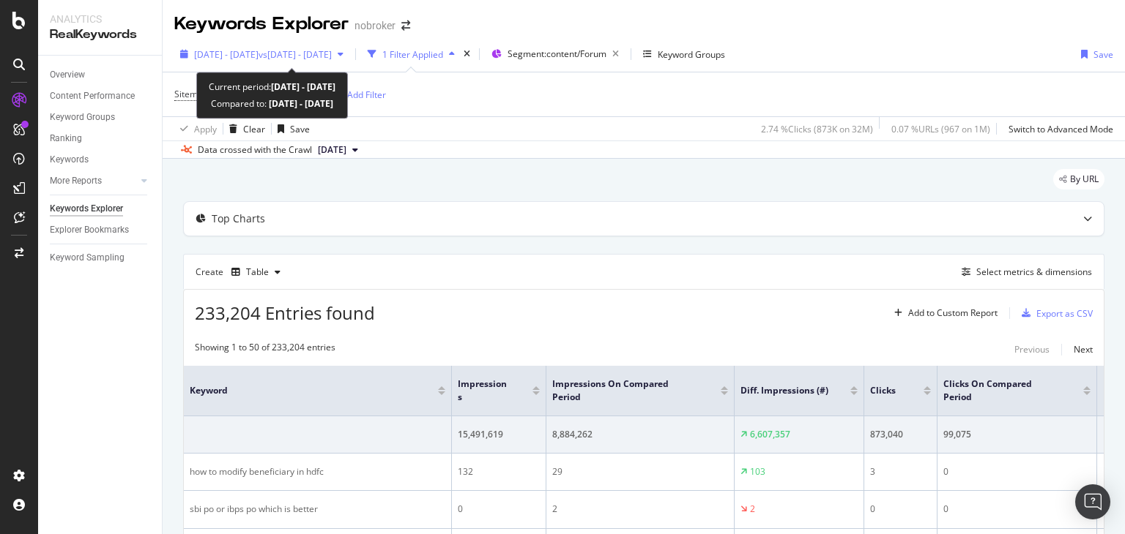
click at [308, 48] on span "vs [DATE] - [DATE]" at bounding box center [294, 54] width 73 height 12
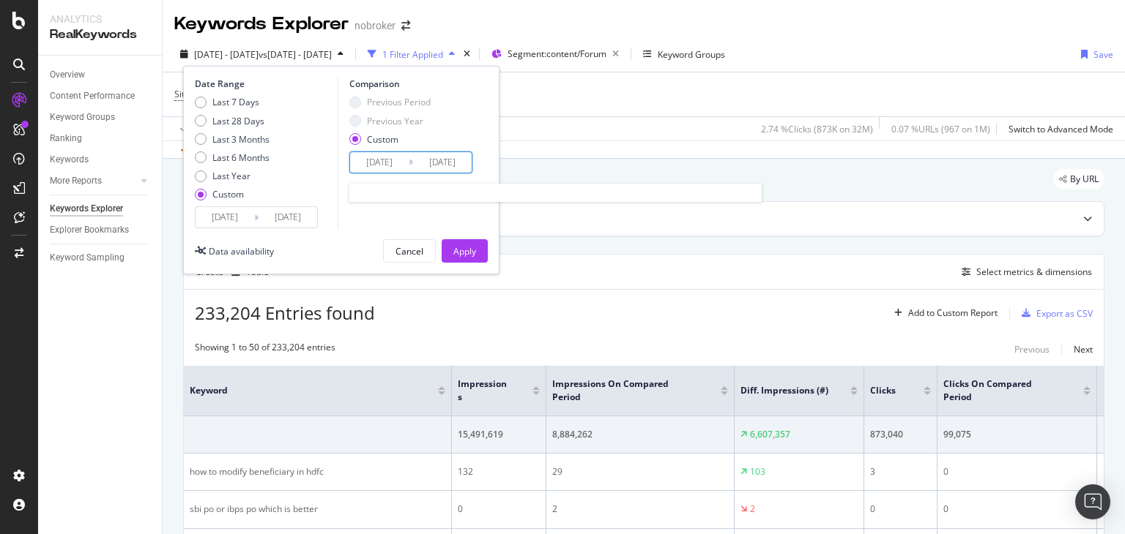
click at [398, 163] on input "[DATE]" at bounding box center [379, 162] width 59 height 20
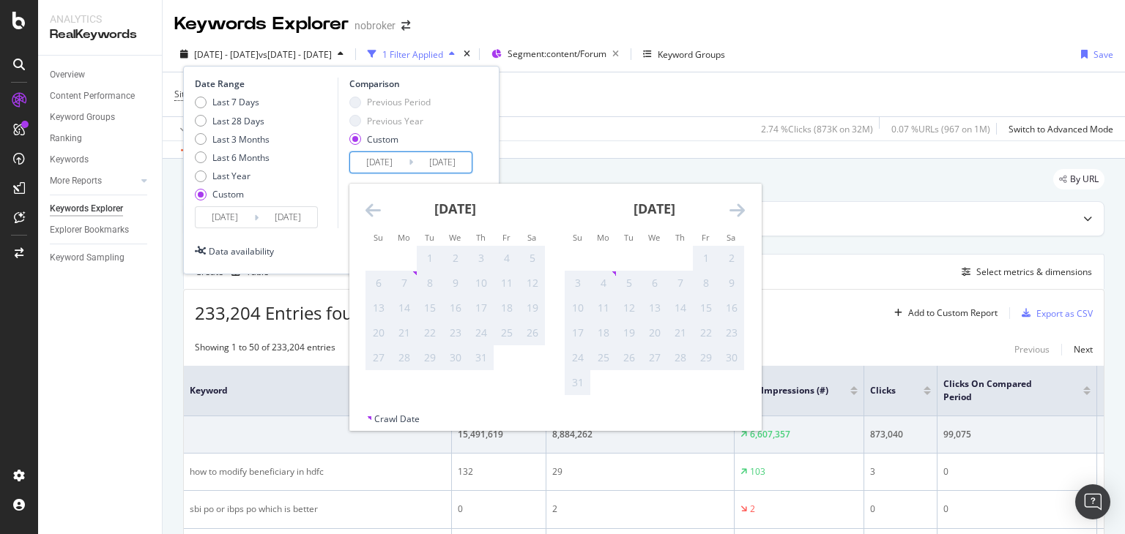
click at [744, 215] on icon "Move forward to switch to the next month." at bounding box center [736, 210] width 15 height 18
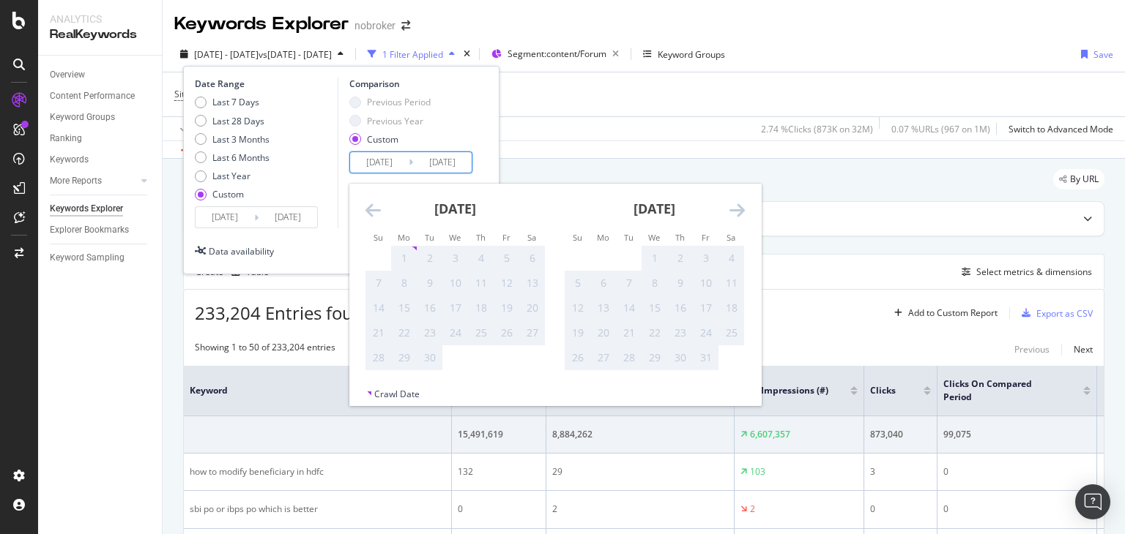
click at [744, 215] on icon "Move forward to switch to the next month." at bounding box center [736, 210] width 15 height 18
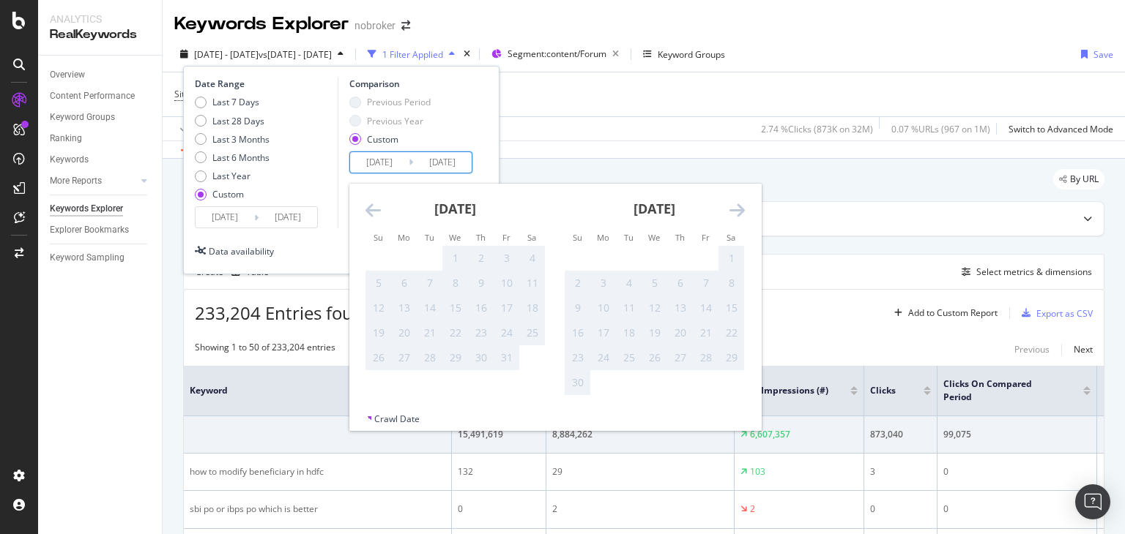
click at [744, 215] on icon "Move forward to switch to the next month." at bounding box center [736, 210] width 15 height 18
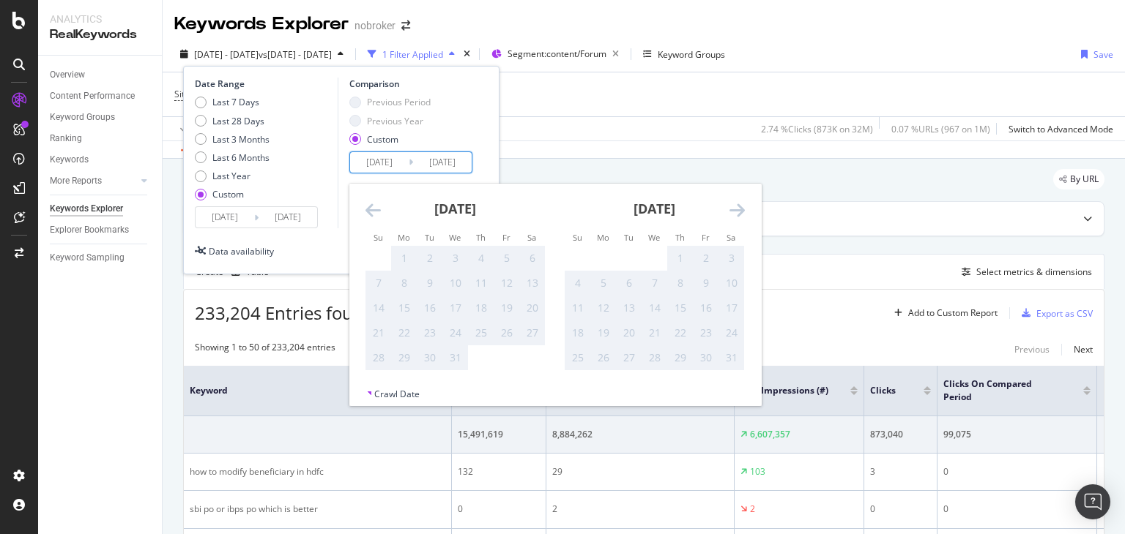
click at [744, 215] on icon "Move forward to switch to the next month." at bounding box center [736, 210] width 15 height 18
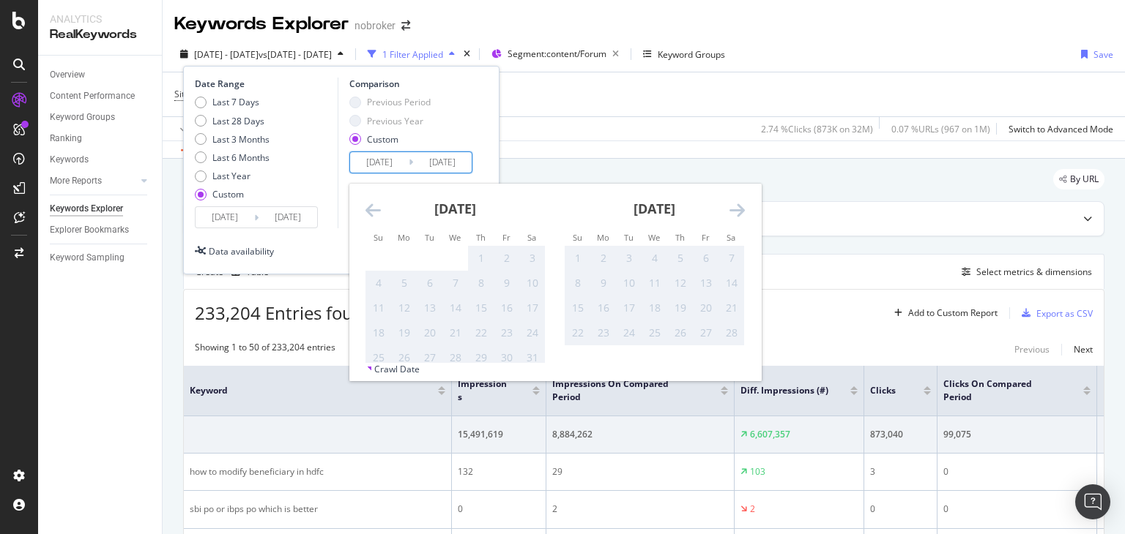
click at [744, 215] on icon "Move forward to switch to the next month." at bounding box center [736, 210] width 15 height 18
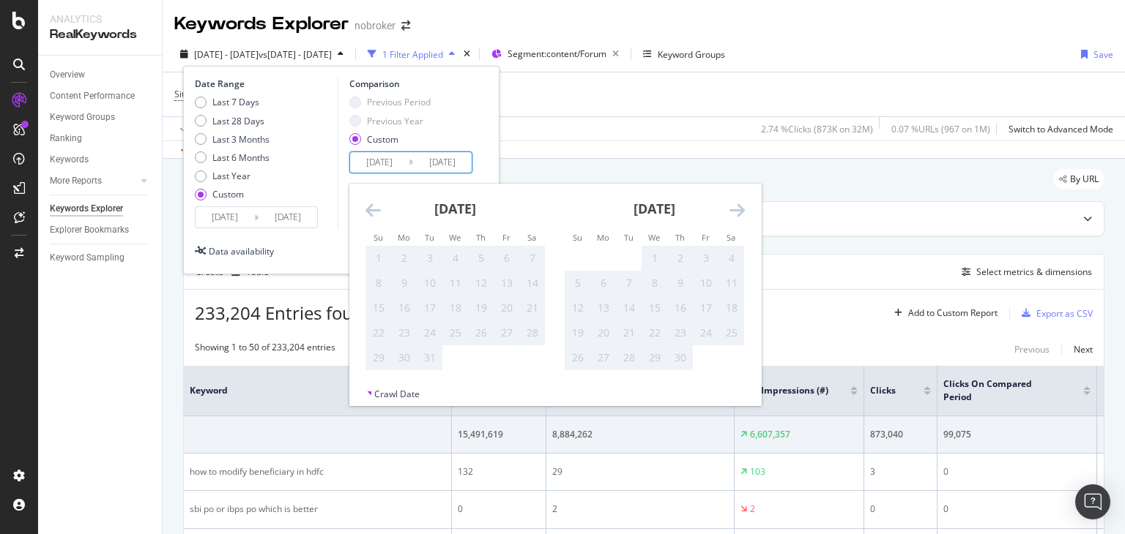
click at [730, 206] on icon "Move forward to switch to the next month." at bounding box center [736, 210] width 15 height 18
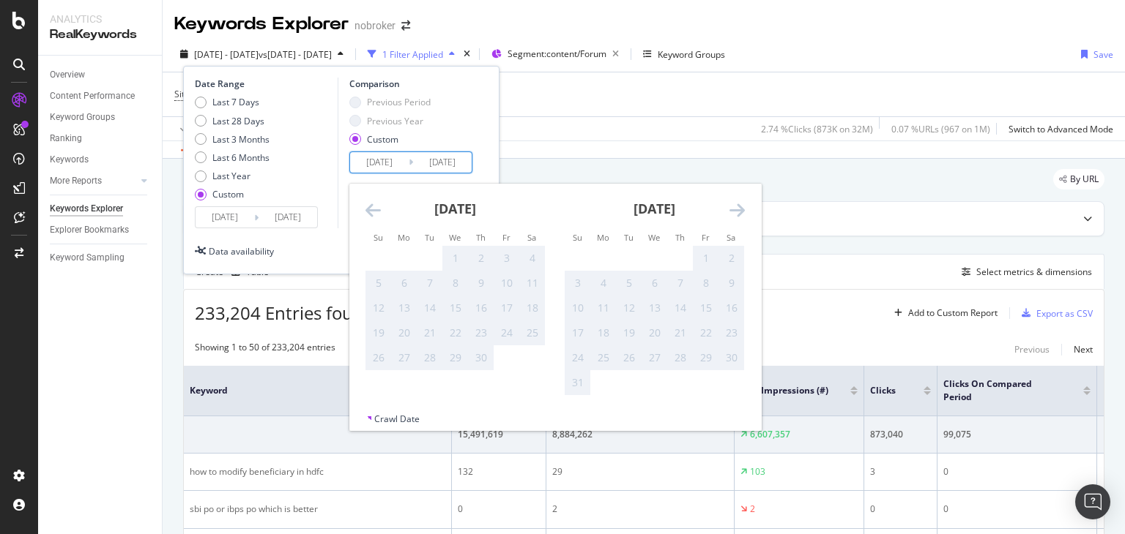
click at [730, 206] on icon "Move forward to switch to the next month." at bounding box center [736, 210] width 15 height 18
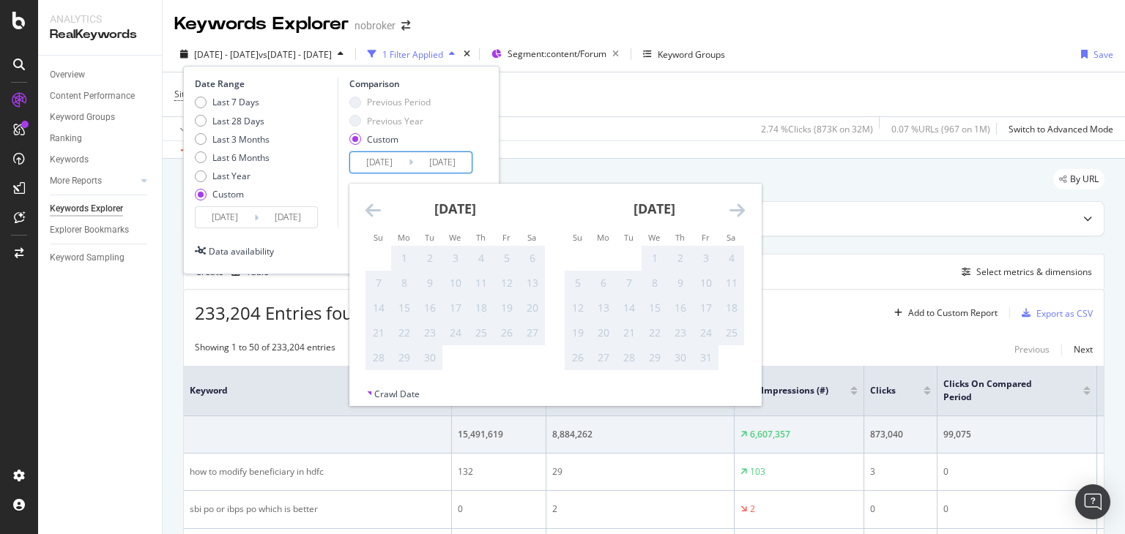
click at [730, 206] on icon "Move forward to switch to the next month." at bounding box center [736, 210] width 15 height 18
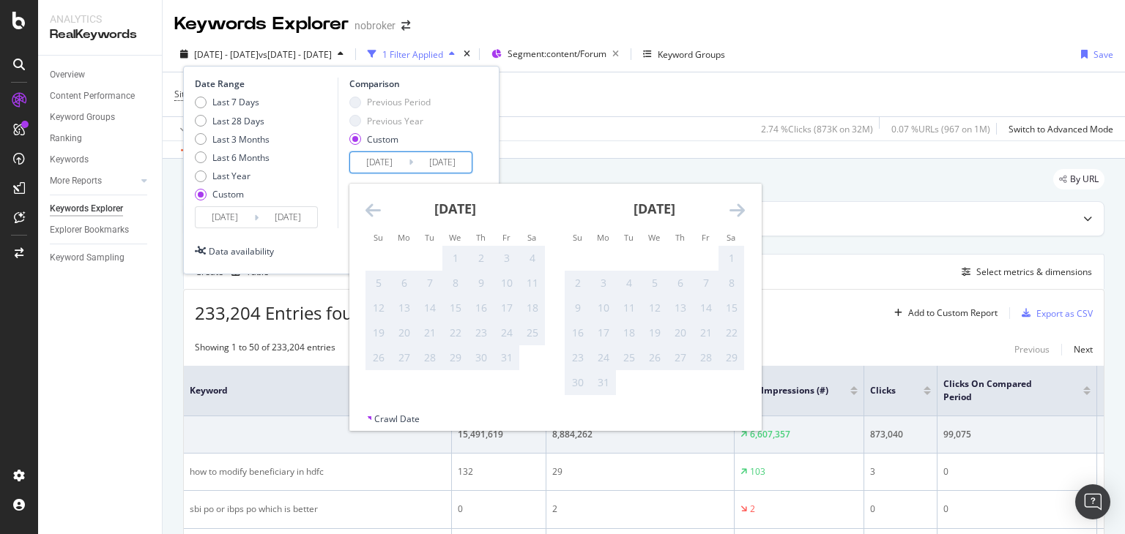
click at [730, 206] on icon "Move forward to switch to the next month." at bounding box center [736, 210] width 15 height 18
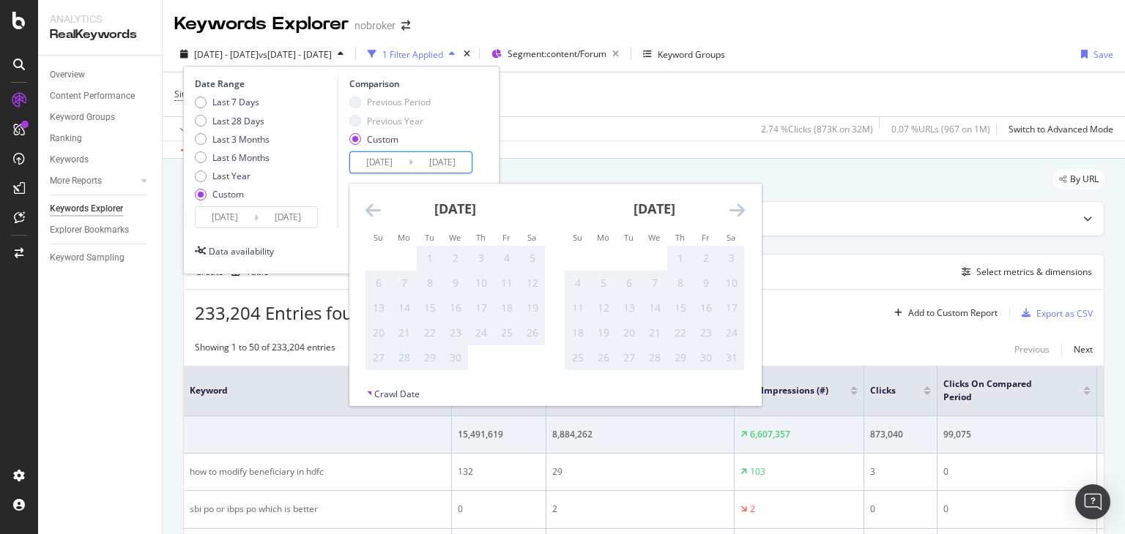
click at [730, 206] on icon "Move forward to switch to the next month." at bounding box center [736, 210] width 15 height 18
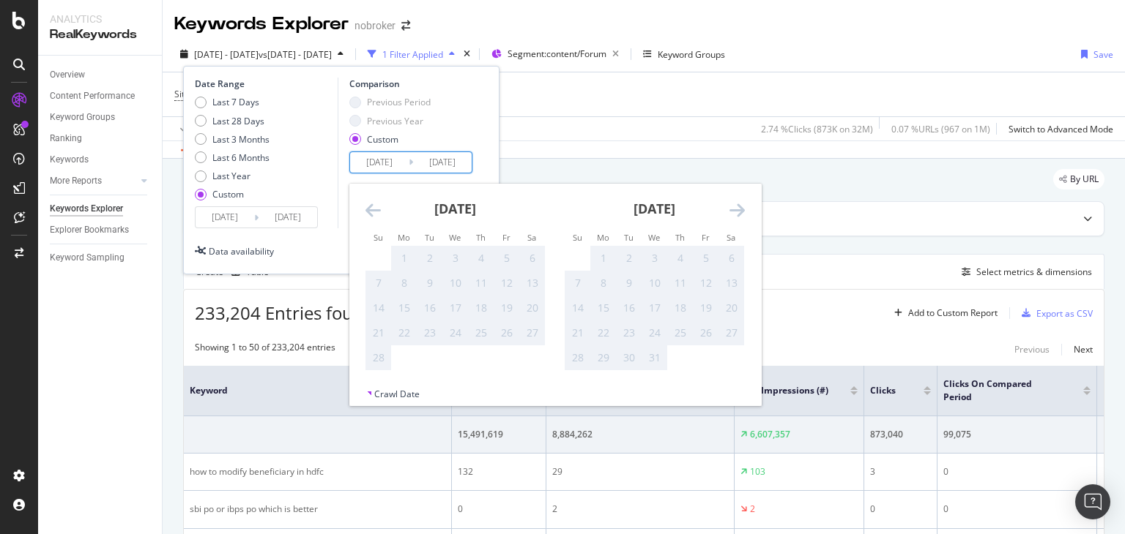
click at [730, 206] on icon "Move forward to switch to the next month." at bounding box center [736, 210] width 15 height 18
click at [465, 127] on div "Previous Period Previous Year Custom" at bounding box center [412, 123] width 127 height 55
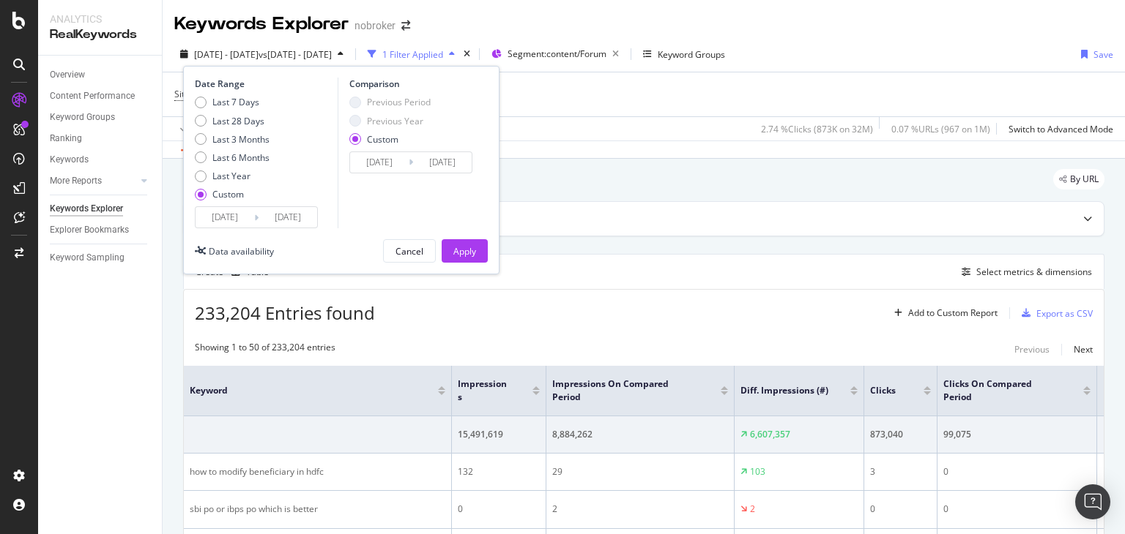
click at [244, 217] on input "[DATE]" at bounding box center [224, 217] width 59 height 20
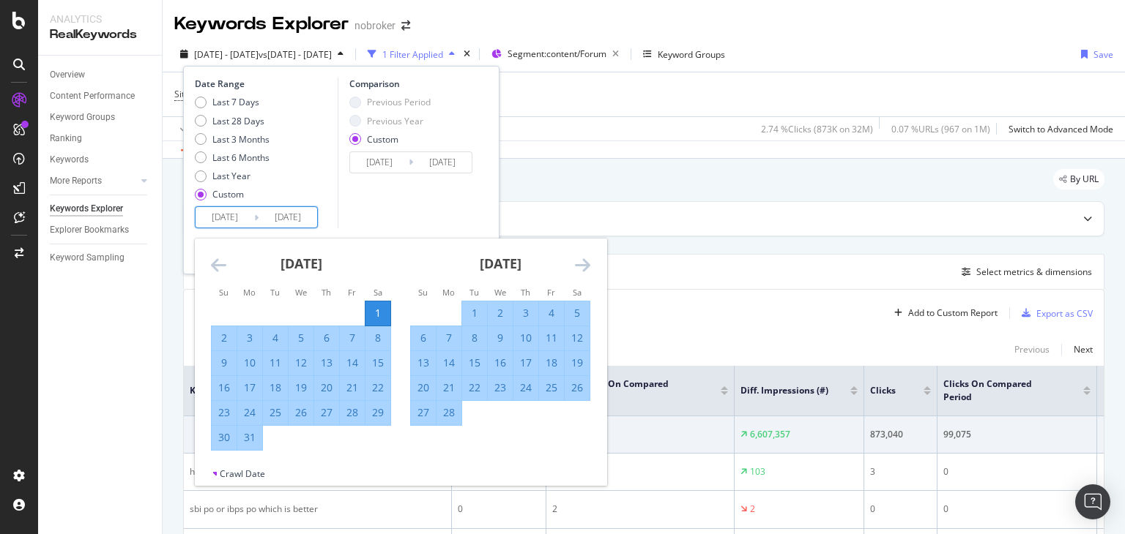
click at [243, 217] on input "[DATE]" at bounding box center [224, 217] width 59 height 20
click at [373, 307] on div "1" at bounding box center [377, 313] width 25 height 15
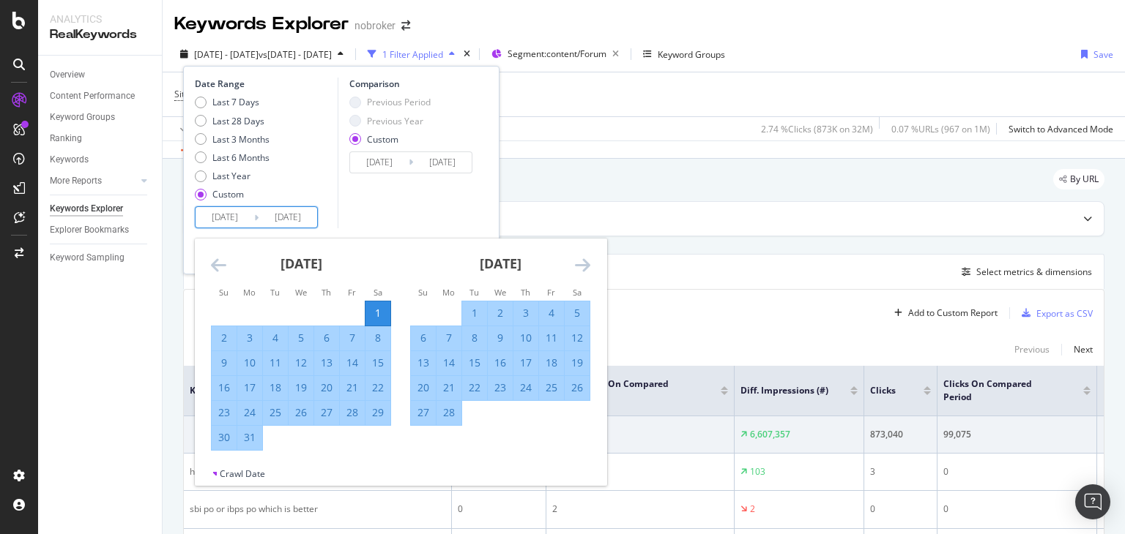
type input "[DATE]"
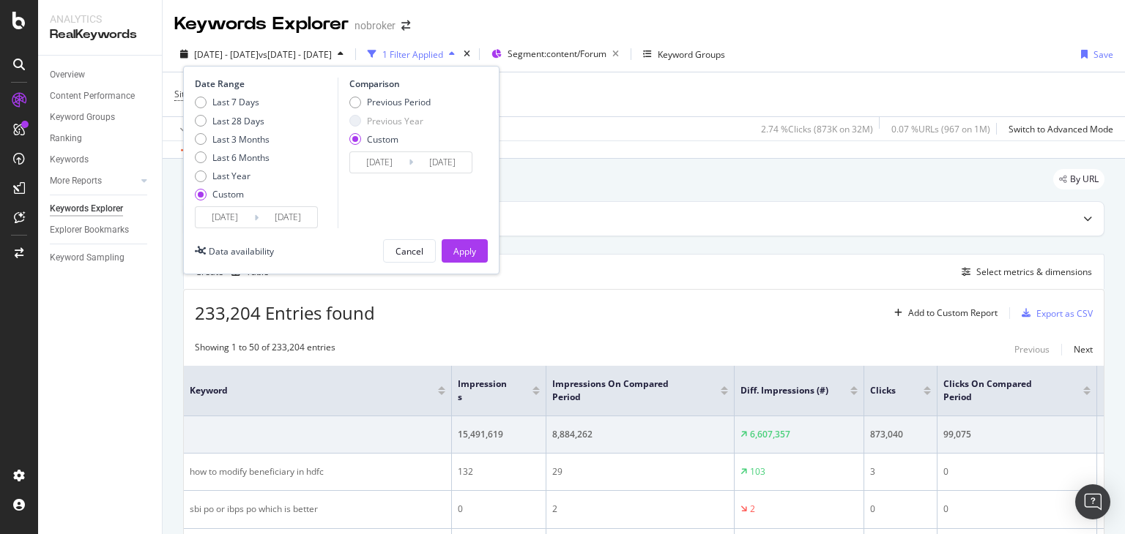
click at [243, 220] on input "[DATE]" at bounding box center [224, 217] width 59 height 20
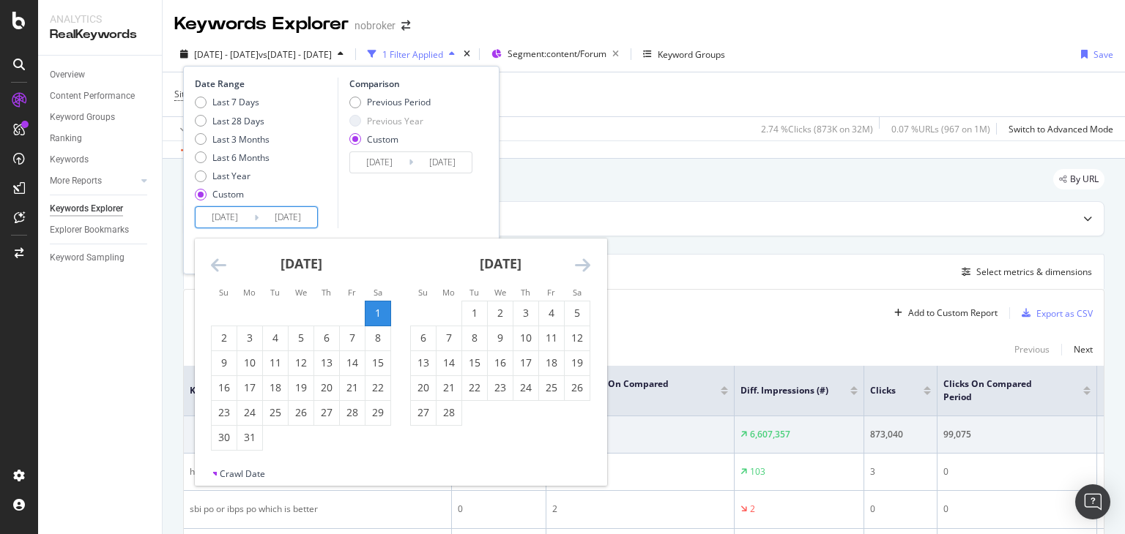
click at [586, 265] on icon "Move forward to switch to the next month." at bounding box center [582, 265] width 15 height 18
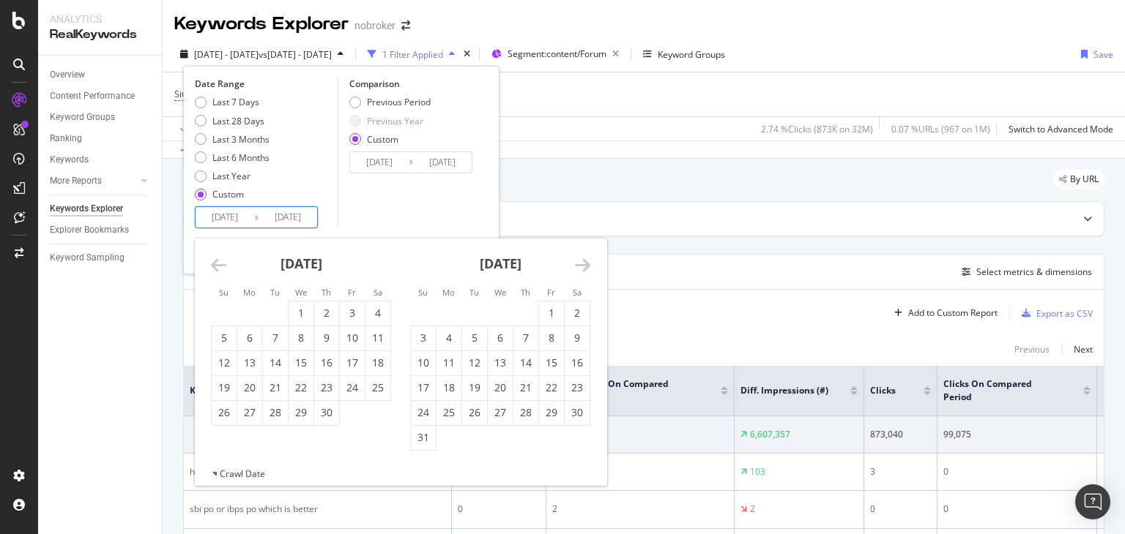
click at [586, 265] on icon "Move forward to switch to the next month." at bounding box center [582, 265] width 15 height 18
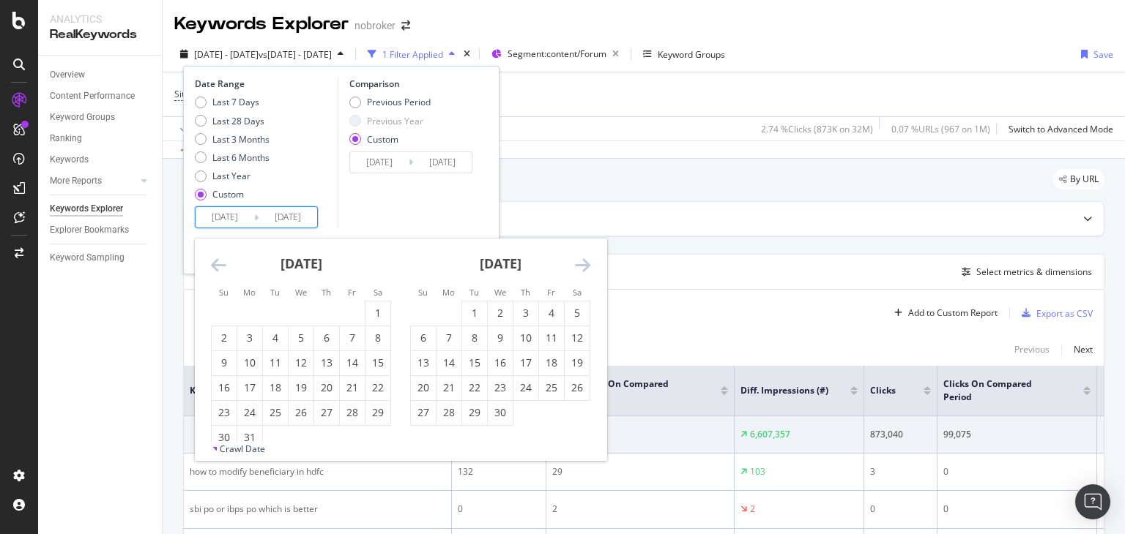
click at [586, 265] on icon "Move forward to switch to the next month." at bounding box center [582, 265] width 15 height 18
click at [223, 308] on div "1" at bounding box center [224, 313] width 25 height 15
type input "[DATE]"
click at [581, 264] on icon "Move forward to switch to the next month." at bounding box center [582, 265] width 15 height 18
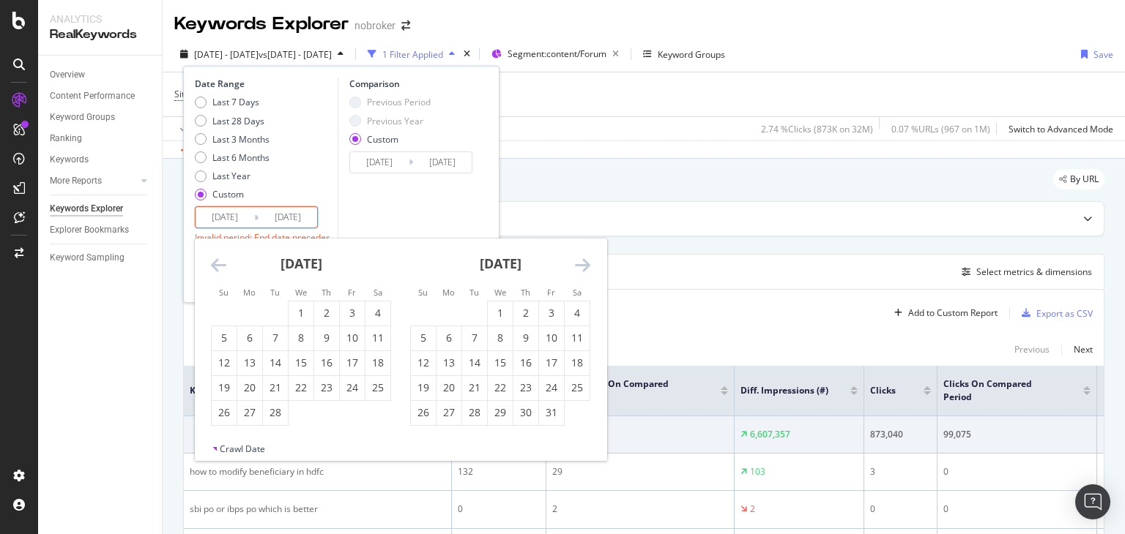
click at [581, 264] on icon "Move forward to switch to the next month." at bounding box center [582, 265] width 15 height 18
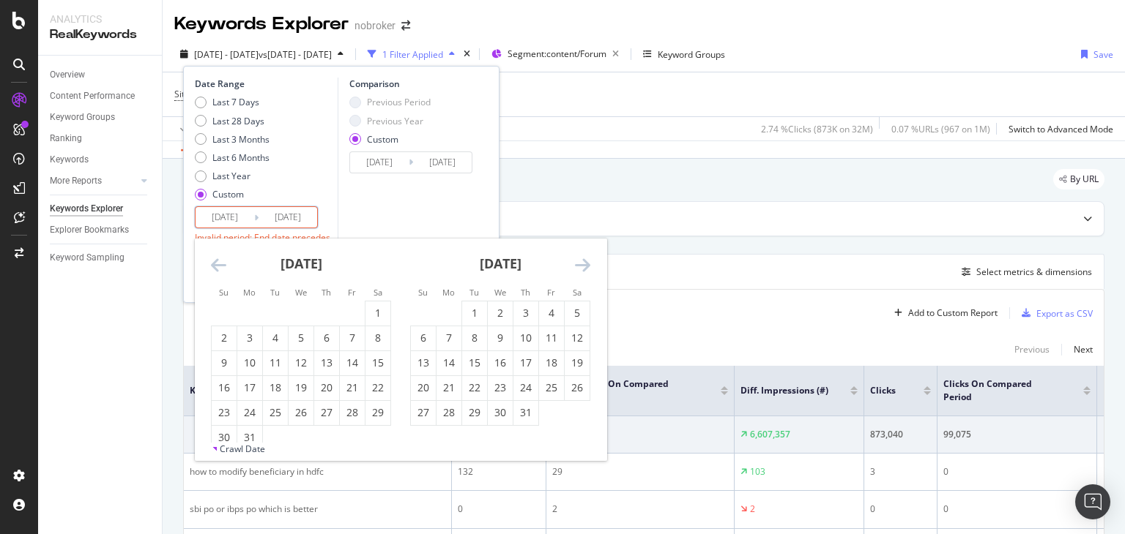
click at [581, 264] on icon "Move forward to switch to the next month." at bounding box center [582, 265] width 15 height 18
click at [416, 440] on div "31" at bounding box center [423, 437] width 25 height 15
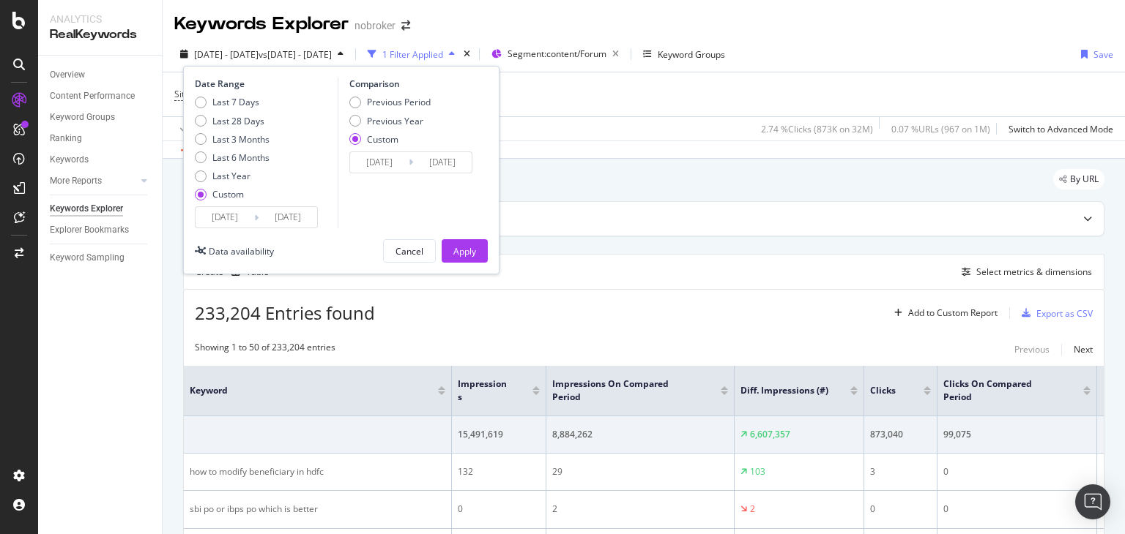
type input "[DATE]"
click at [398, 165] on input "[DATE]" at bounding box center [379, 162] width 59 height 20
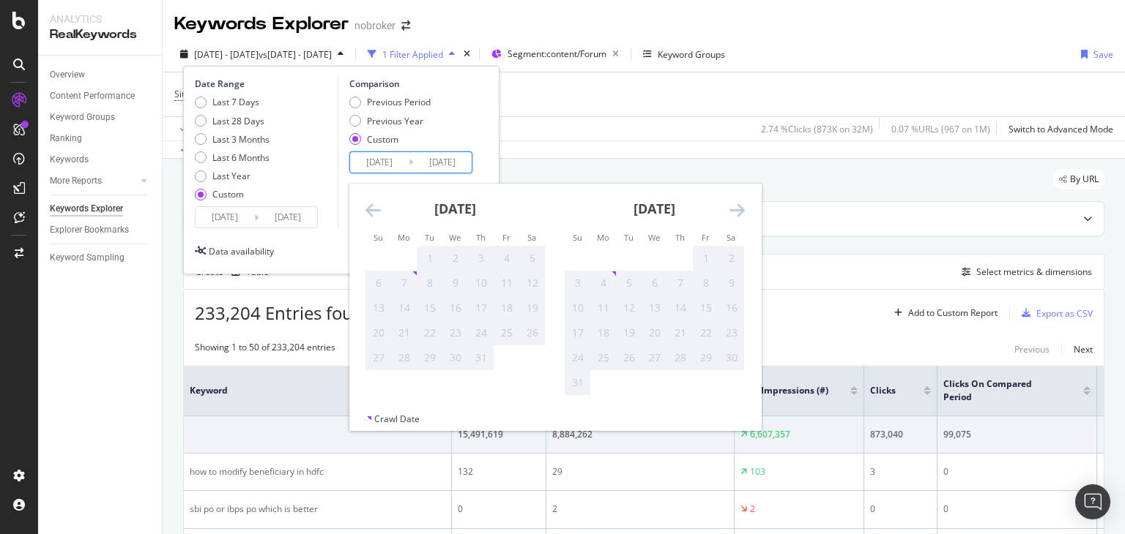
click at [379, 204] on icon "Move backward to switch to the previous month." at bounding box center [372, 210] width 15 height 18
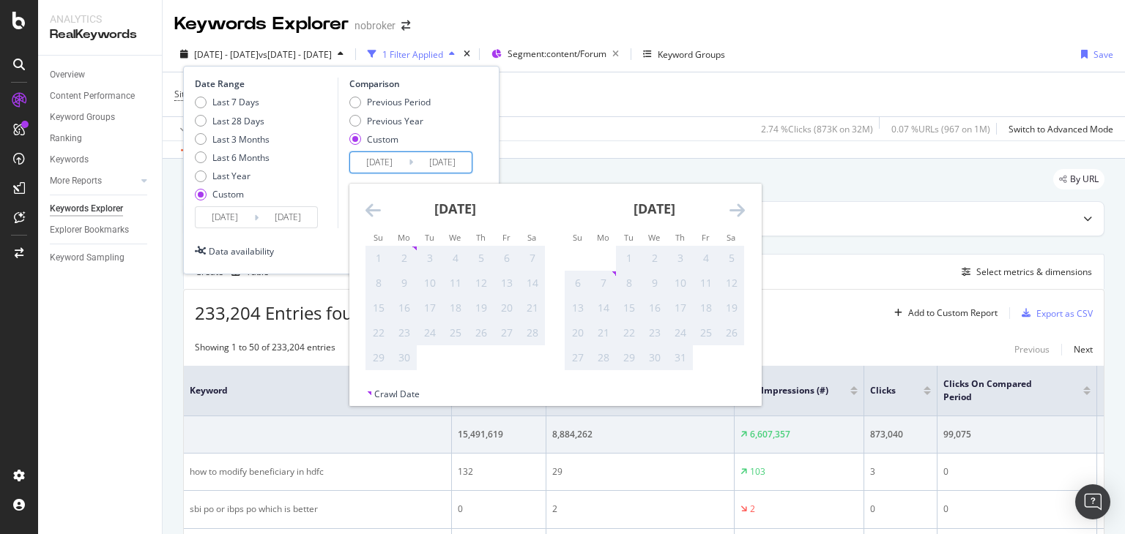
click at [379, 204] on icon "Move backward to switch to the previous month." at bounding box center [372, 210] width 15 height 18
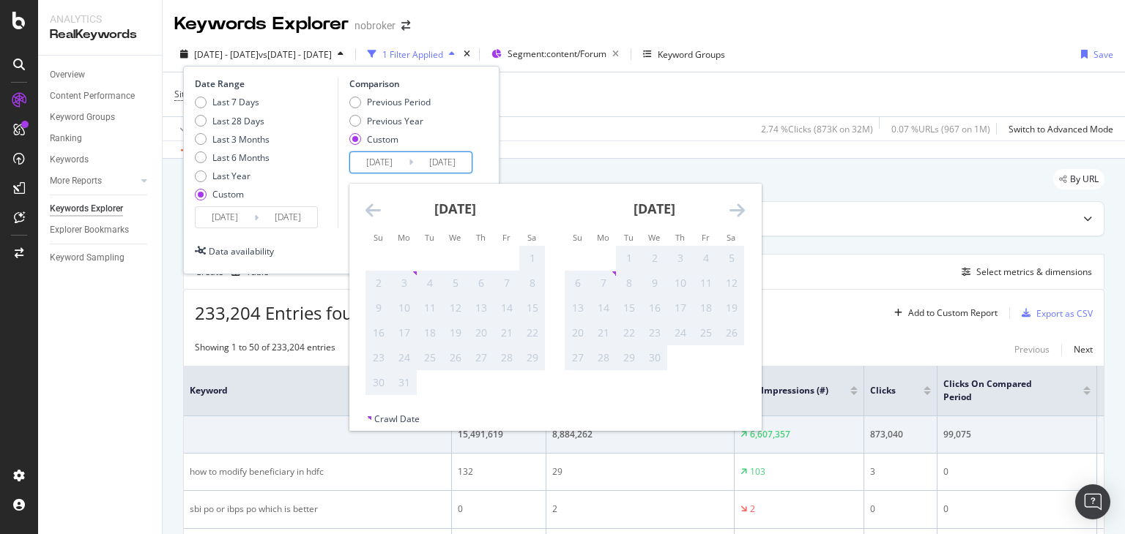
click at [379, 204] on icon "Move backward to switch to the previous month." at bounding box center [372, 210] width 15 height 18
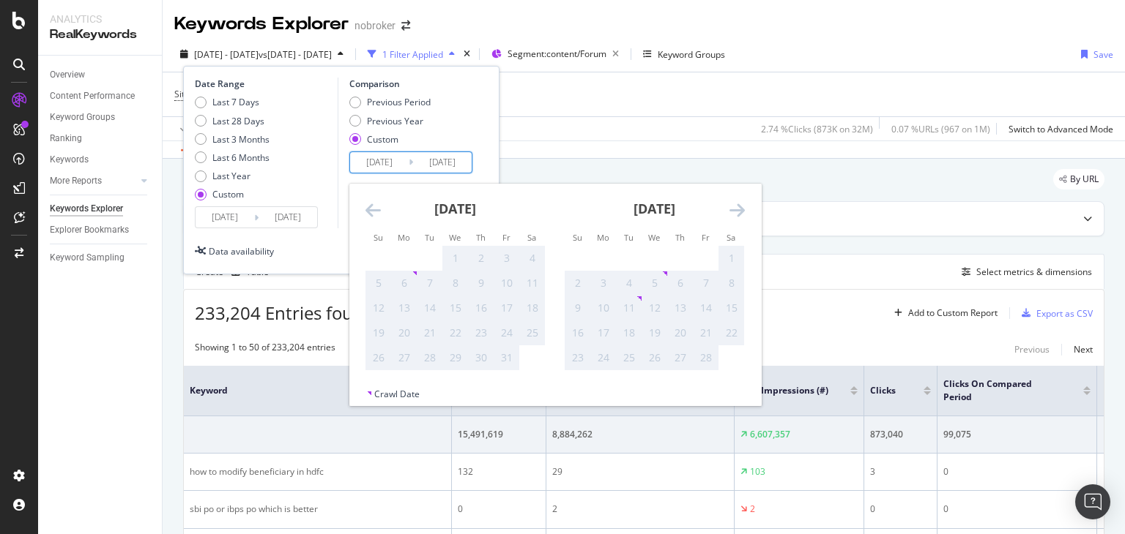
click at [379, 204] on icon "Move backward to switch to the previous month." at bounding box center [372, 210] width 15 height 18
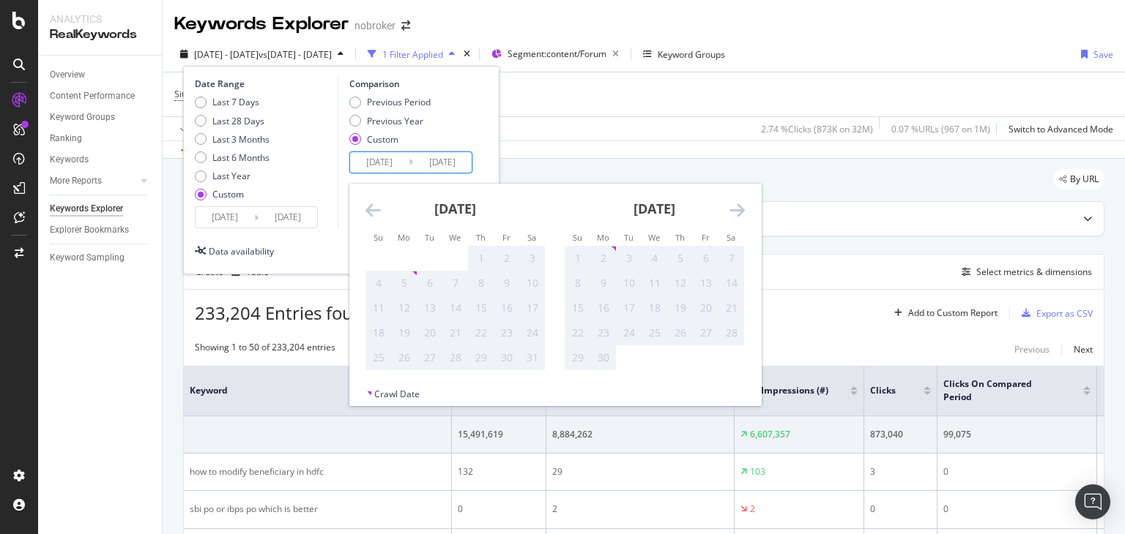
click at [379, 204] on icon "Move backward to switch to the previous month." at bounding box center [372, 210] width 15 height 18
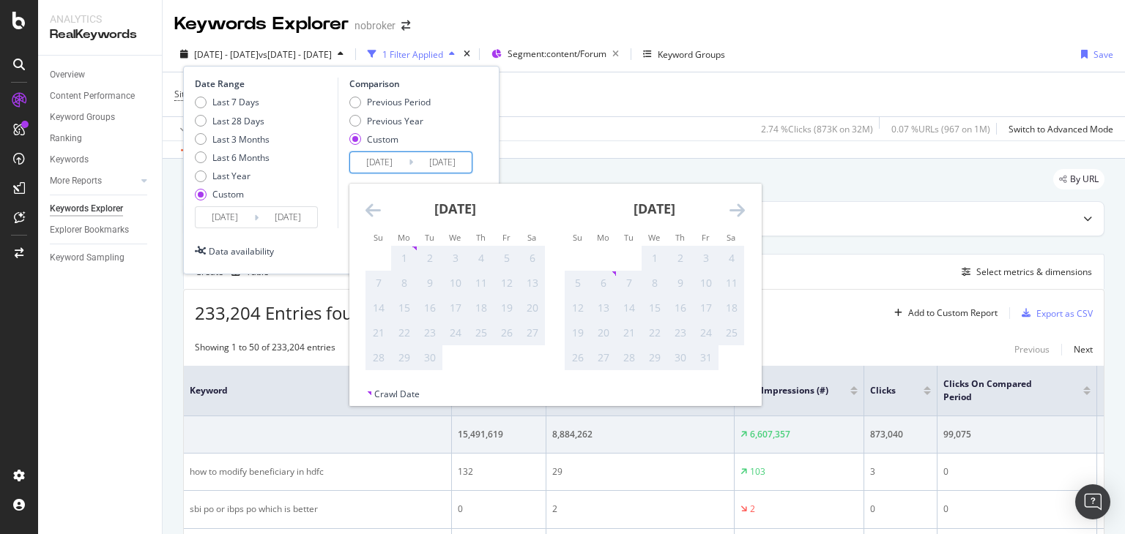
click at [379, 204] on icon "Move backward to switch to the previous month." at bounding box center [372, 210] width 15 height 18
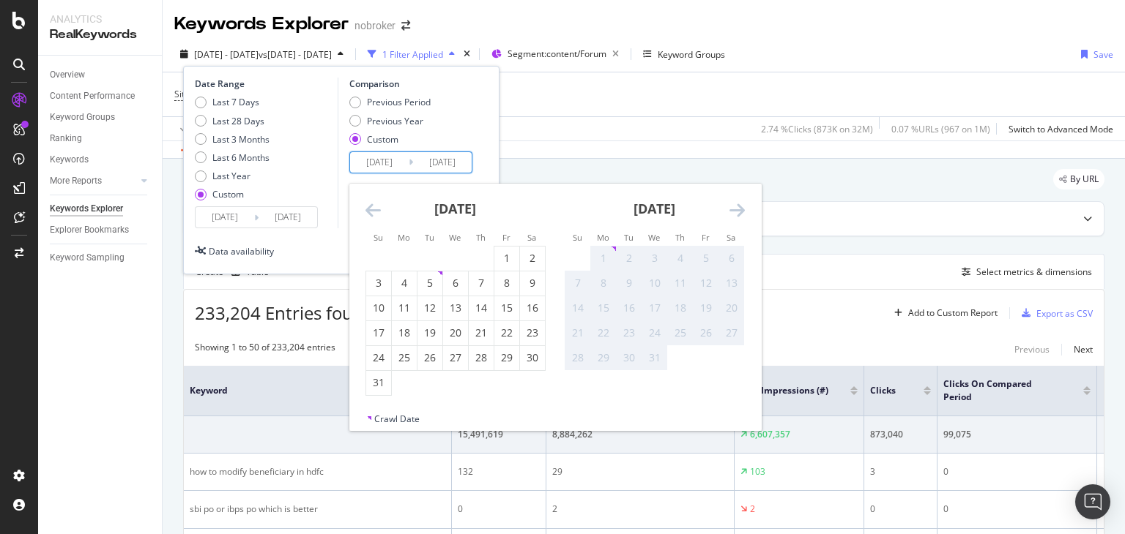
click at [379, 204] on icon "Move backward to switch to the previous month." at bounding box center [372, 210] width 15 height 18
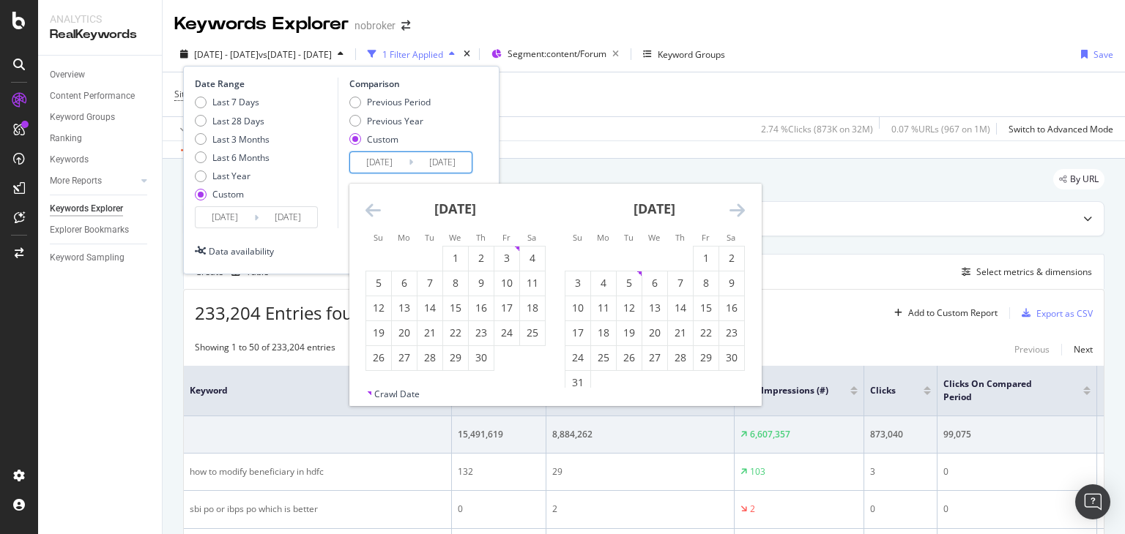
click at [379, 204] on icon "Move backward to switch to the previous month." at bounding box center [372, 210] width 15 height 18
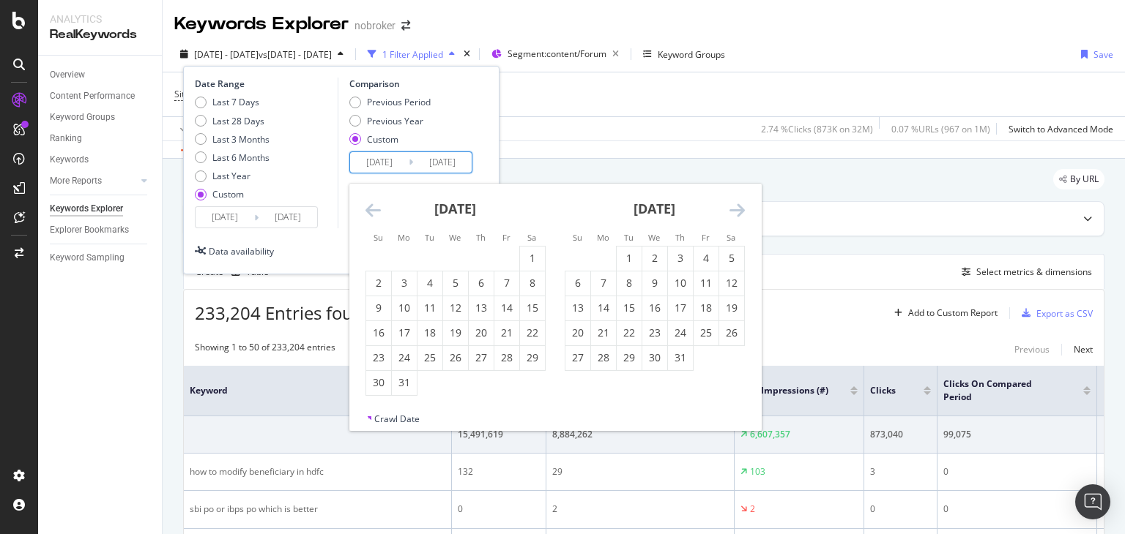
click at [379, 204] on icon "Move backward to switch to the previous month." at bounding box center [372, 210] width 15 height 18
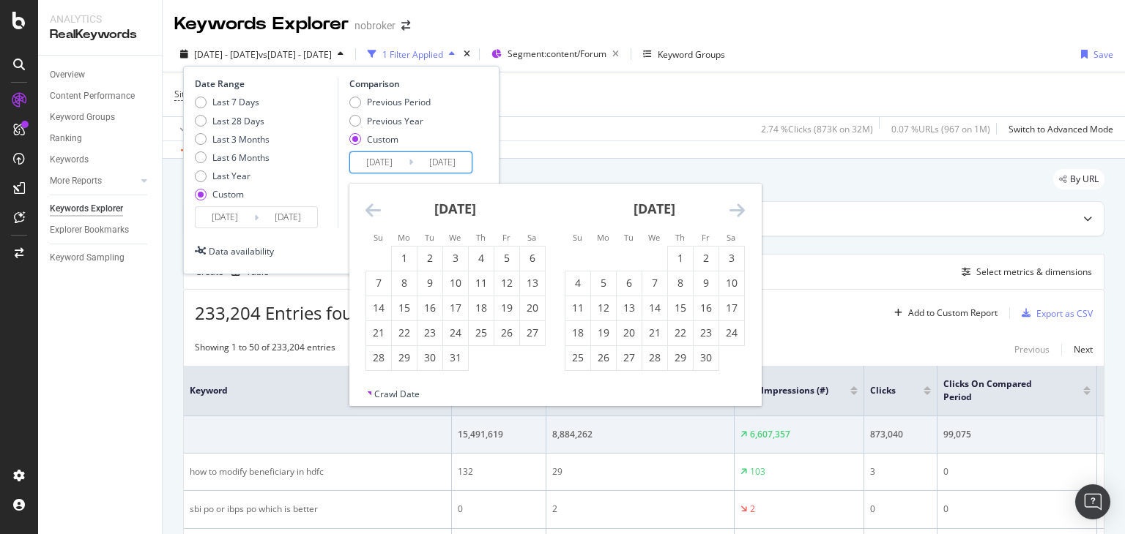
click at [379, 204] on icon "Move backward to switch to the previous month." at bounding box center [372, 210] width 15 height 18
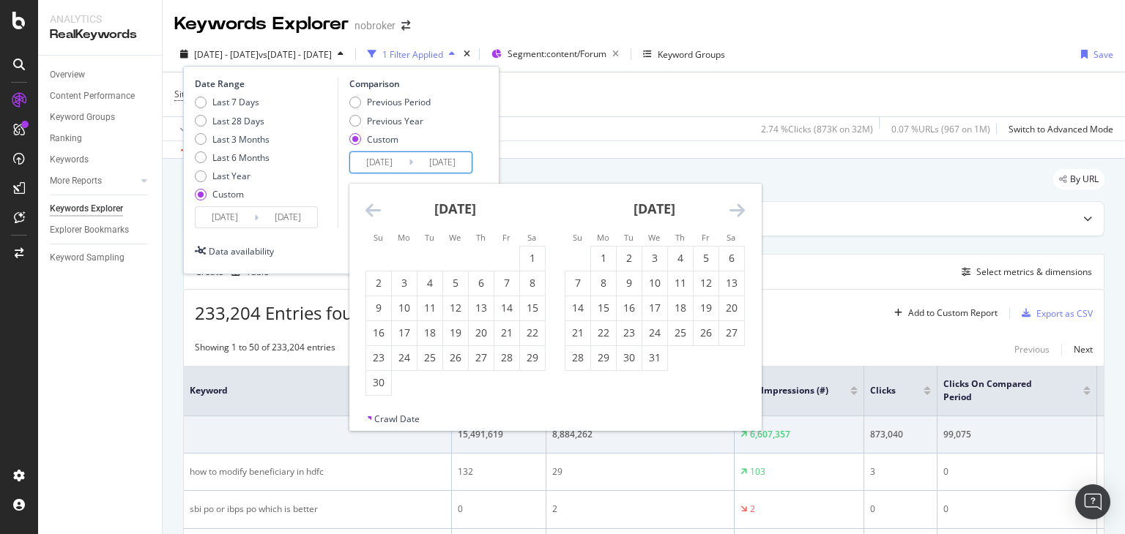
click at [379, 204] on icon "Move backward to switch to the previous month." at bounding box center [372, 210] width 15 height 18
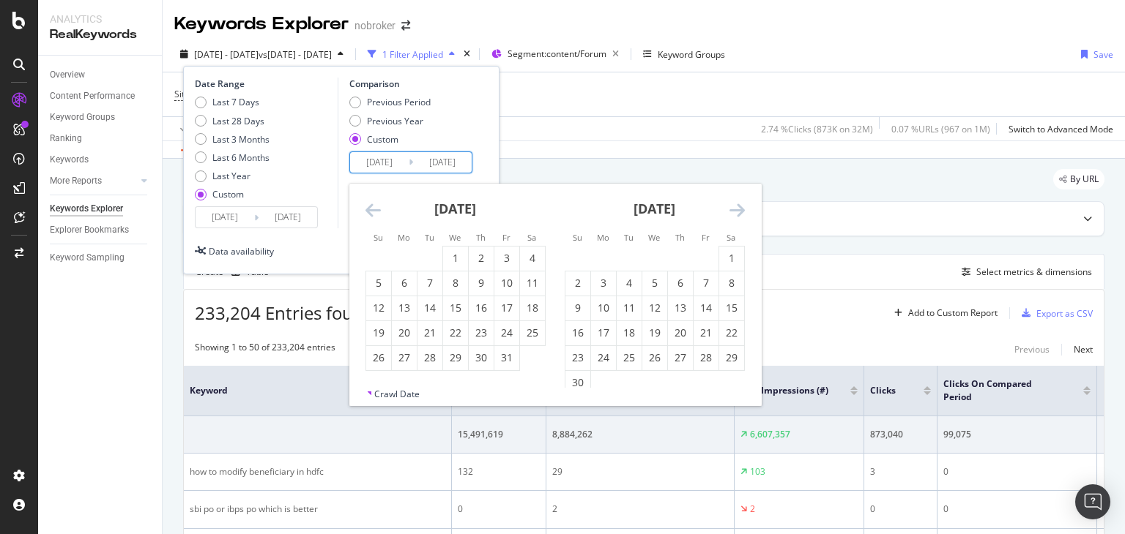
click at [379, 204] on icon "Move backward to switch to the previous month." at bounding box center [372, 210] width 15 height 18
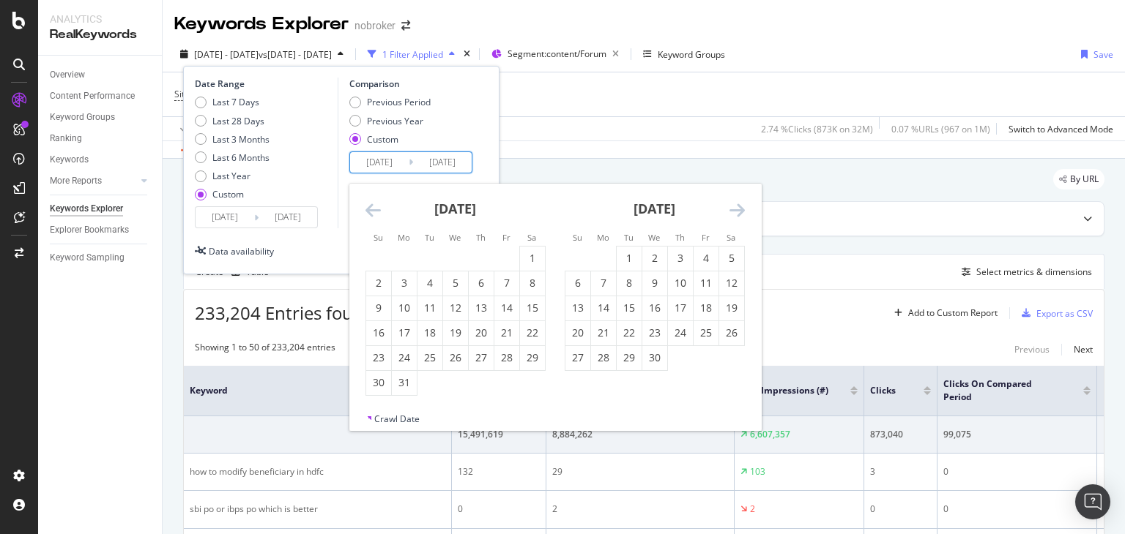
click at [379, 204] on icon "Move backward to switch to the previous month." at bounding box center [372, 210] width 15 height 18
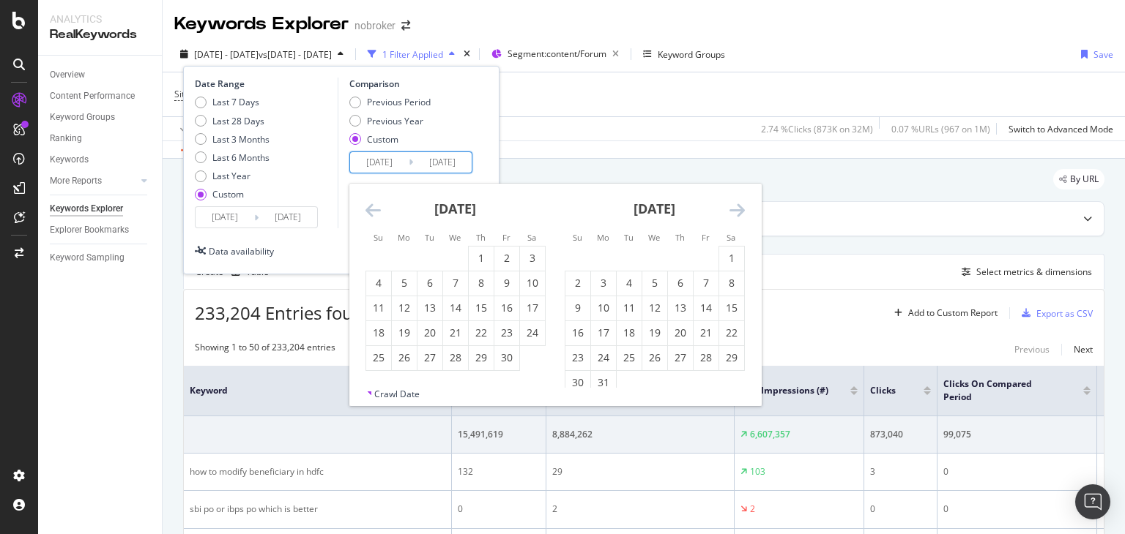
click at [379, 204] on icon "Move backward to switch to the previous month." at bounding box center [372, 210] width 15 height 18
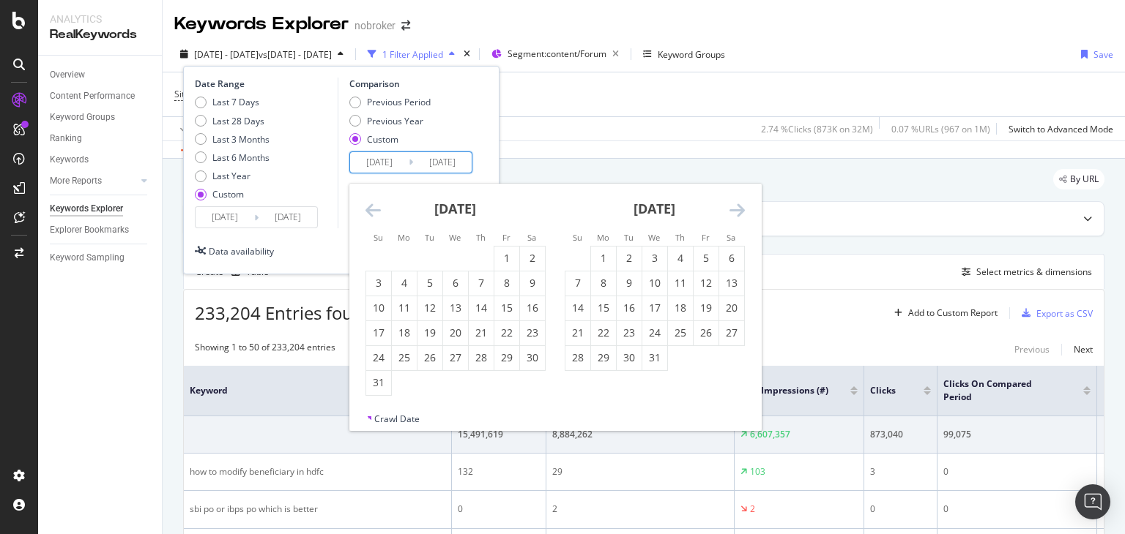
click at [379, 204] on icon "Move backward to switch to the previous month." at bounding box center [372, 210] width 15 height 18
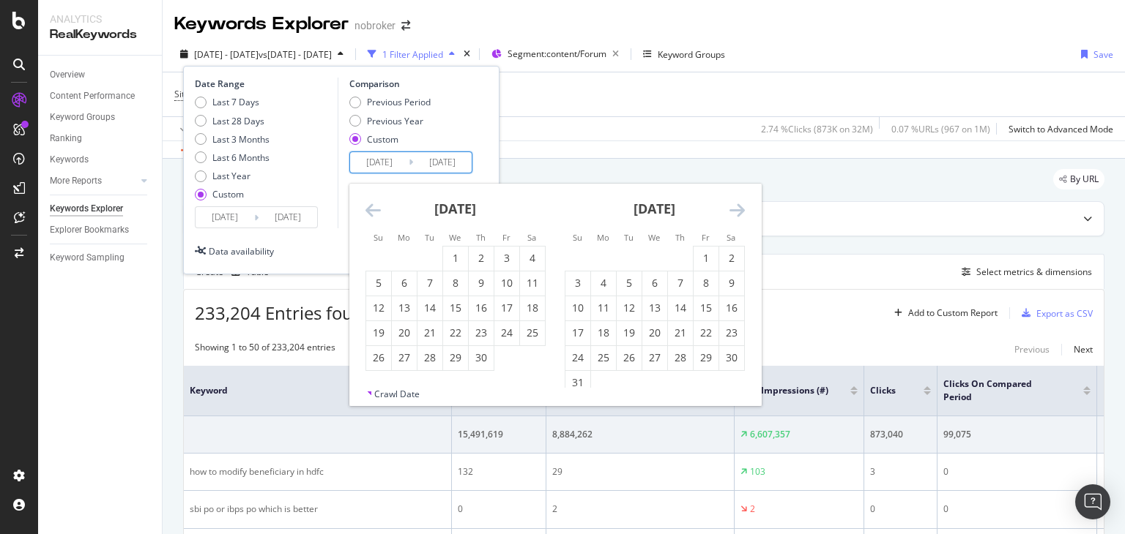
click at [379, 204] on icon "Move backward to switch to the previous month." at bounding box center [372, 210] width 15 height 18
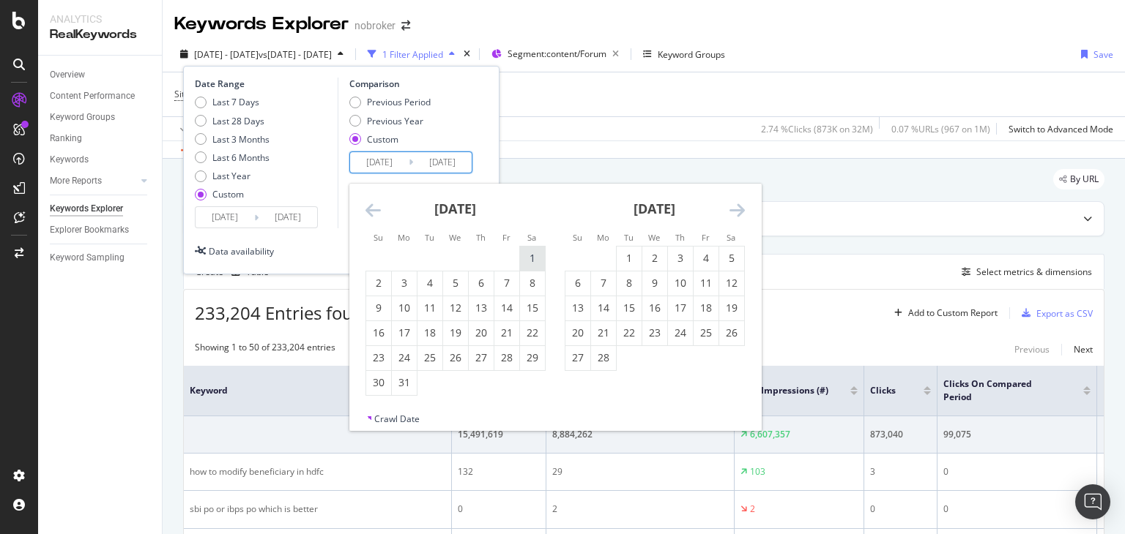
click at [525, 256] on div "1" at bounding box center [532, 258] width 25 height 15
type input "[DATE]"
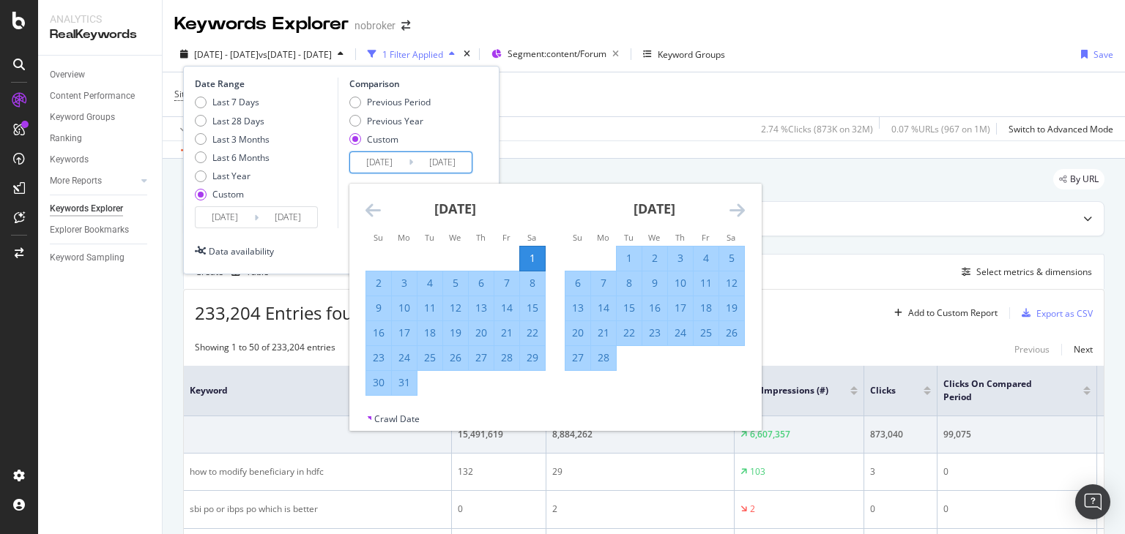
click at [736, 209] on icon "Move forward to switch to the next month." at bounding box center [736, 210] width 15 height 18
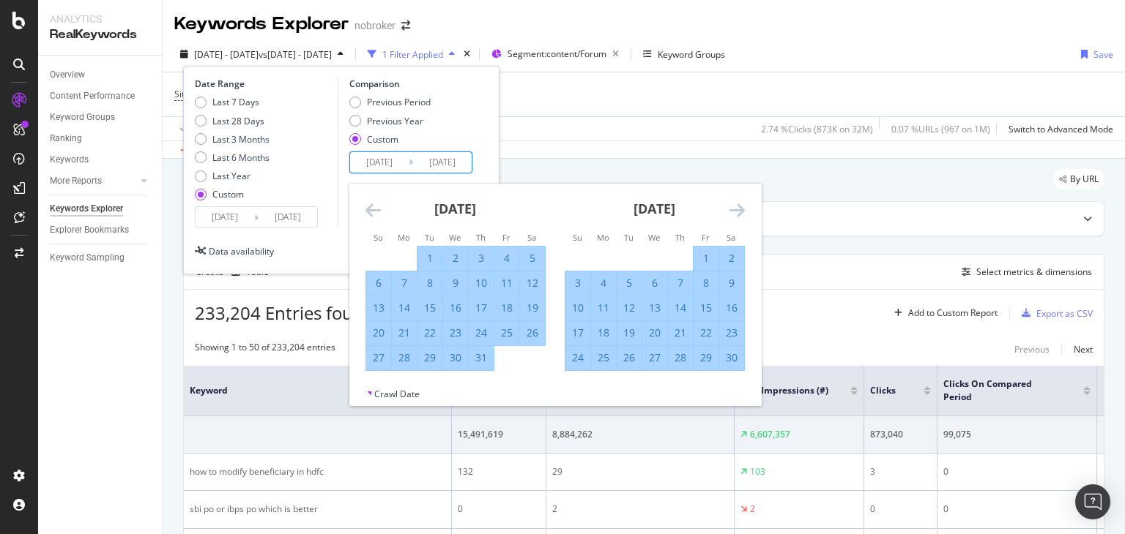
click at [736, 209] on icon "Move forward to switch to the next month." at bounding box center [736, 210] width 15 height 18
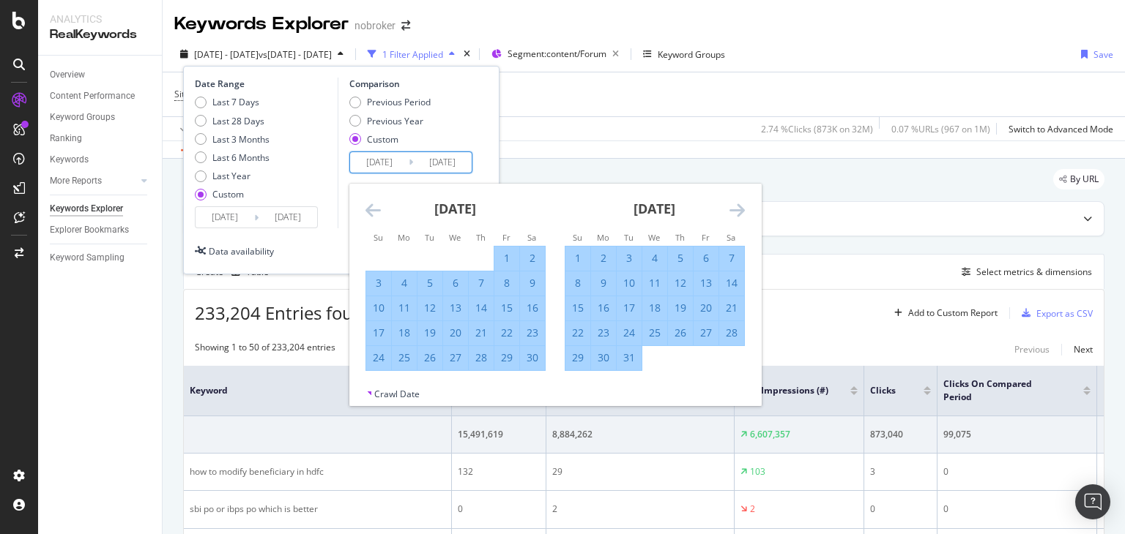
click at [736, 209] on icon "Move forward to switch to the next month." at bounding box center [736, 210] width 15 height 18
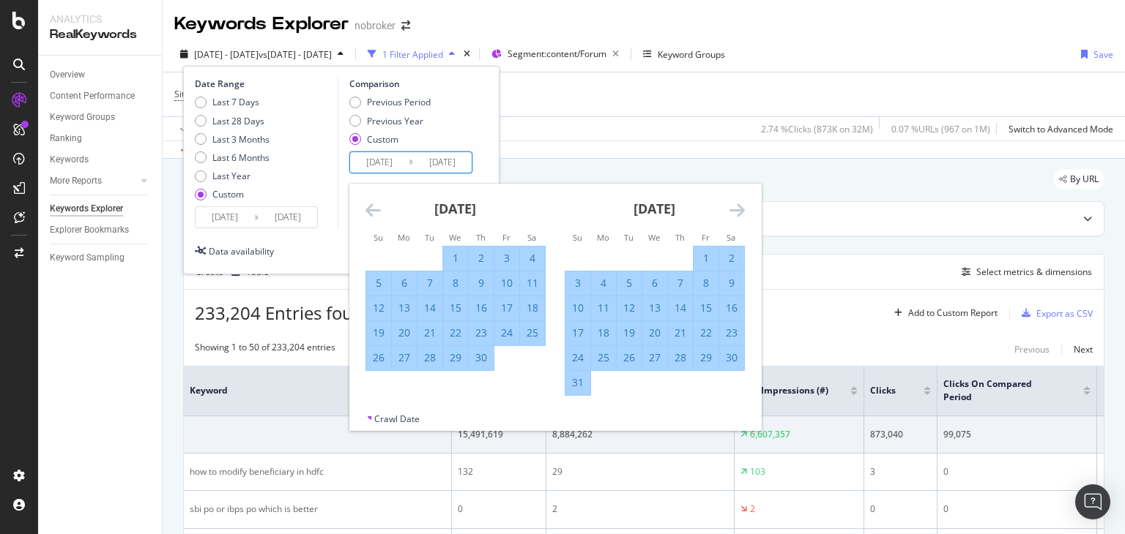
click at [736, 209] on icon "Move forward to switch to the next month." at bounding box center [736, 210] width 15 height 18
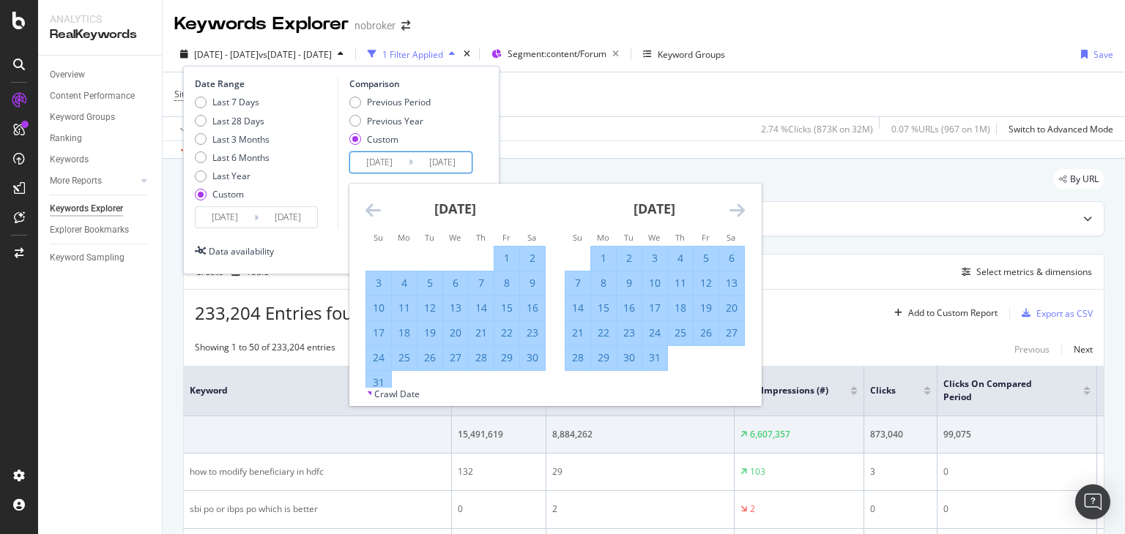
click at [736, 209] on icon "Move forward to switch to the next month." at bounding box center [736, 210] width 15 height 18
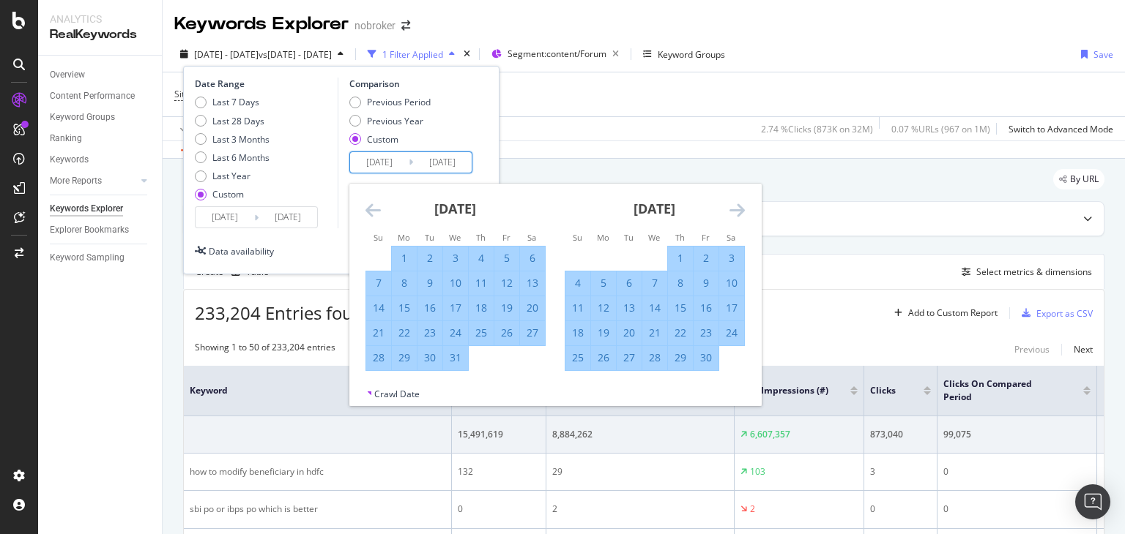
click at [736, 209] on icon "Move forward to switch to the next month." at bounding box center [736, 210] width 15 height 18
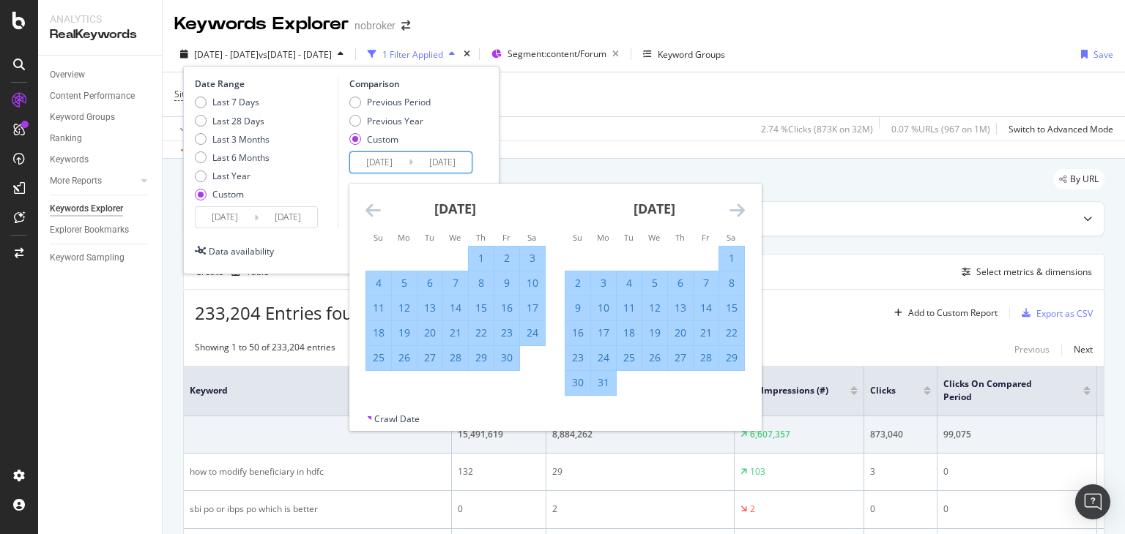
click at [736, 209] on icon "Move forward to switch to the next month." at bounding box center [736, 210] width 15 height 18
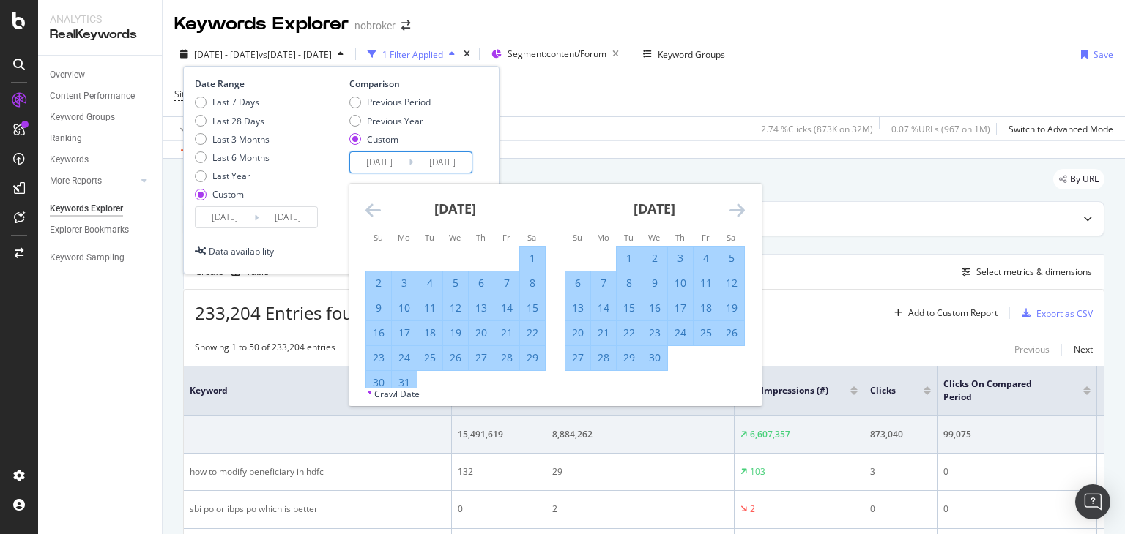
click at [736, 209] on icon "Move forward to switch to the next month." at bounding box center [736, 210] width 15 height 18
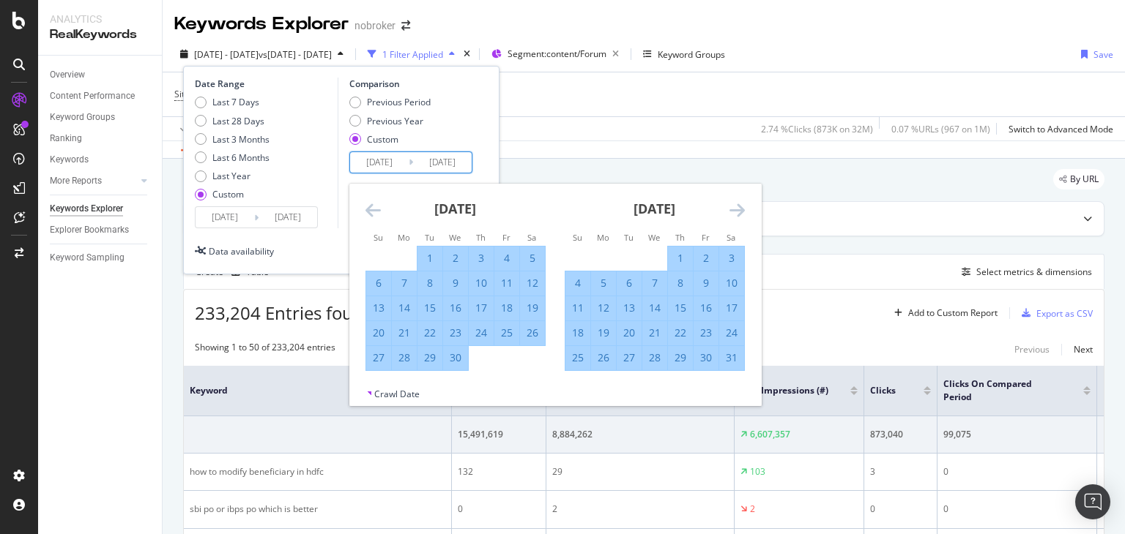
click at [736, 209] on icon "Move forward to switch to the next month." at bounding box center [736, 210] width 15 height 18
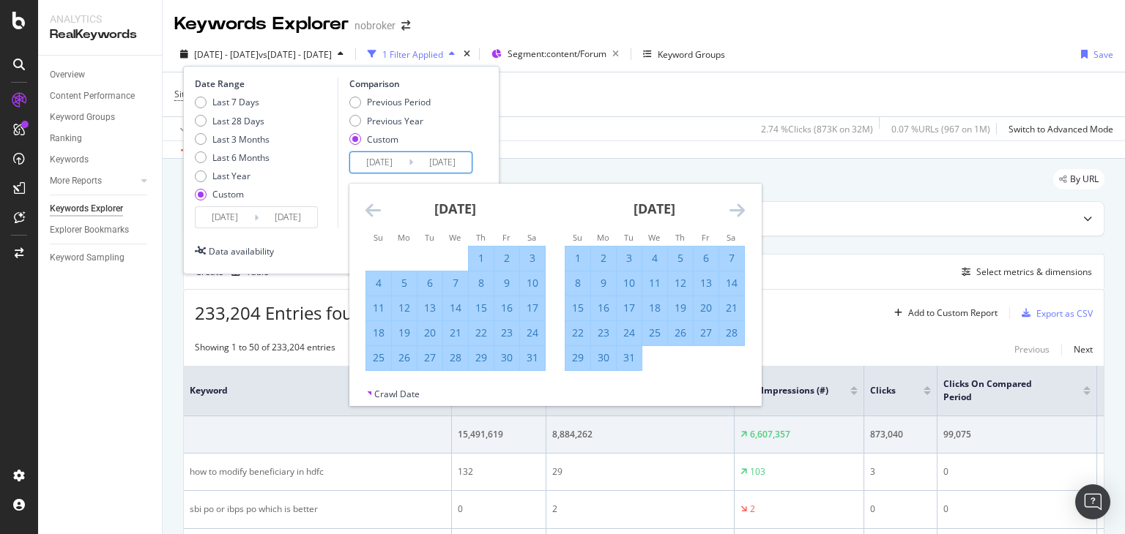
click at [535, 363] on div "31" at bounding box center [532, 358] width 25 height 15
type input "[DATE]"
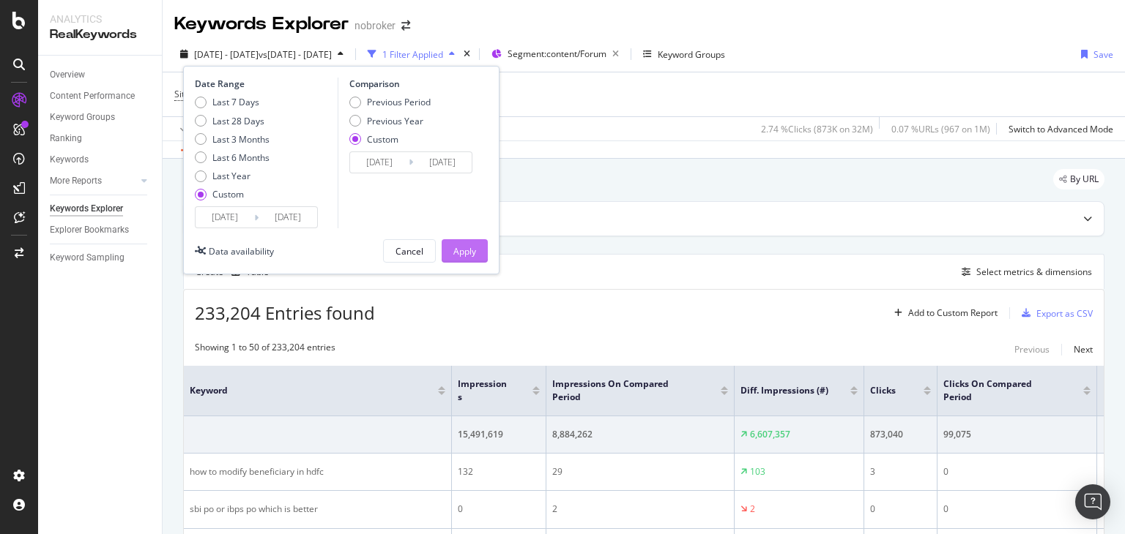
click at [458, 251] on div "Apply" at bounding box center [464, 251] width 23 height 12
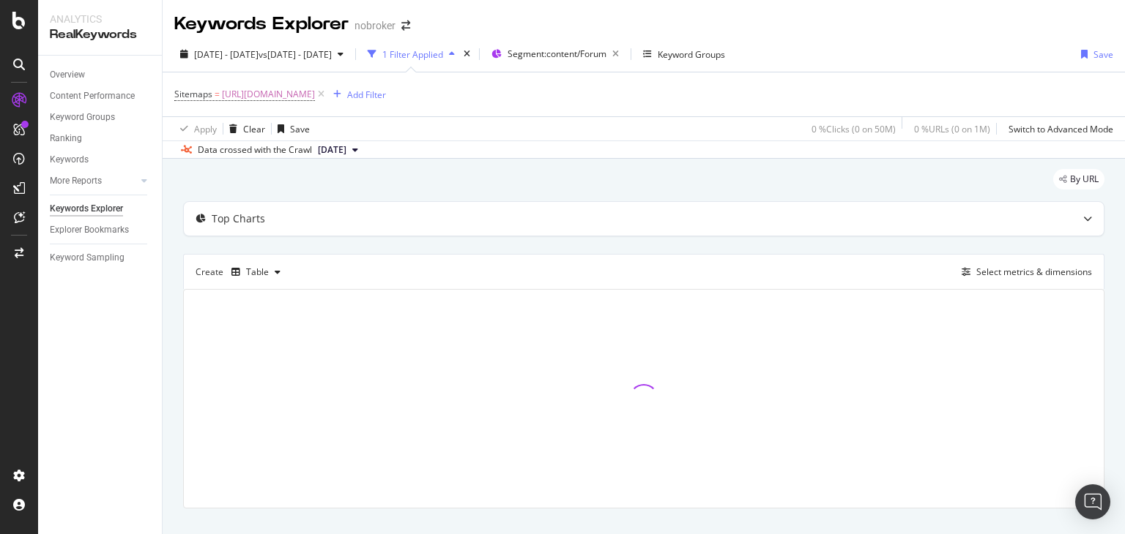
click at [364, 147] on button "[DATE]" at bounding box center [338, 150] width 52 height 18
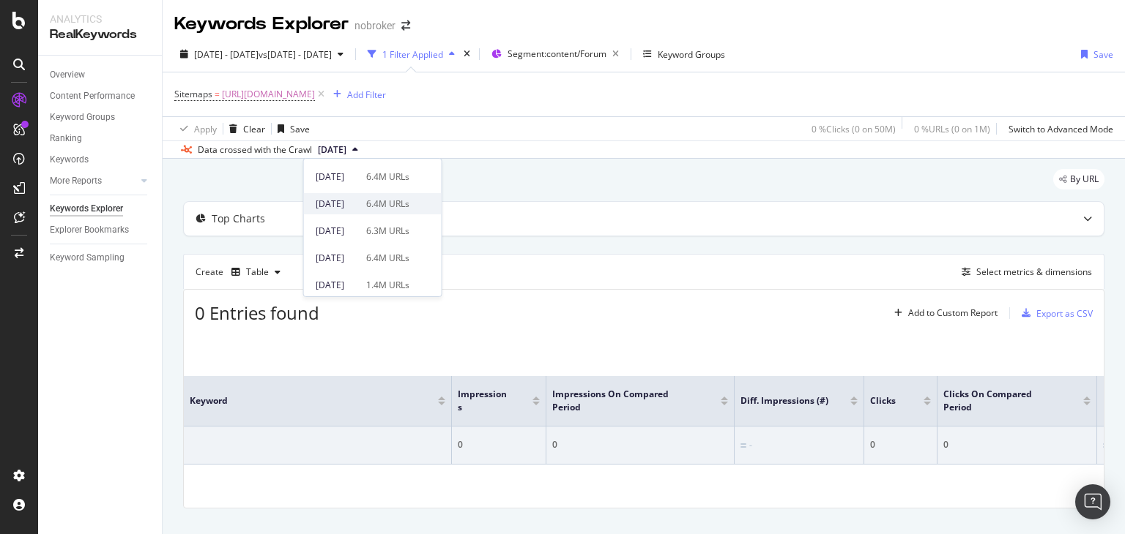
scroll to position [73, 0]
click at [384, 282] on div "[DATE] 6.0M URLs" at bounding box center [363, 288] width 94 height 13
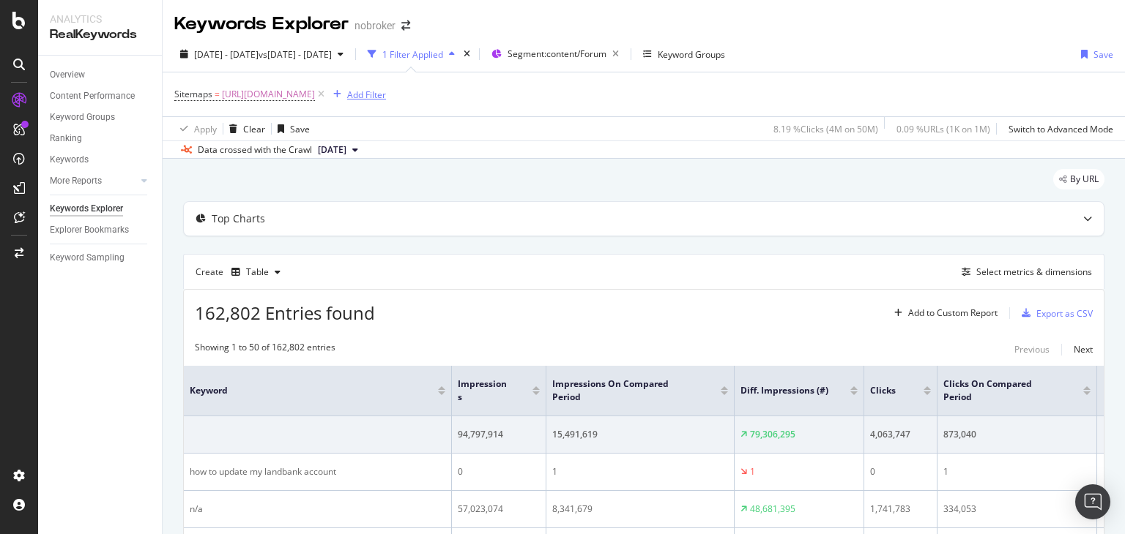
click at [386, 95] on div "Add Filter" at bounding box center [366, 95] width 39 height 12
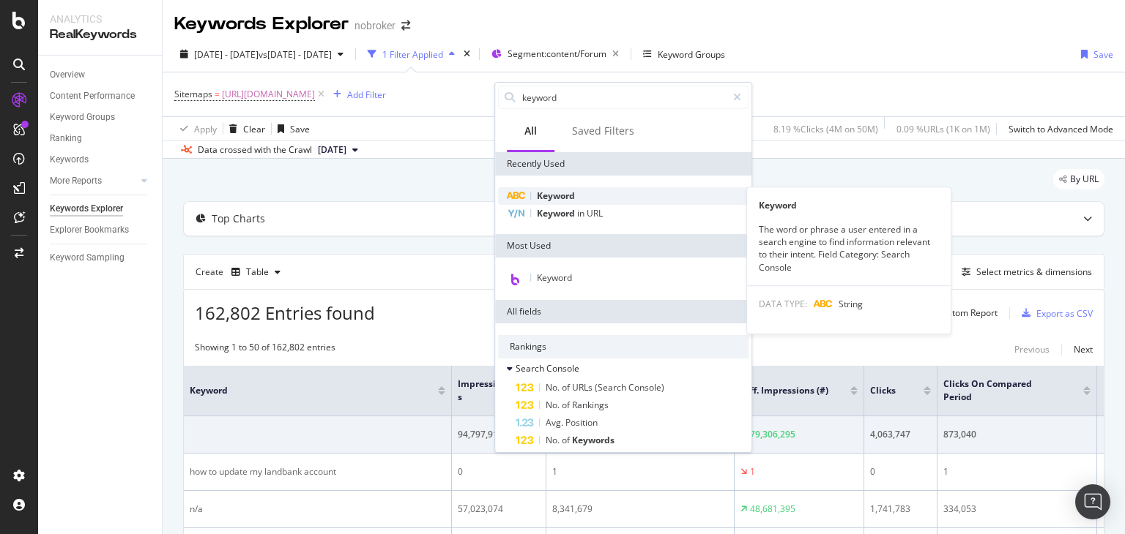
type input "keyword"
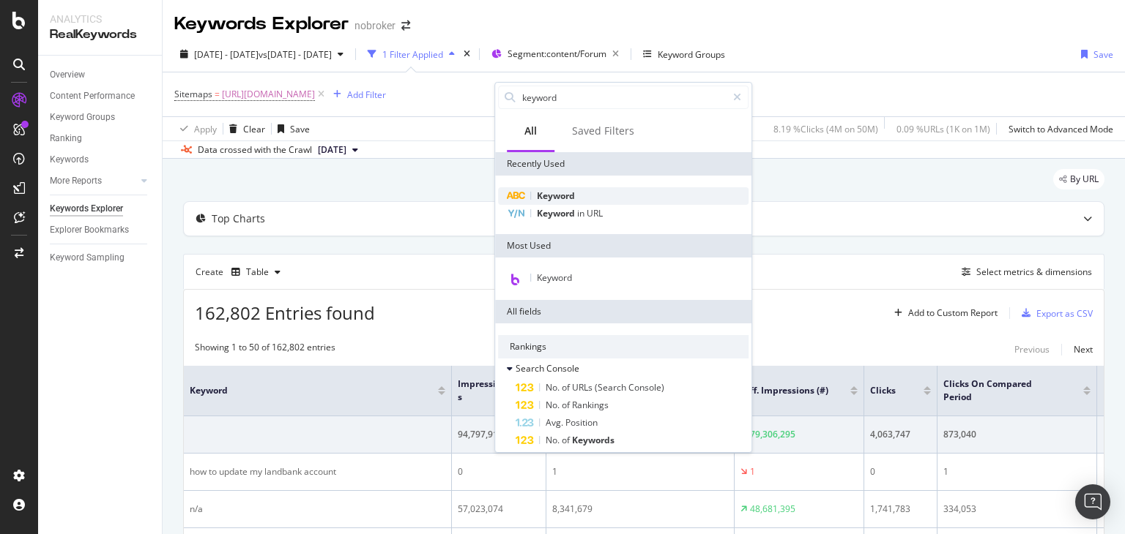
click at [564, 193] on span "Keyword" at bounding box center [556, 196] width 38 height 12
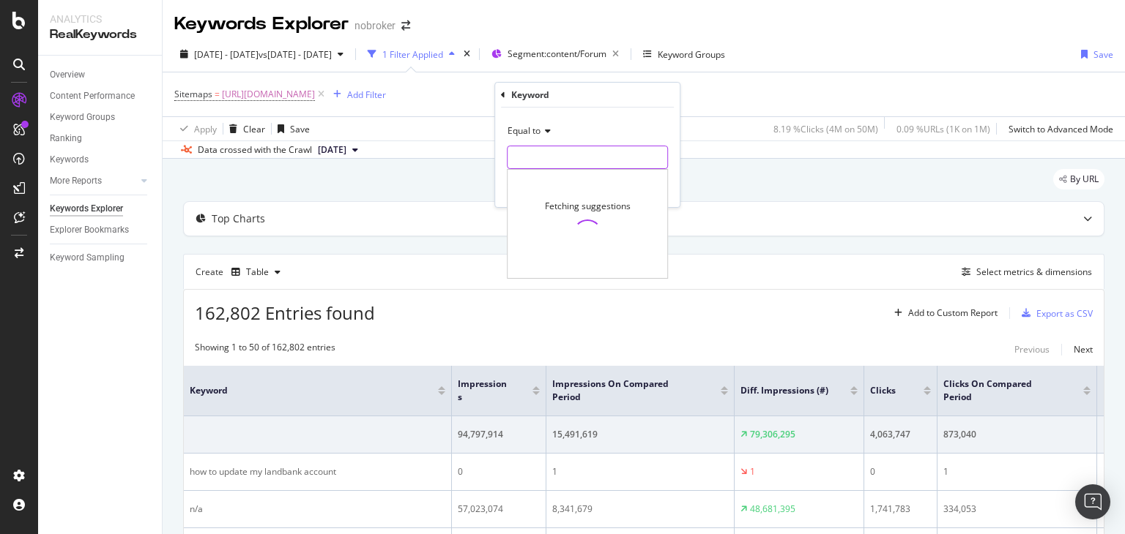
click at [566, 160] on input "text" at bounding box center [587, 157] width 160 height 23
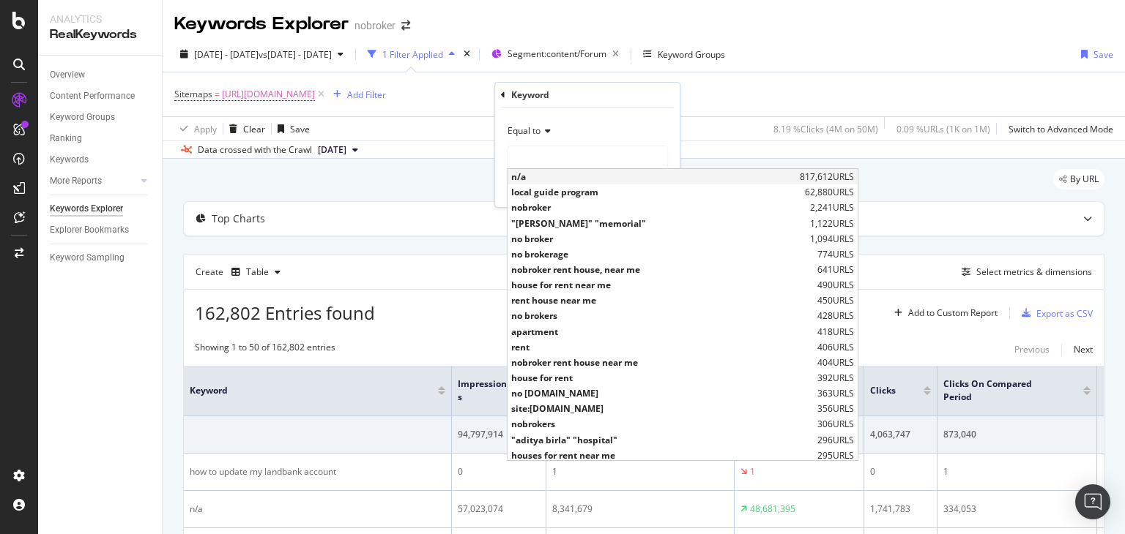
click at [557, 179] on span "n/a" at bounding box center [653, 177] width 285 height 12
type input "n/a"
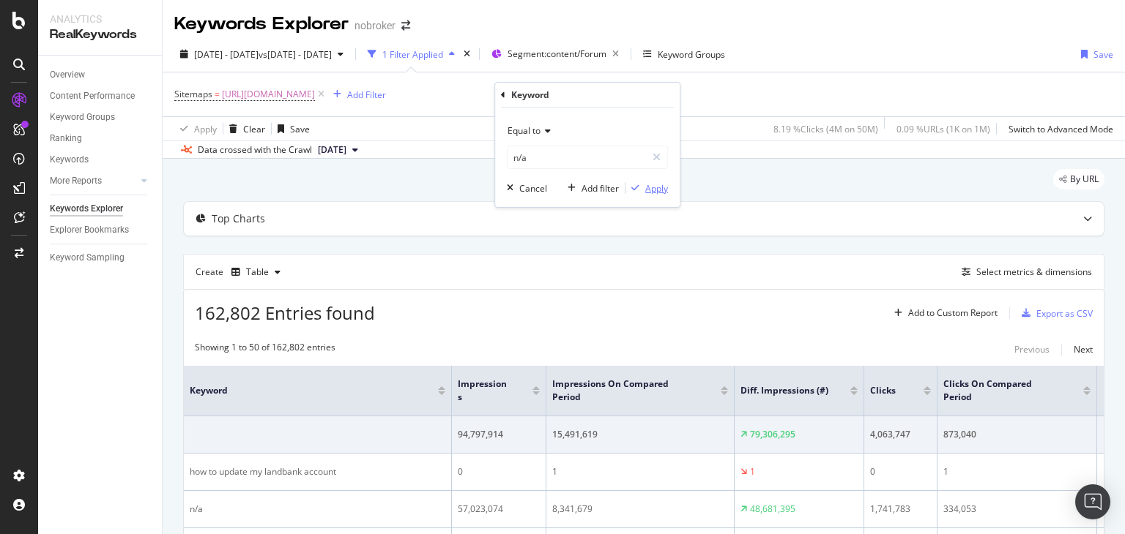
click at [644, 193] on div "Apply" at bounding box center [646, 188] width 42 height 13
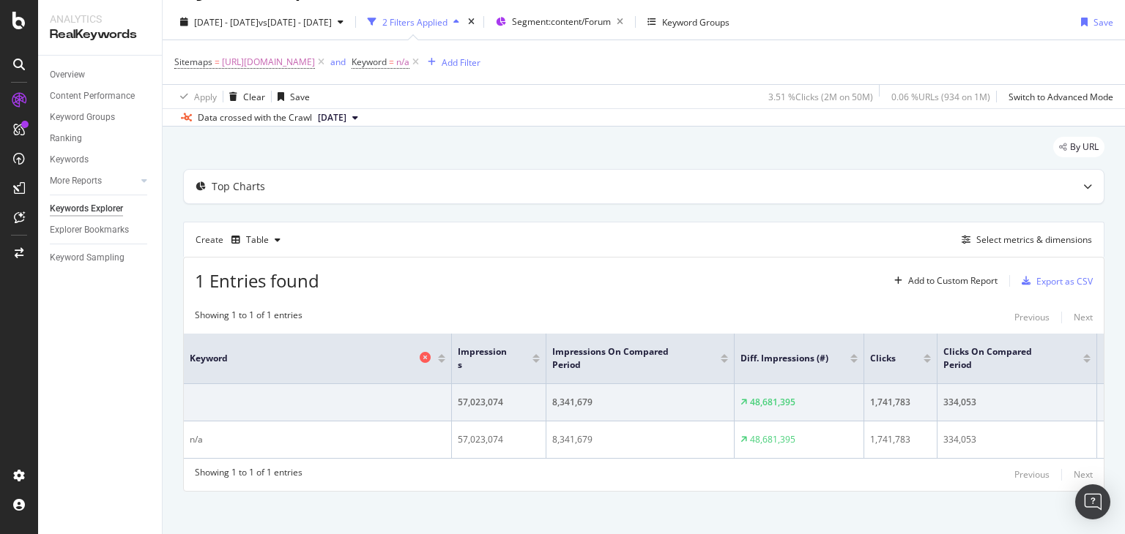
scroll to position [51, 0]
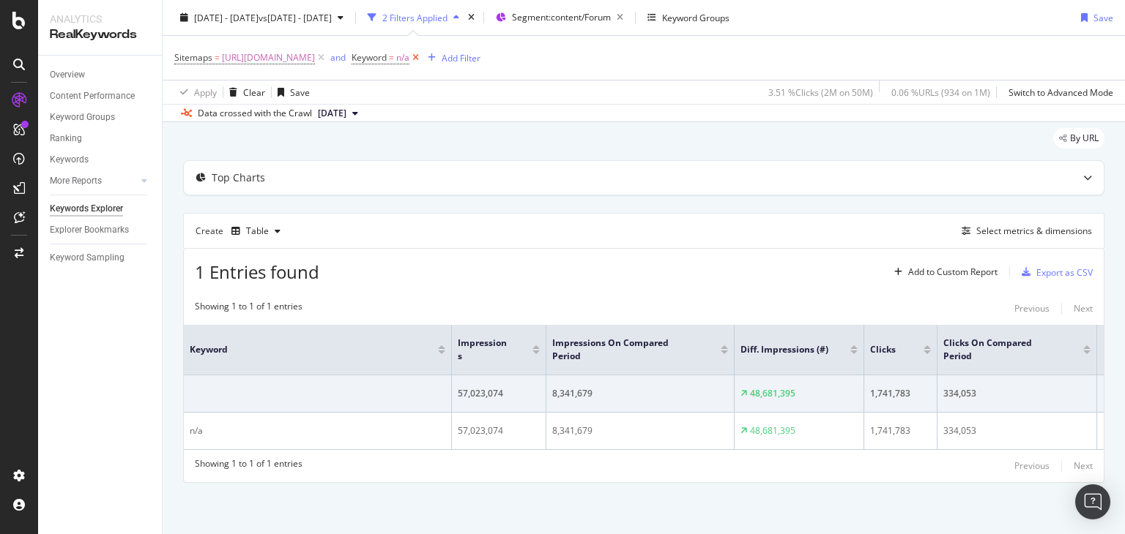
click at [422, 59] on icon at bounding box center [415, 58] width 12 height 15
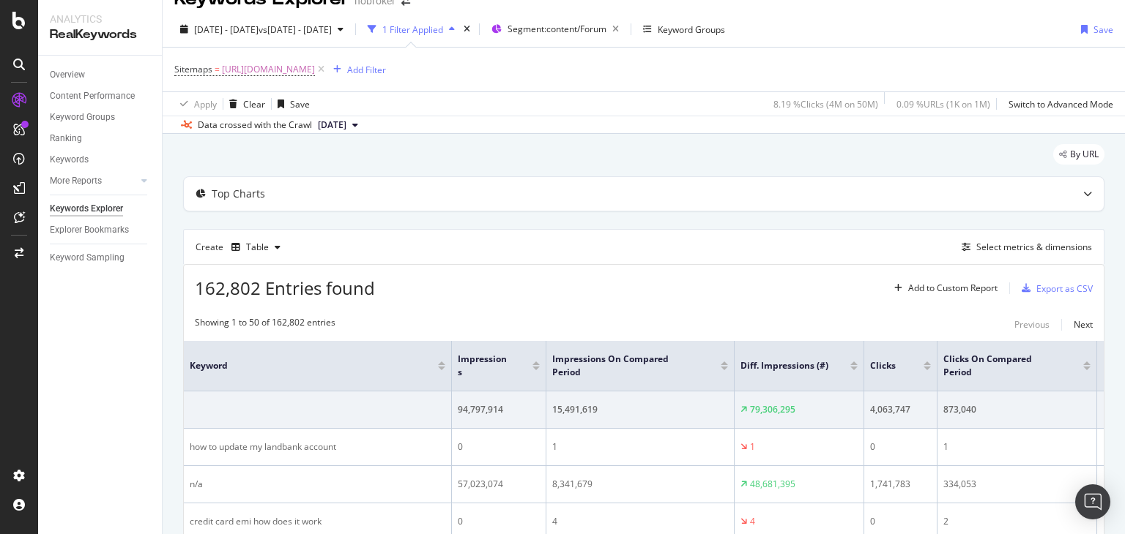
scroll to position [51, 0]
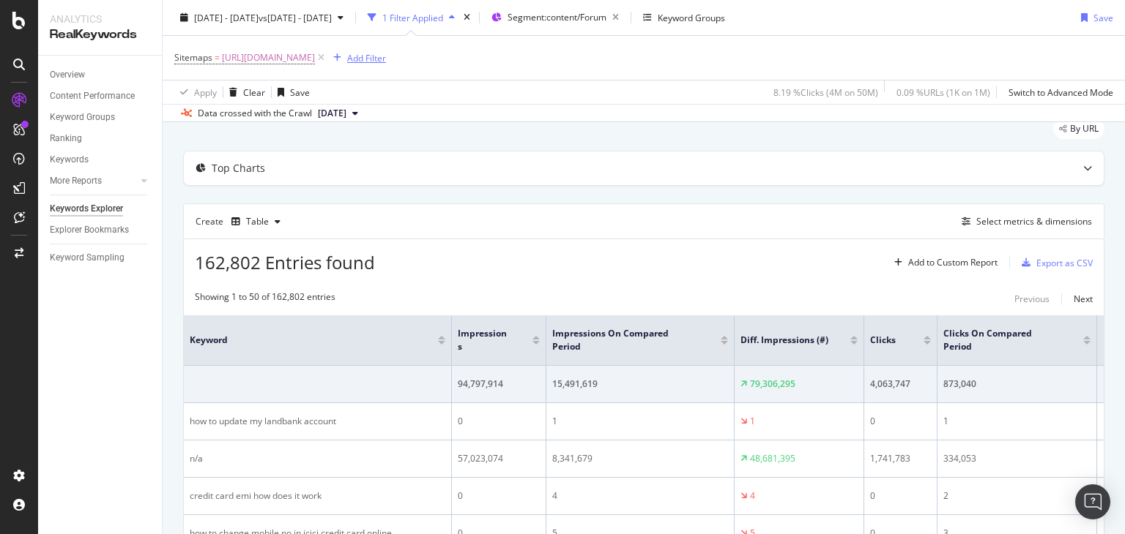
click at [386, 59] on div "Add Filter" at bounding box center [366, 57] width 39 height 12
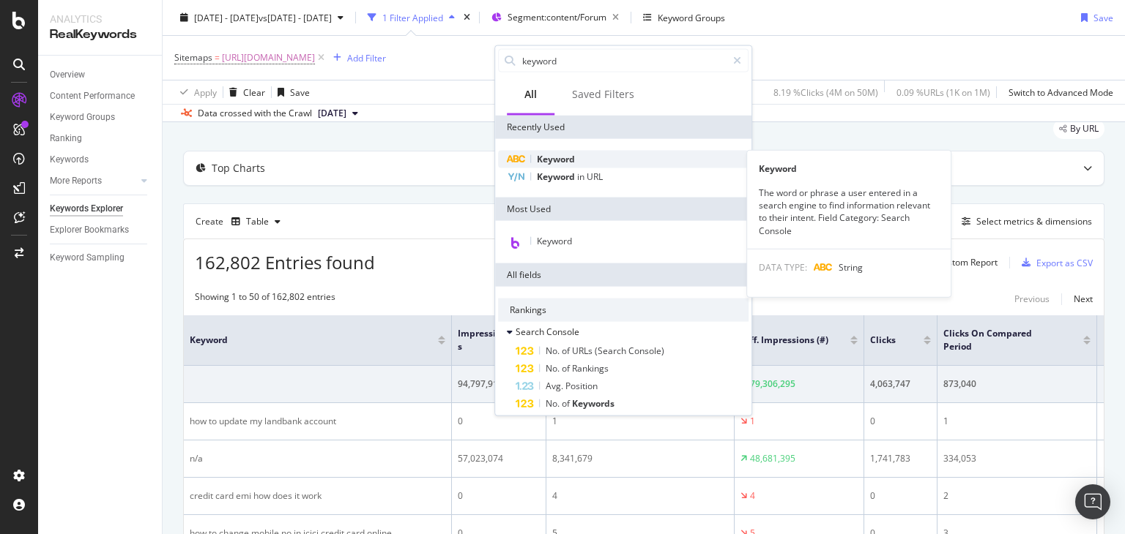
click at [551, 160] on span "Keyword" at bounding box center [556, 159] width 38 height 12
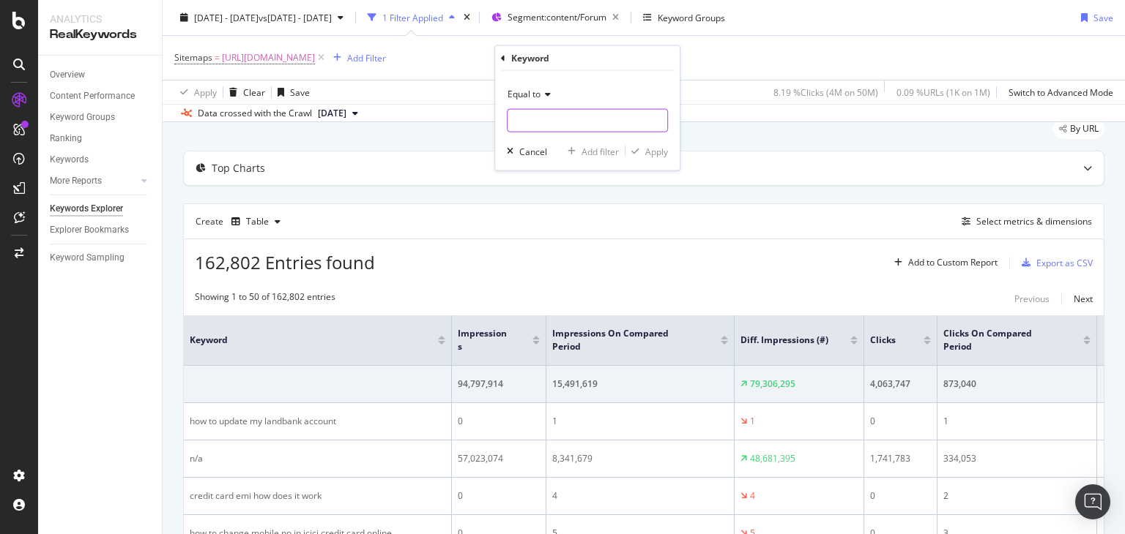
click at [548, 126] on input "text" at bounding box center [587, 120] width 160 height 23
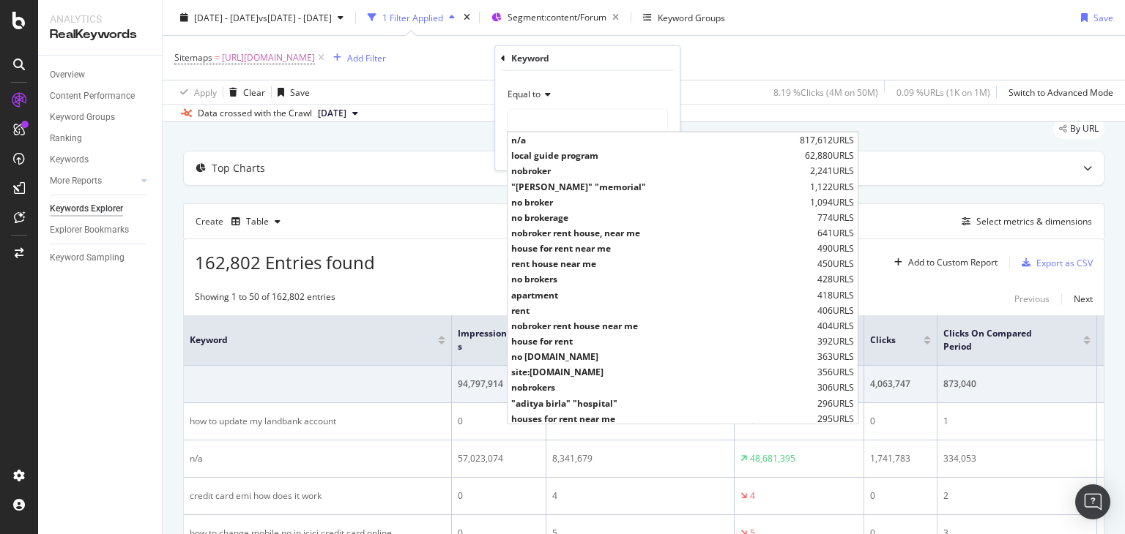
click at [549, 92] on icon at bounding box center [545, 94] width 10 height 9
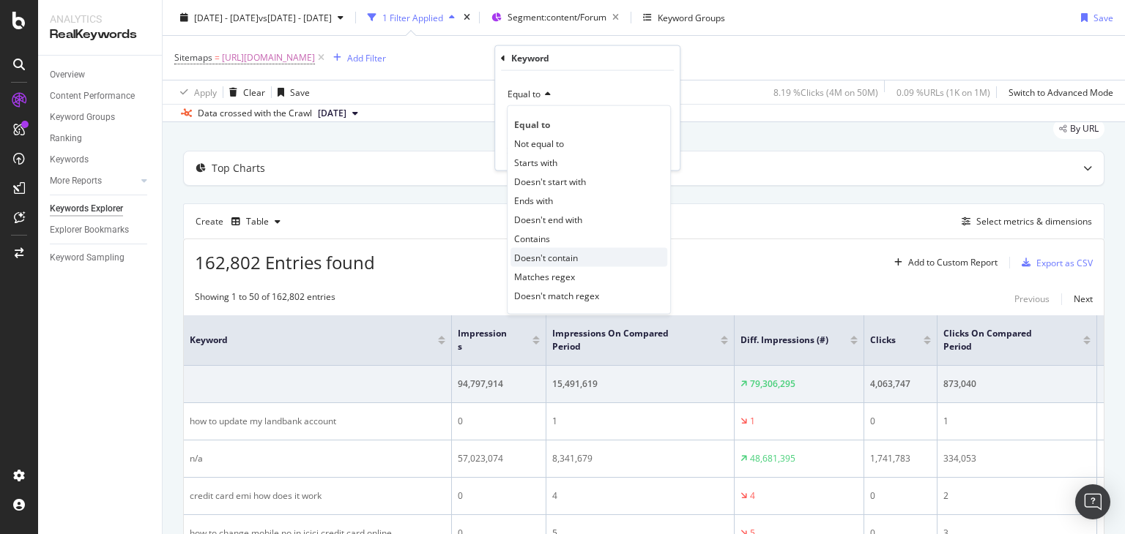
click at [545, 259] on span "Doesn't contain" at bounding box center [546, 257] width 64 height 12
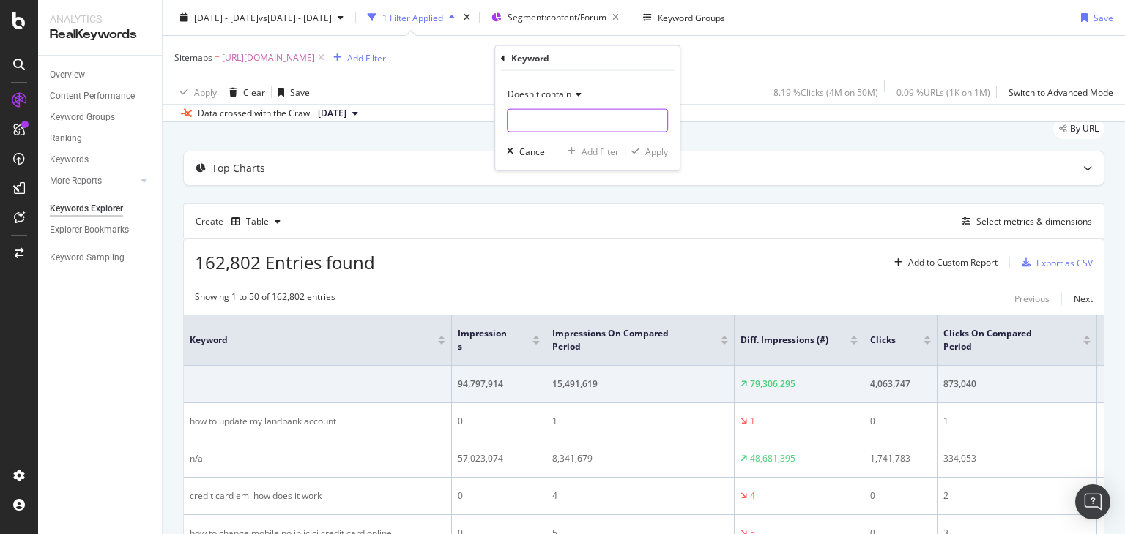
click at [548, 124] on input "text" at bounding box center [587, 120] width 160 height 23
click at [546, 122] on input "text" at bounding box center [587, 120] width 160 height 23
type input "n"
click at [567, 94] on span "Doesn't contain" at bounding box center [539, 94] width 64 height 12
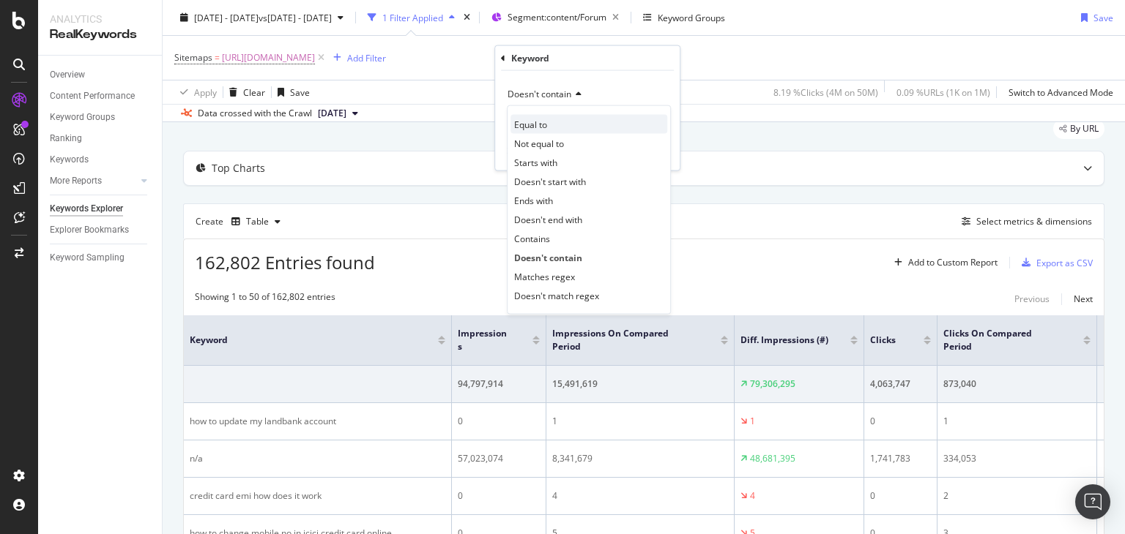
click at [562, 121] on div "Equal to" at bounding box center [588, 124] width 157 height 19
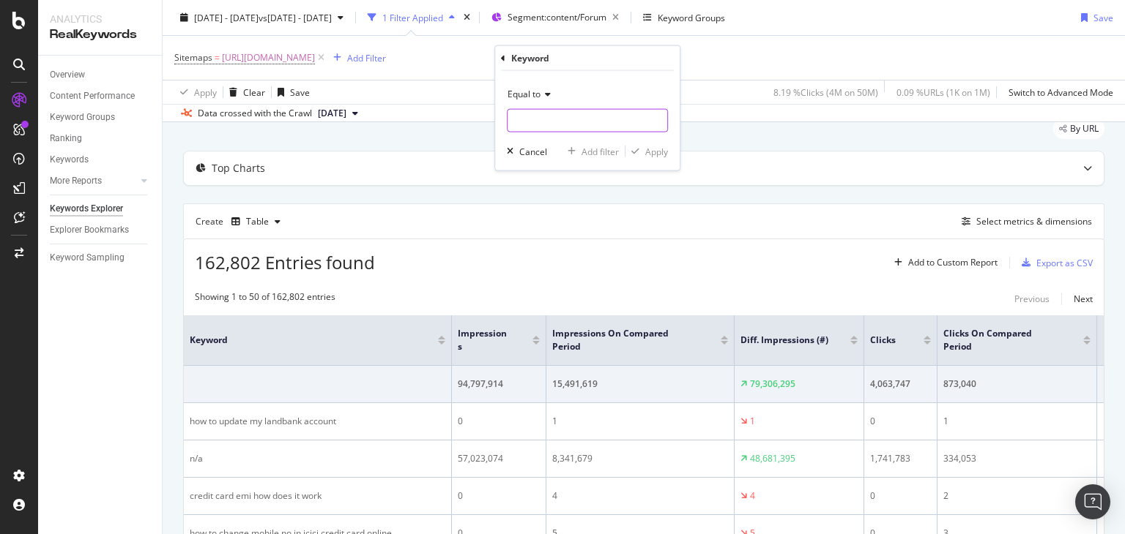
click at [564, 116] on input "text" at bounding box center [587, 120] width 160 height 23
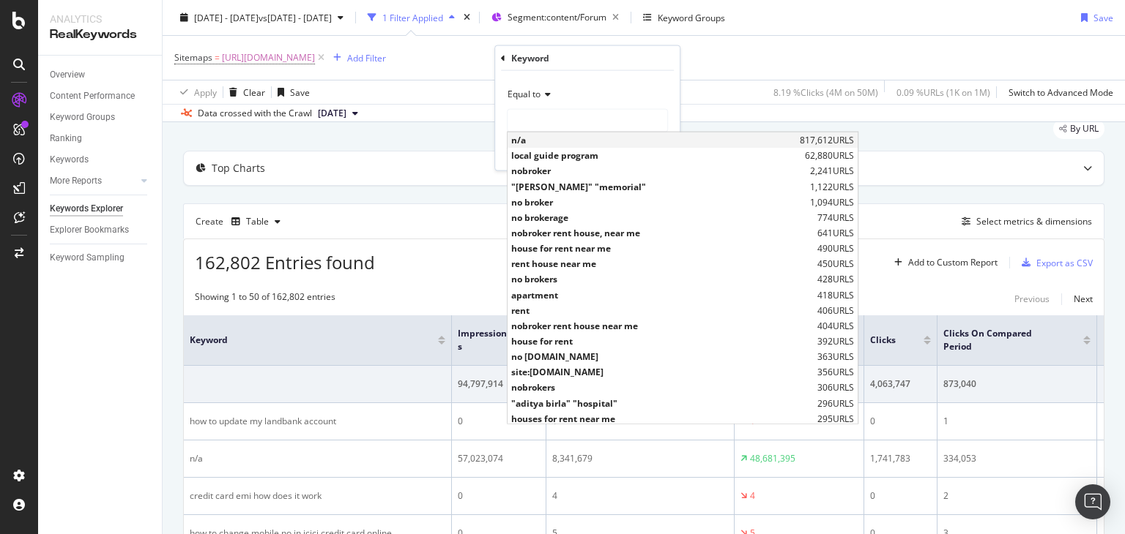
click at [557, 146] on div "n/a 817,612 URLS" at bounding box center [682, 140] width 350 height 15
type input "n/a"
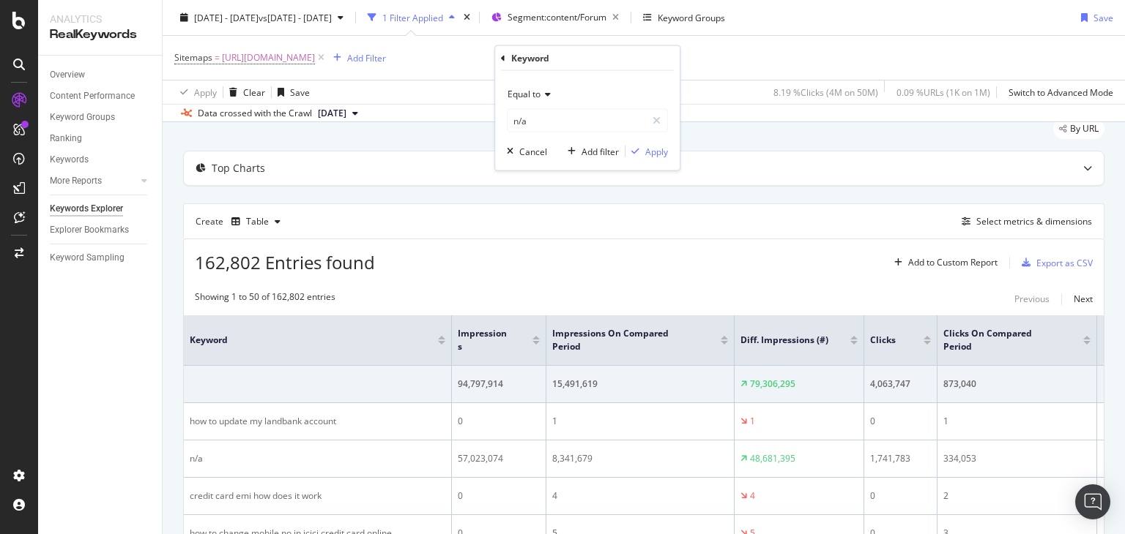
click at [551, 91] on div "Equal to" at bounding box center [587, 94] width 161 height 23
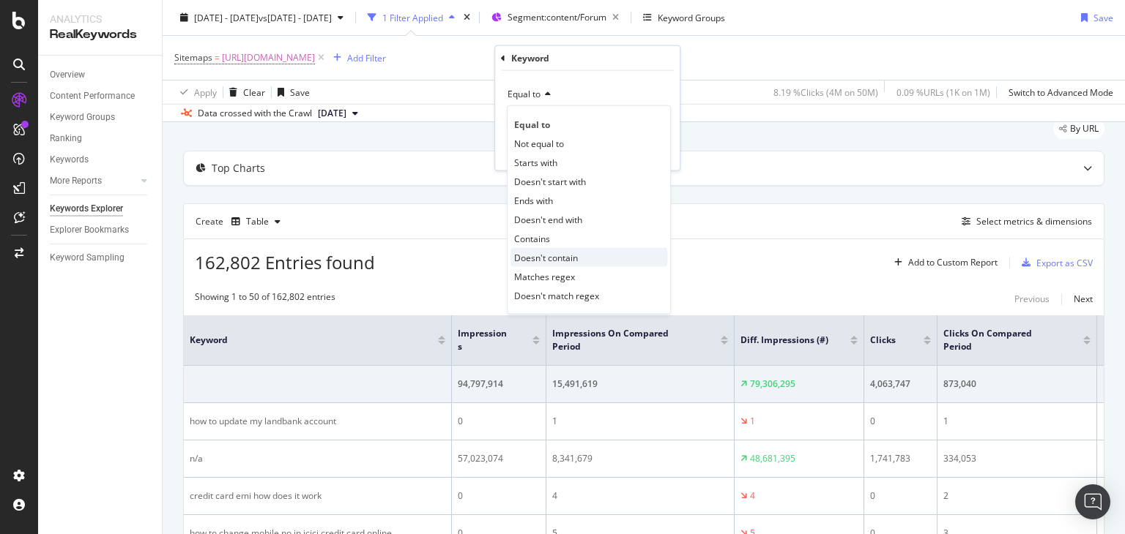
click at [559, 257] on span "Doesn't contain" at bounding box center [546, 257] width 64 height 12
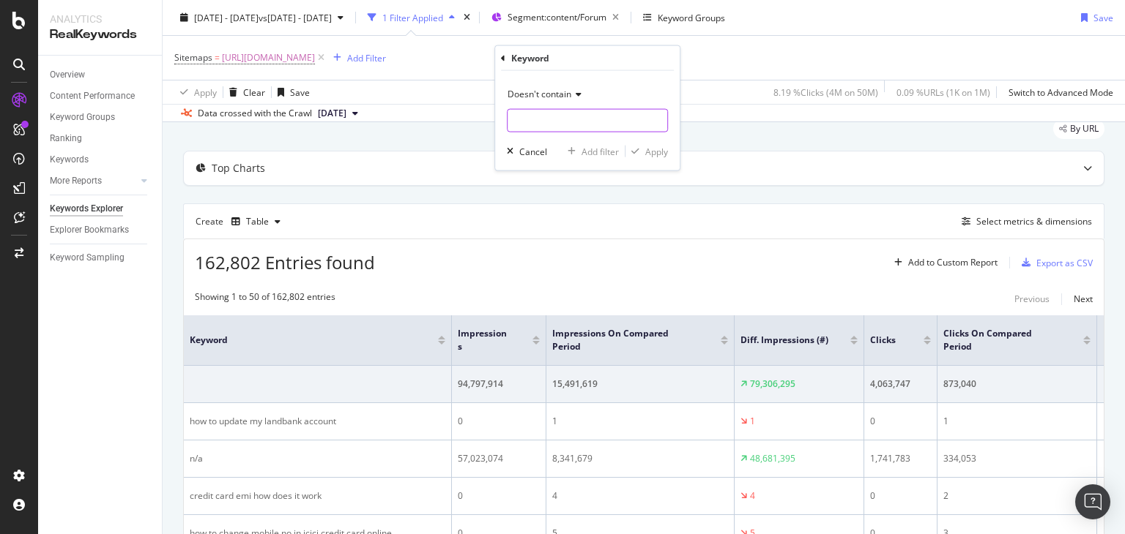
click at [535, 122] on input "text" at bounding box center [587, 120] width 160 height 23
type input "n/a"
click at [652, 152] on div "Apply" at bounding box center [656, 151] width 23 height 12
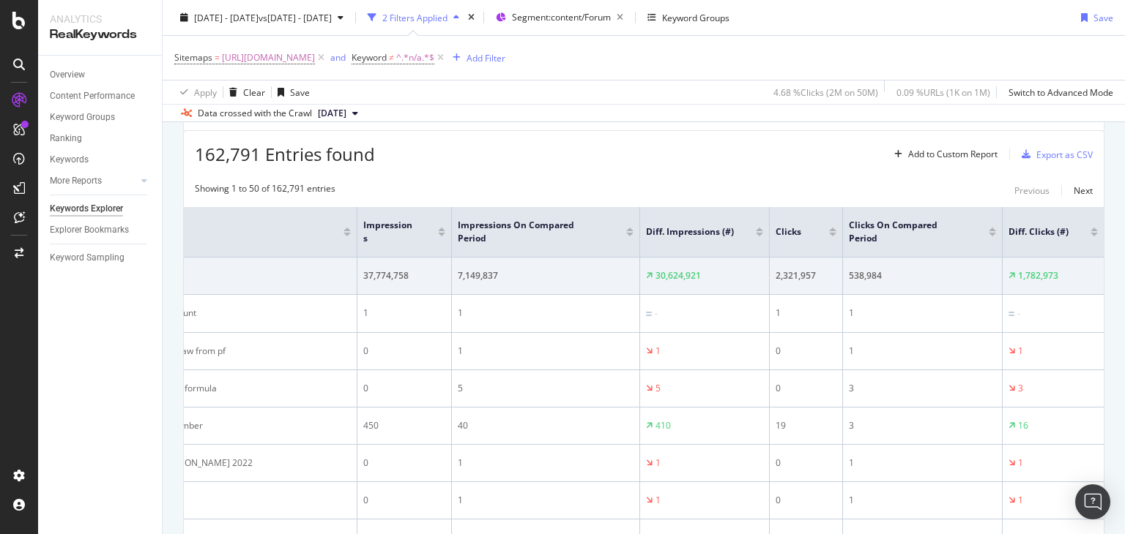
scroll to position [123, 0]
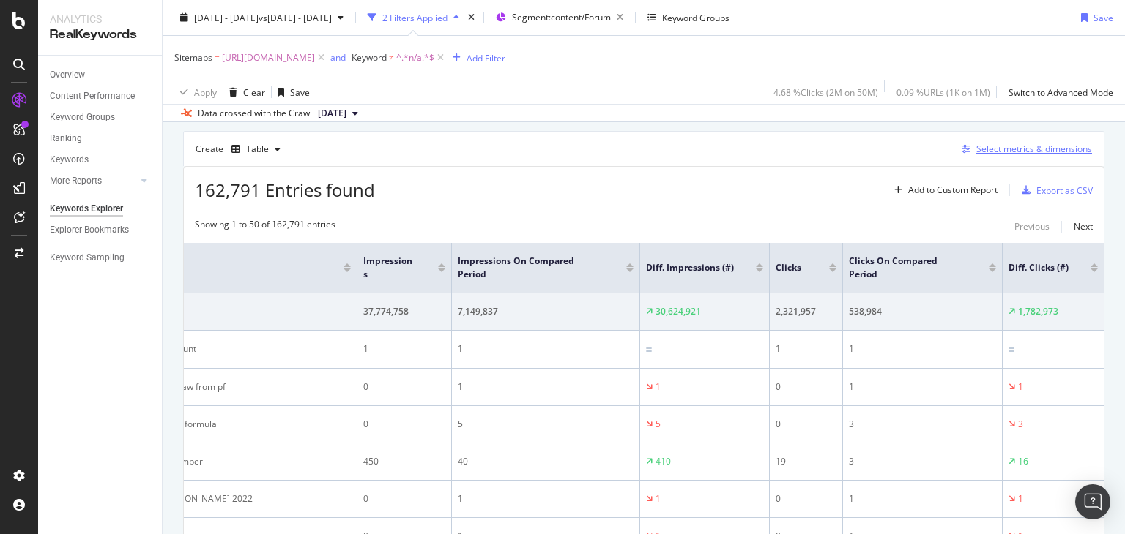
click at [1008, 147] on div "Select metrics & dimensions" at bounding box center [1034, 149] width 116 height 12
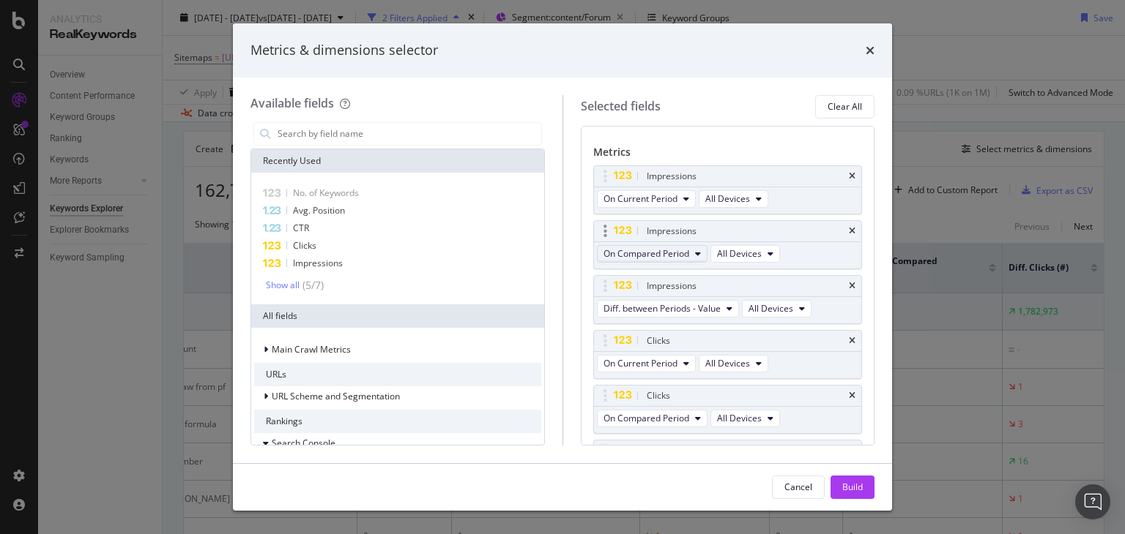
scroll to position [163, 0]
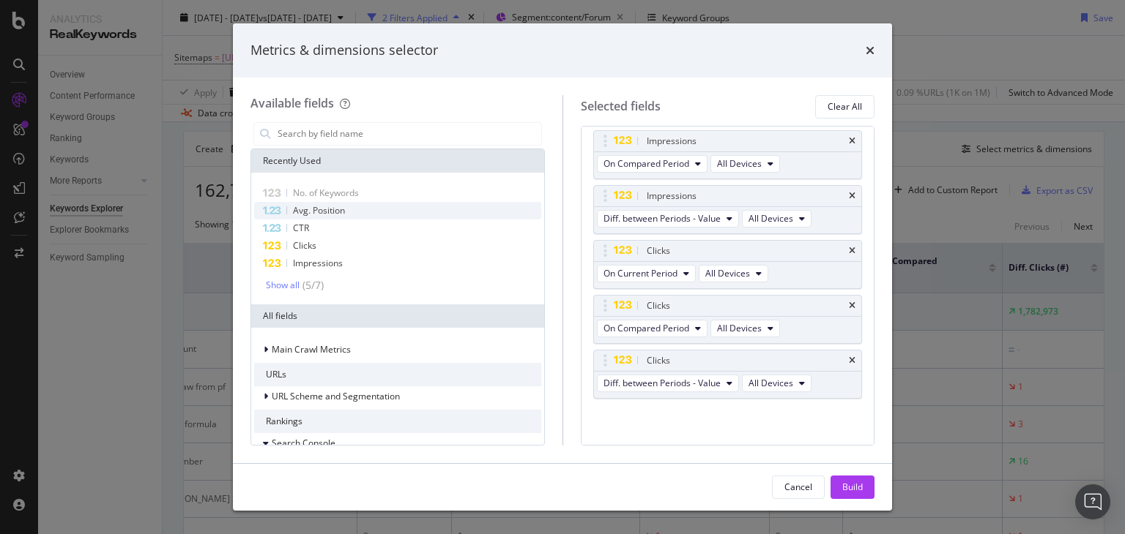
click at [345, 203] on div "Avg. Position" at bounding box center [397, 211] width 287 height 18
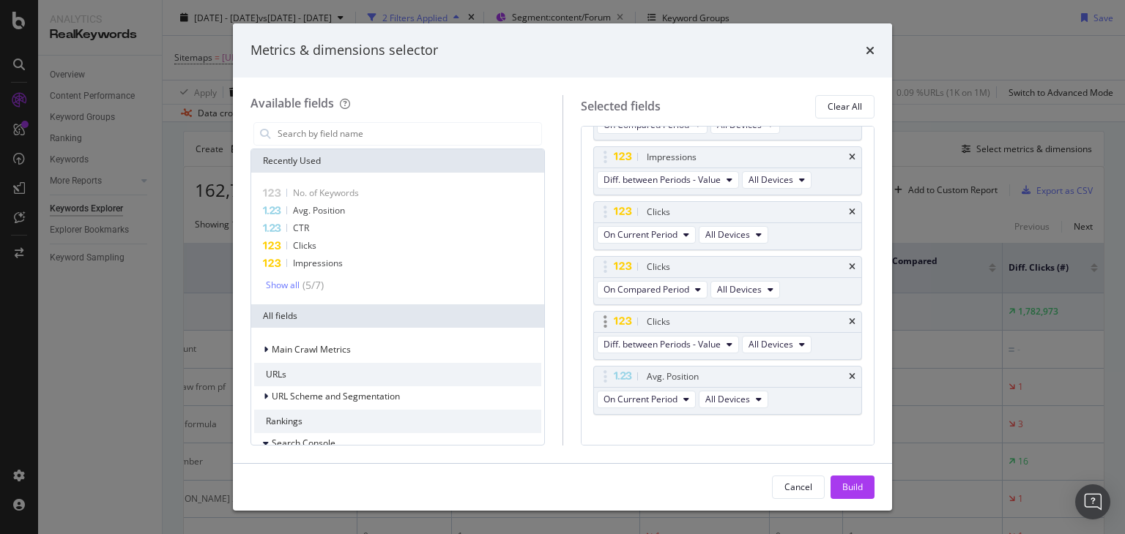
scroll to position [217, 0]
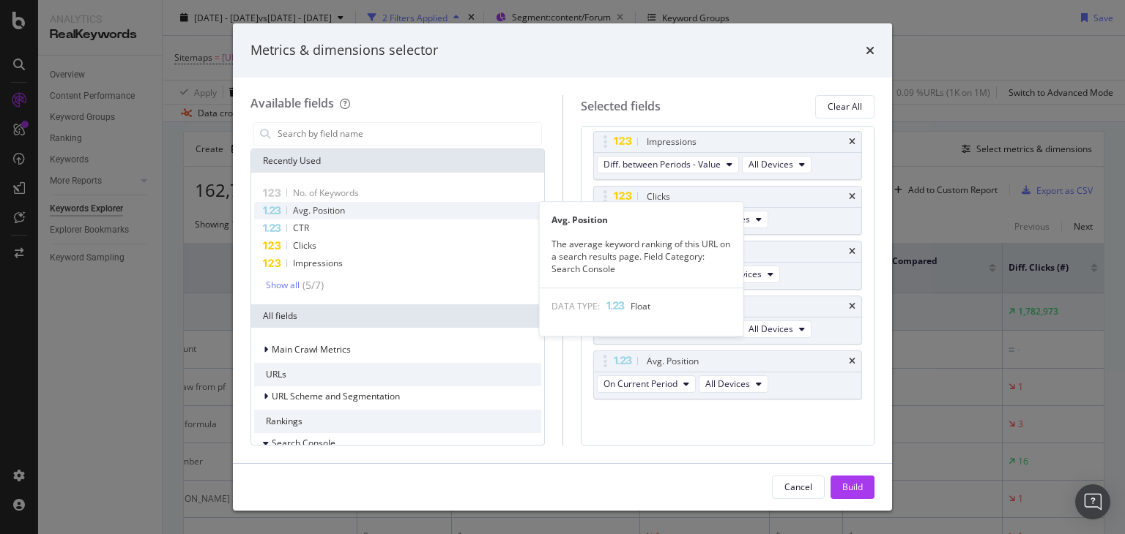
click at [363, 210] on div "Avg. Position" at bounding box center [397, 211] width 287 height 18
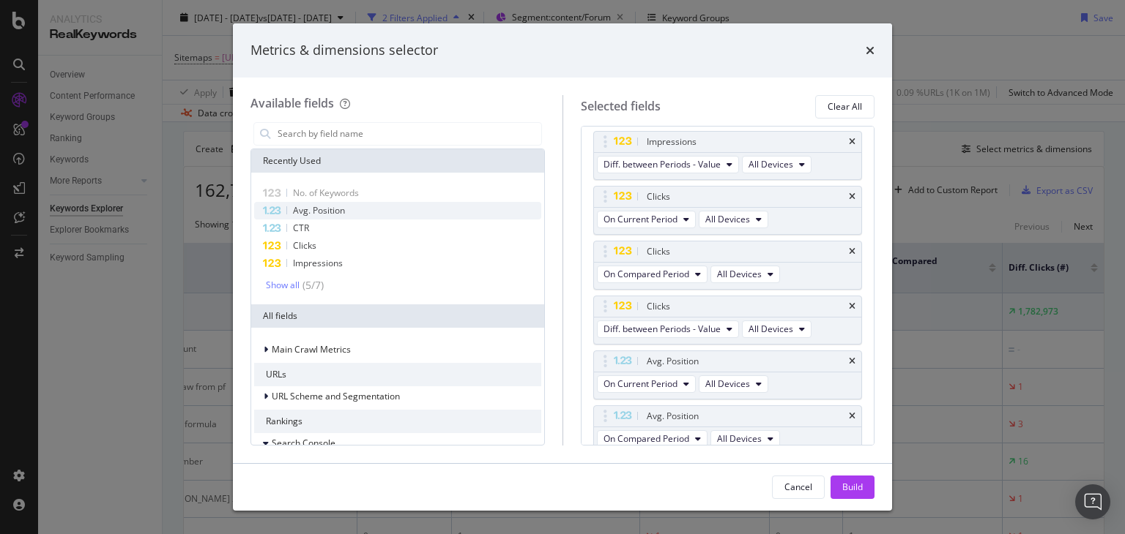
scroll to position [223, 0]
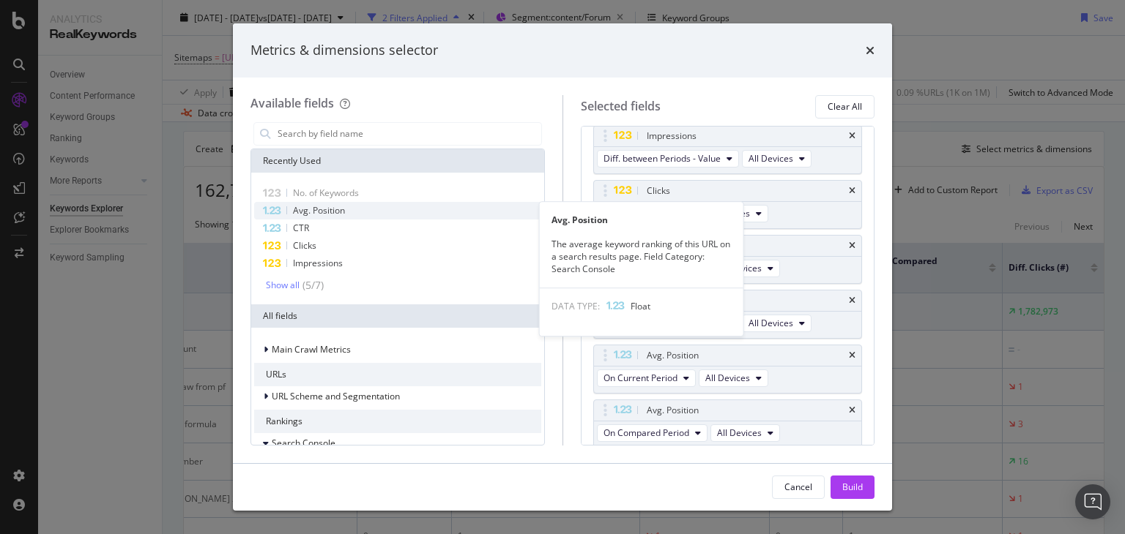
click at [354, 210] on div "Avg. Position" at bounding box center [397, 211] width 287 height 18
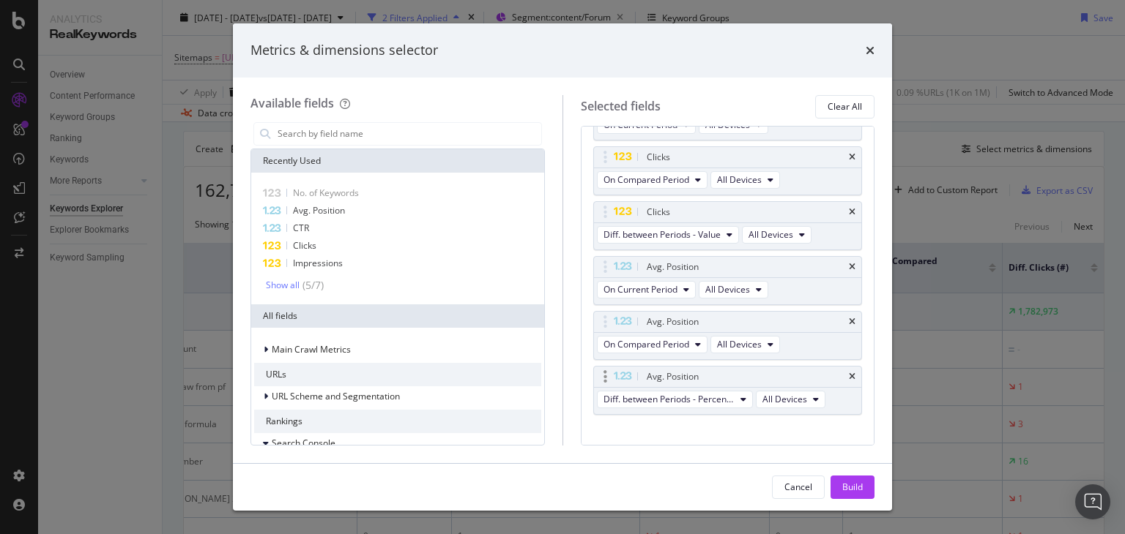
scroll to position [327, 0]
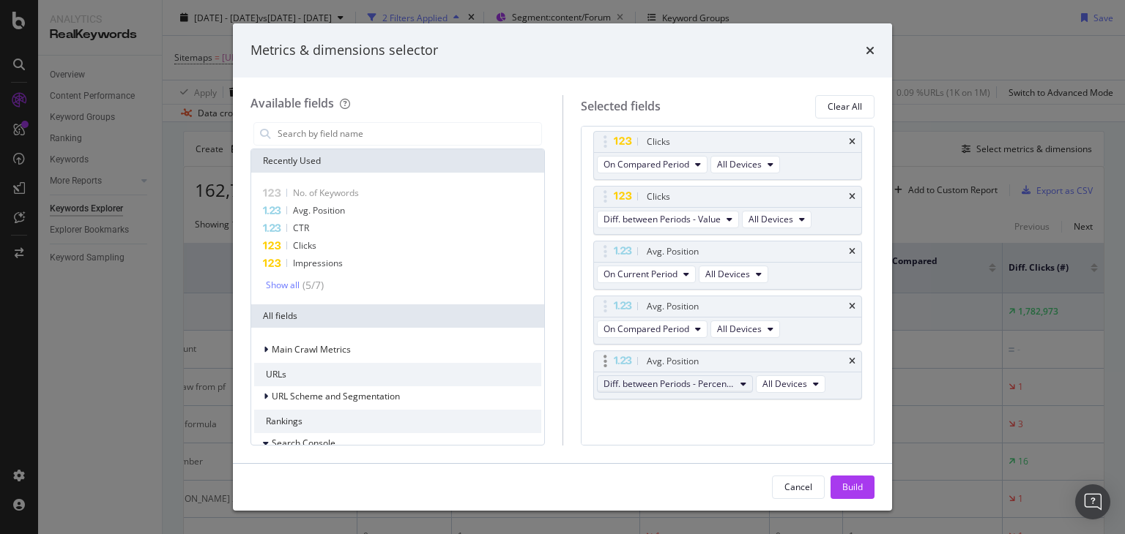
click at [732, 382] on span "Diff. between Periods - Percentage" at bounding box center [668, 384] width 131 height 12
click at [707, 489] on span "Diff. between Periods - Value" at bounding box center [681, 488] width 146 height 13
click at [843, 485] on div "Build" at bounding box center [852, 487] width 20 height 12
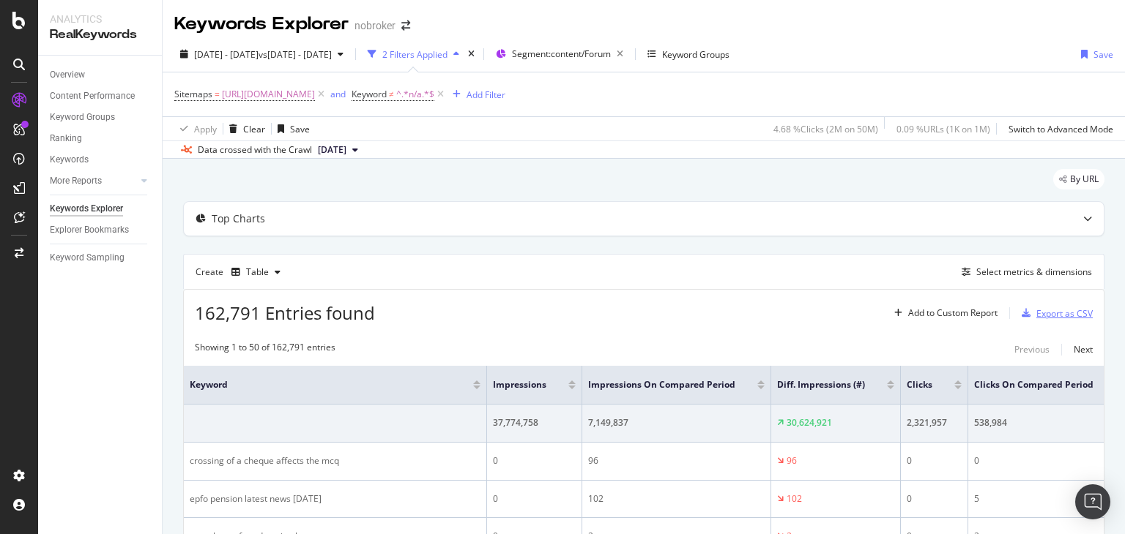
click at [1036, 313] on div "Export as CSV" at bounding box center [1064, 313] width 56 height 12
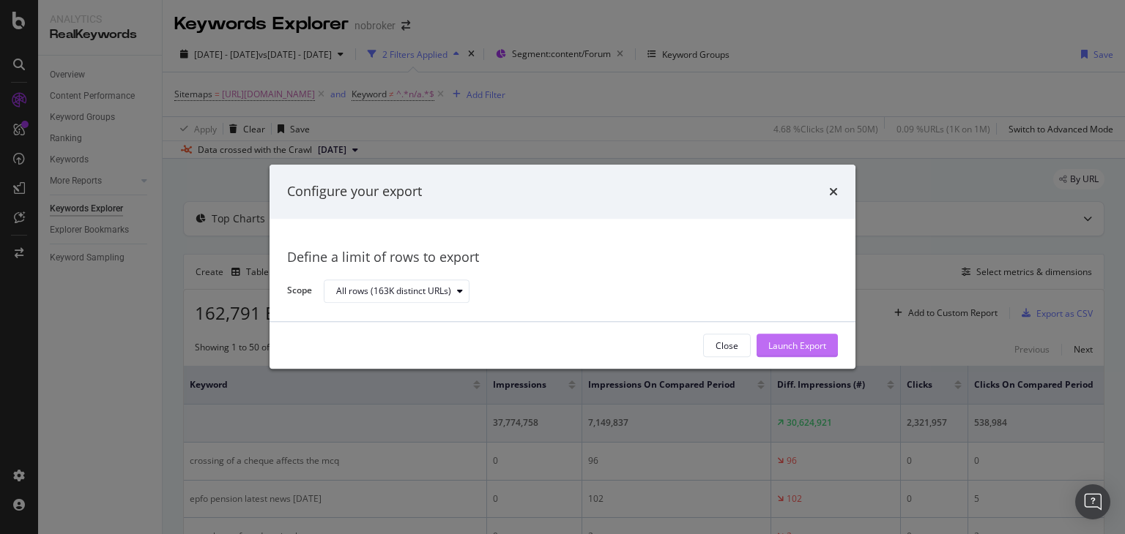
click at [787, 346] on div "Launch Export" at bounding box center [797, 346] width 58 height 12
